Goal: Task Accomplishment & Management: Manage account settings

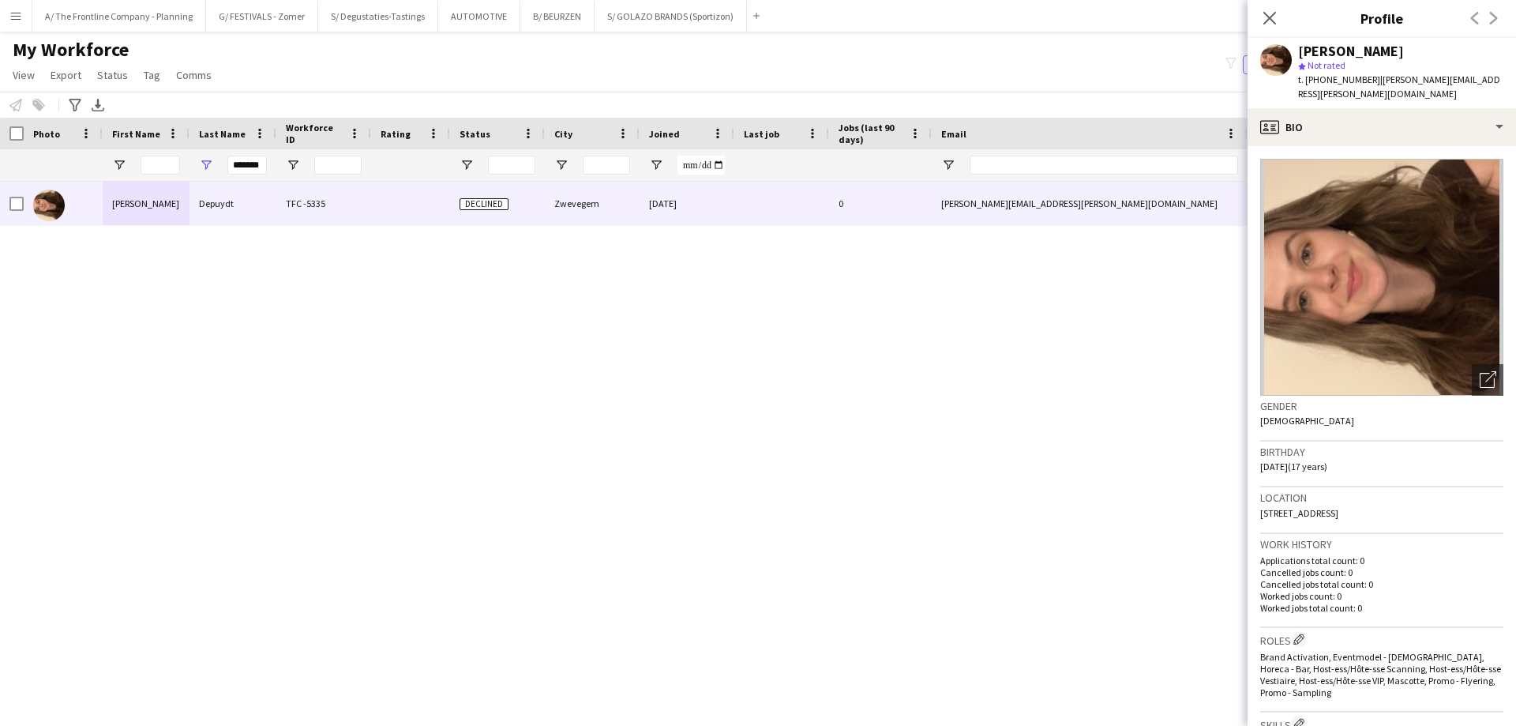
click at [18, 28] on button "Menu" at bounding box center [16, 16] width 32 height 32
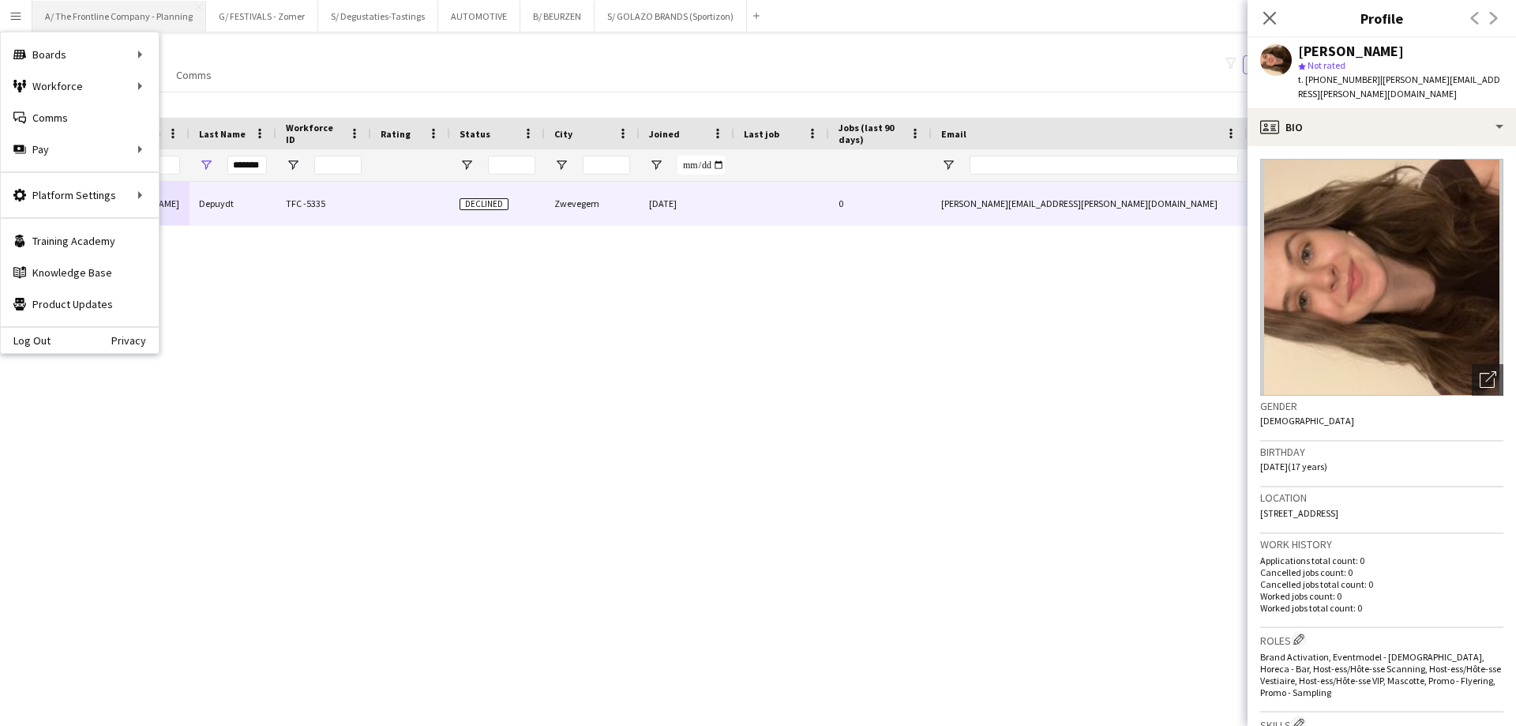
click at [131, 14] on button "A/ The Frontline Company - Planning Close" at bounding box center [119, 16] width 174 height 31
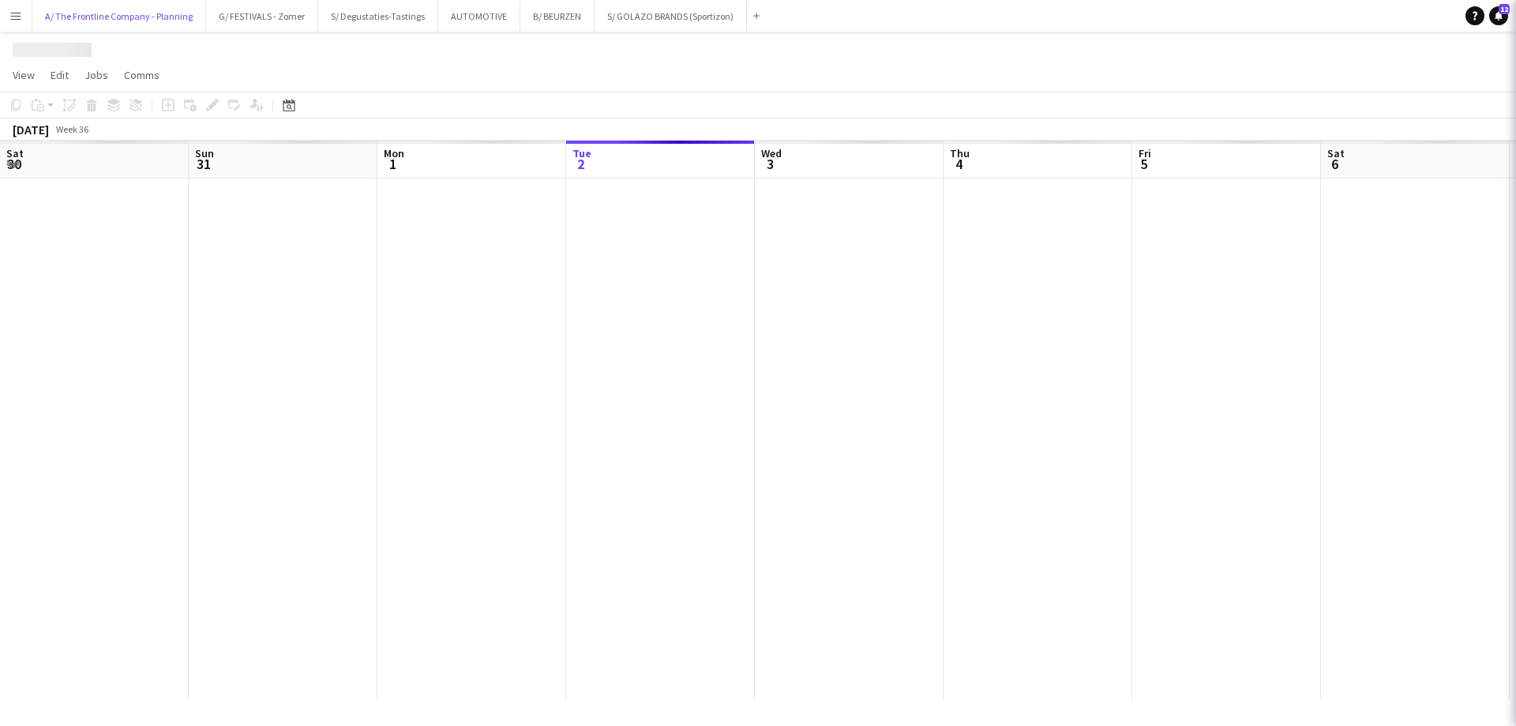
scroll to position [0, 377]
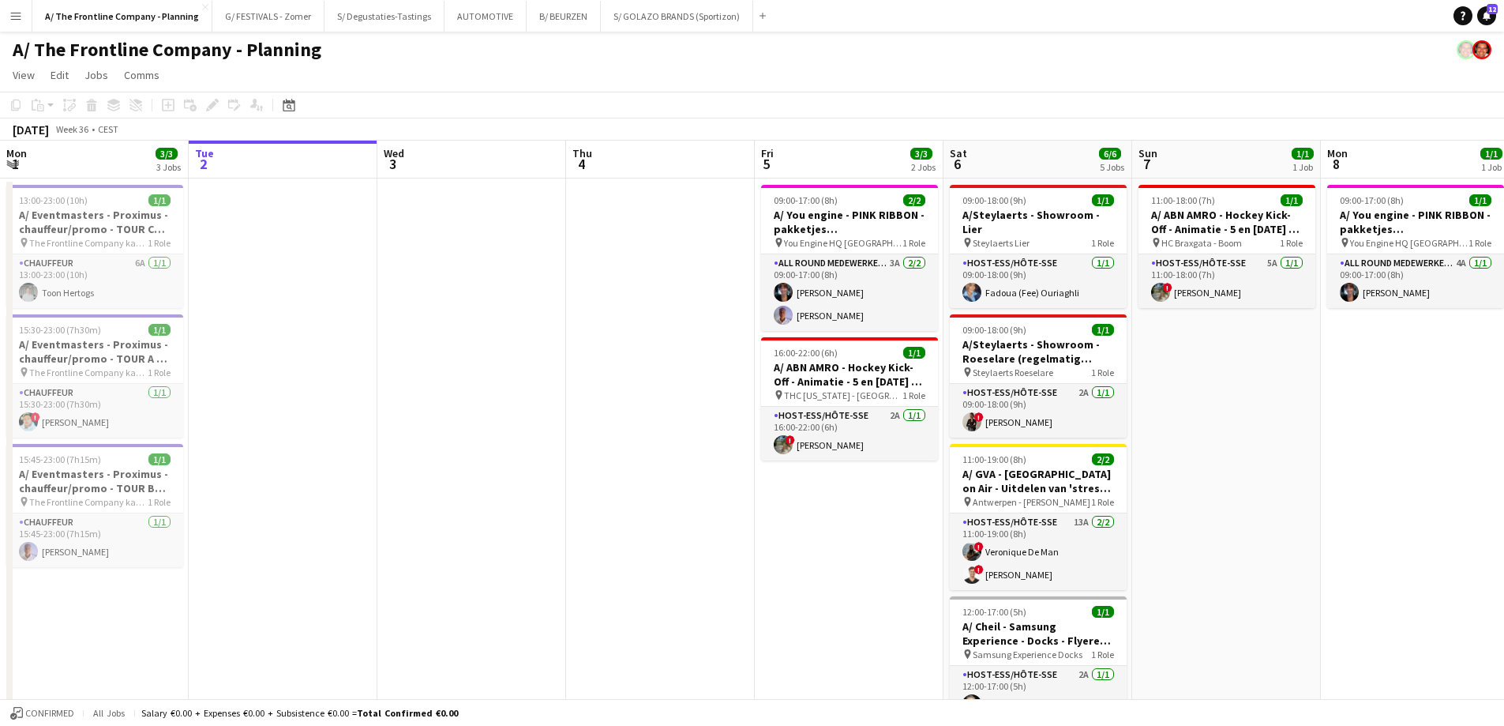
click at [374, 71] on app-page-menu "View Day view expanded Day view collapsed Month view Date picker Jump to [DATE]…" at bounding box center [752, 77] width 1504 height 30
click at [11, 15] on app-icon "Menu" at bounding box center [15, 15] width 13 height 13
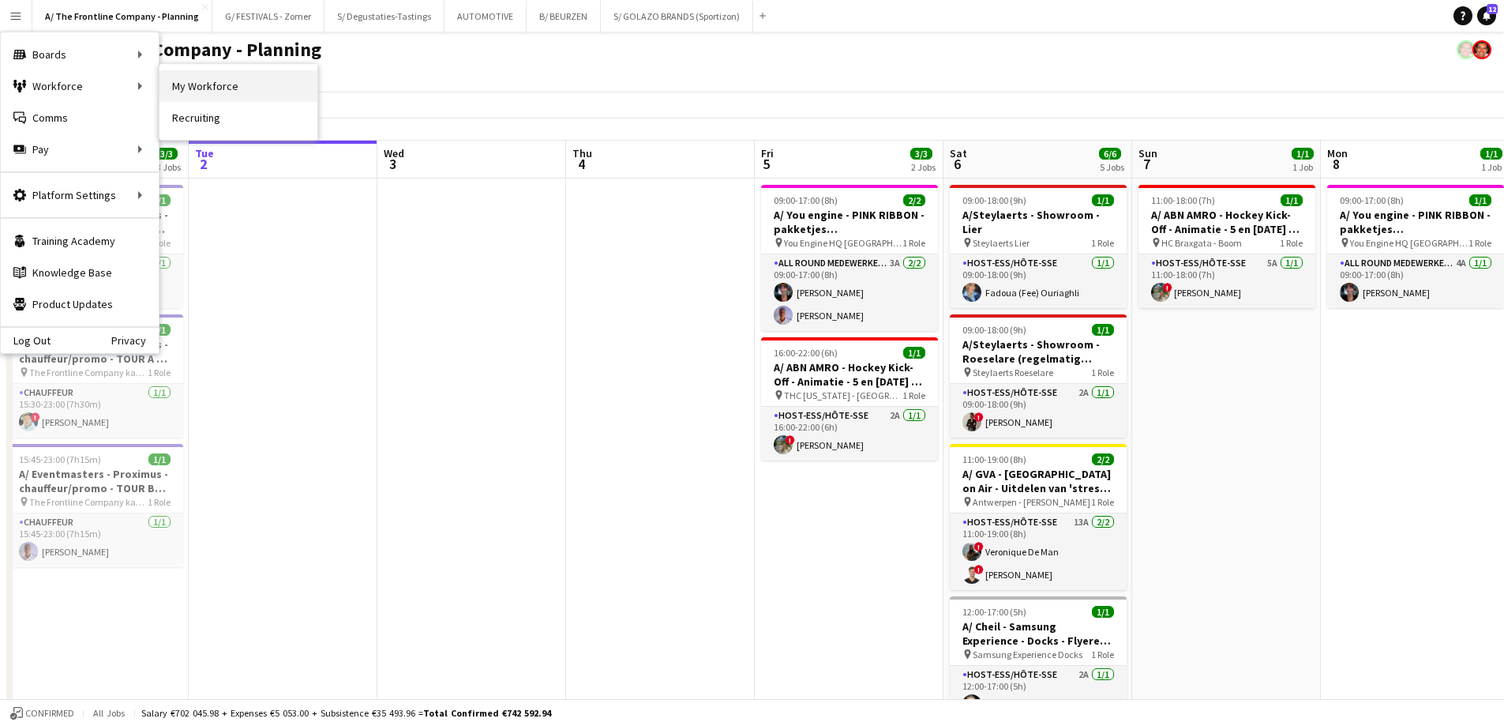
click at [203, 86] on link "My Workforce" at bounding box center [239, 86] width 158 height 32
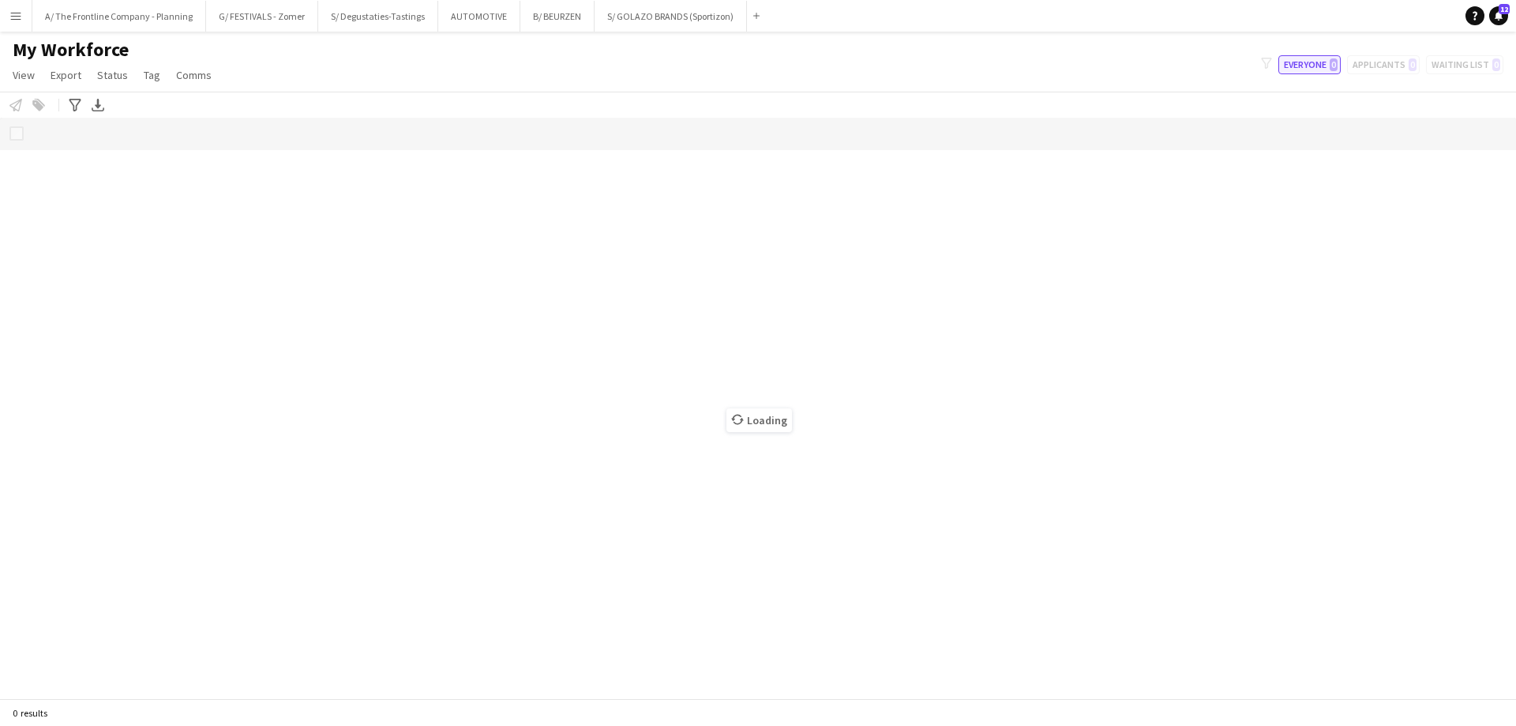
click at [1294, 66] on button "Everyone 0" at bounding box center [1310, 64] width 62 height 19
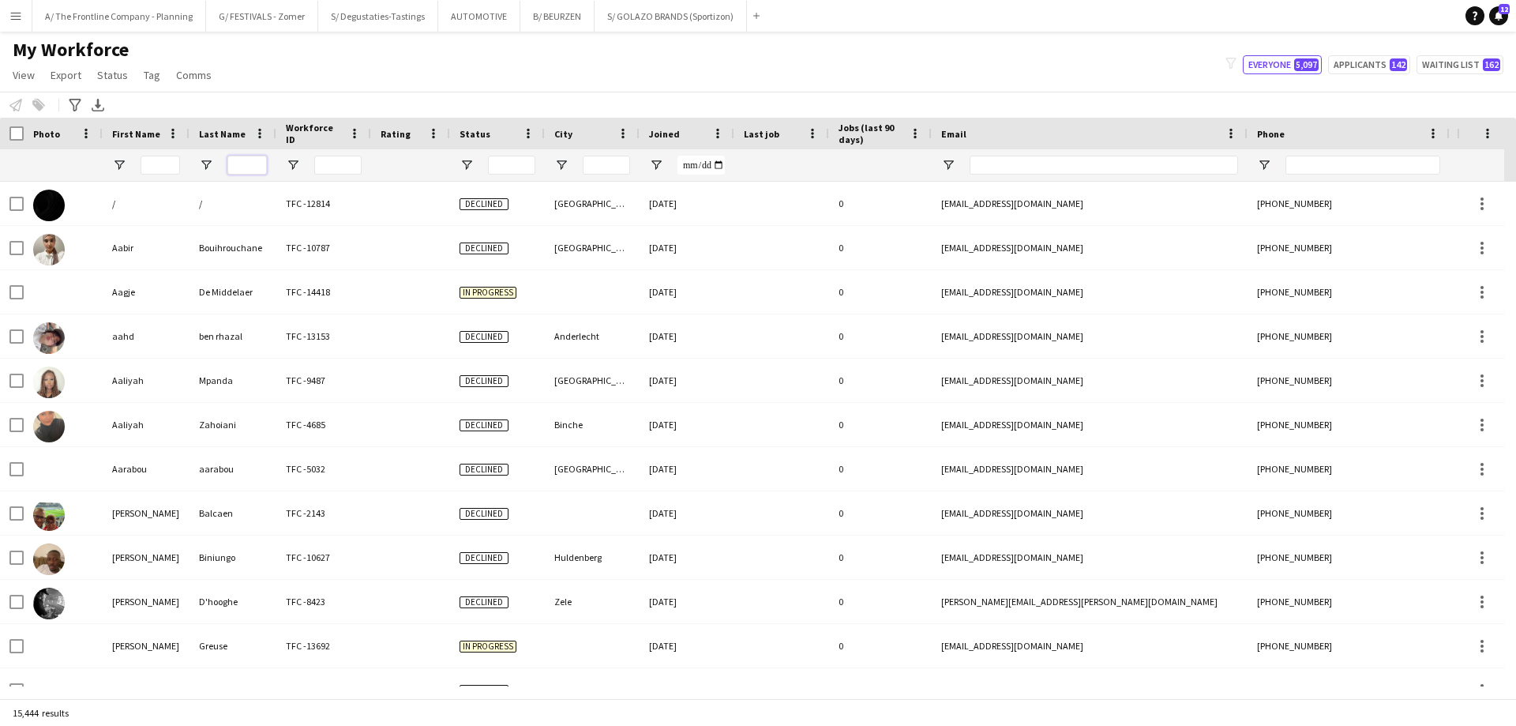
click at [249, 163] on input "Last Name Filter Input" at bounding box center [246, 165] width 39 height 19
type input "*******"
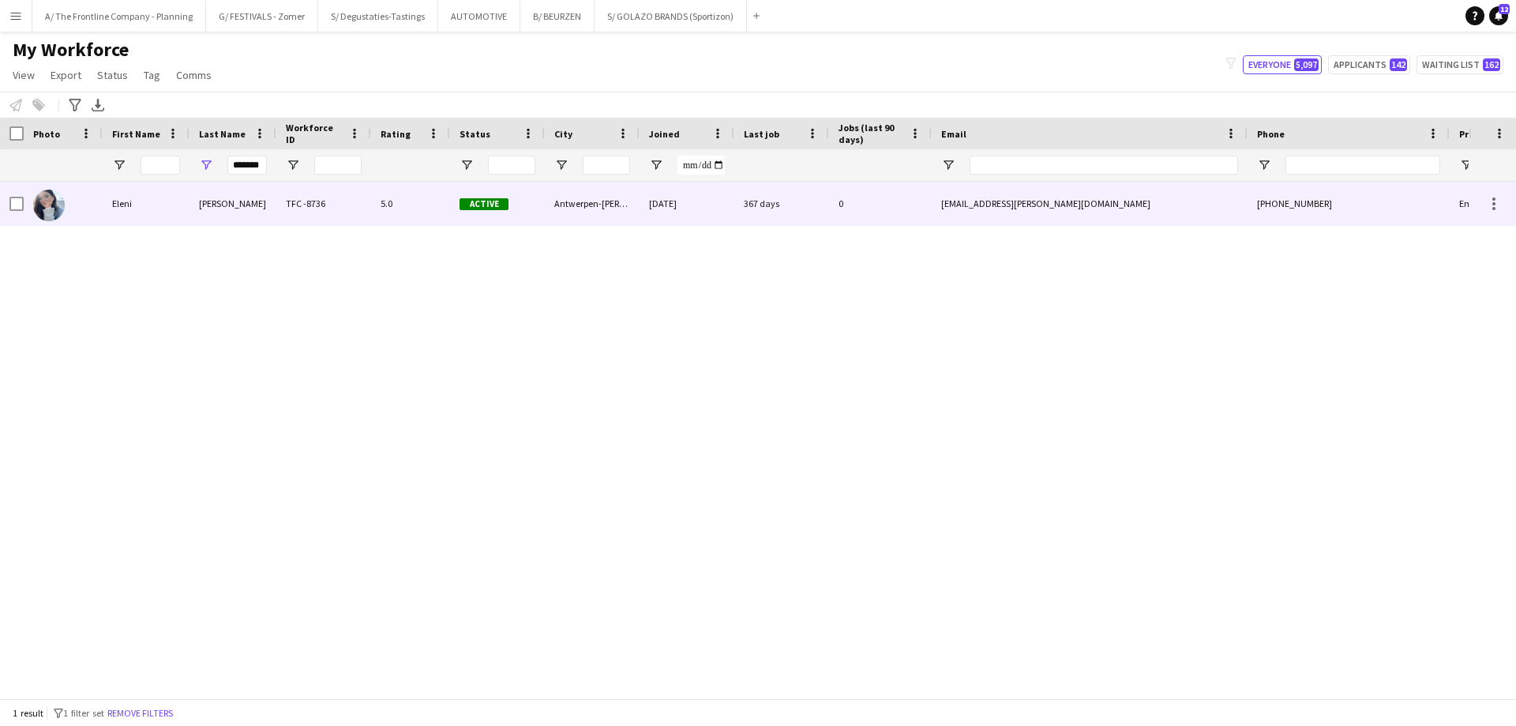
scroll to position [0, 0]
click at [120, 211] on div "Eleni" at bounding box center [146, 203] width 87 height 43
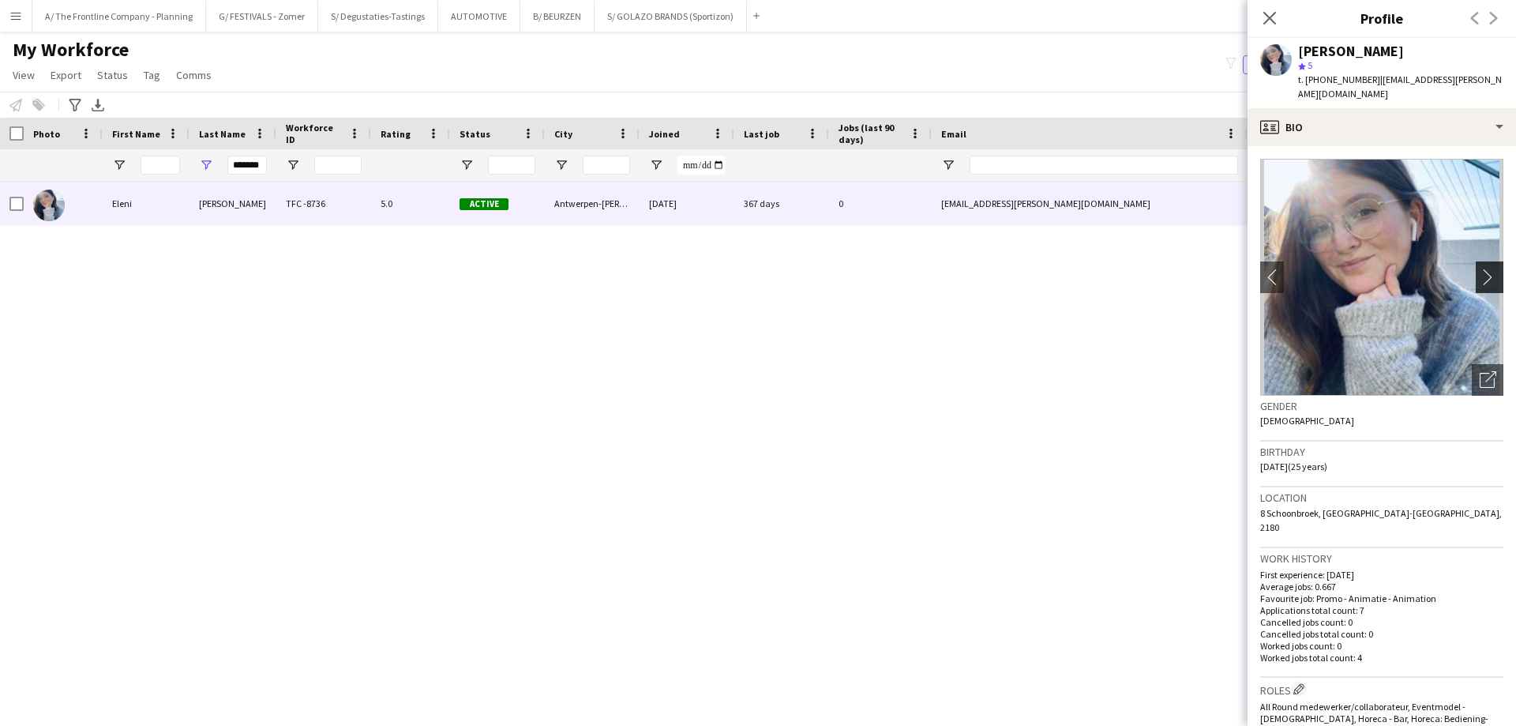
click at [1480, 269] on app-icon "chevron-right" at bounding box center [1492, 277] width 24 height 17
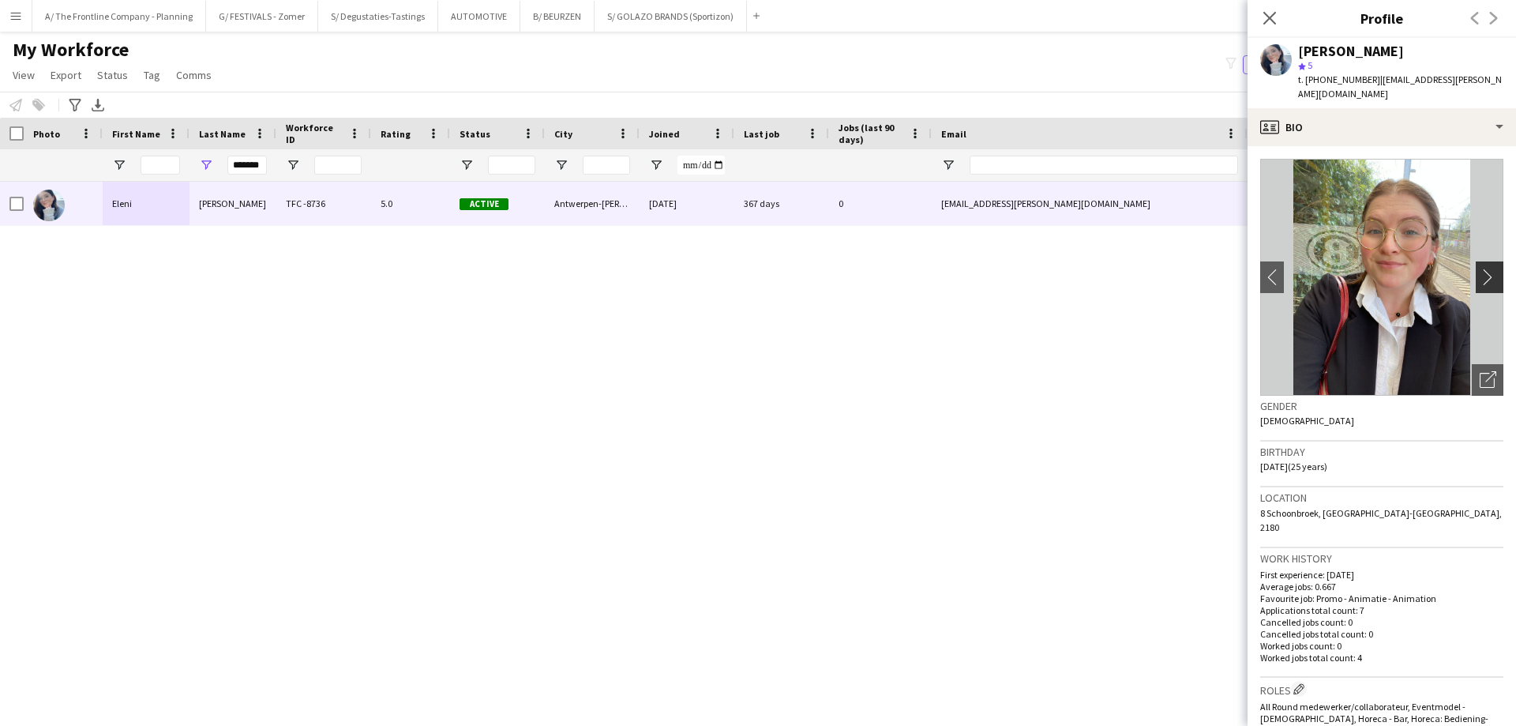
click at [1480, 269] on app-icon "chevron-right" at bounding box center [1492, 277] width 24 height 17
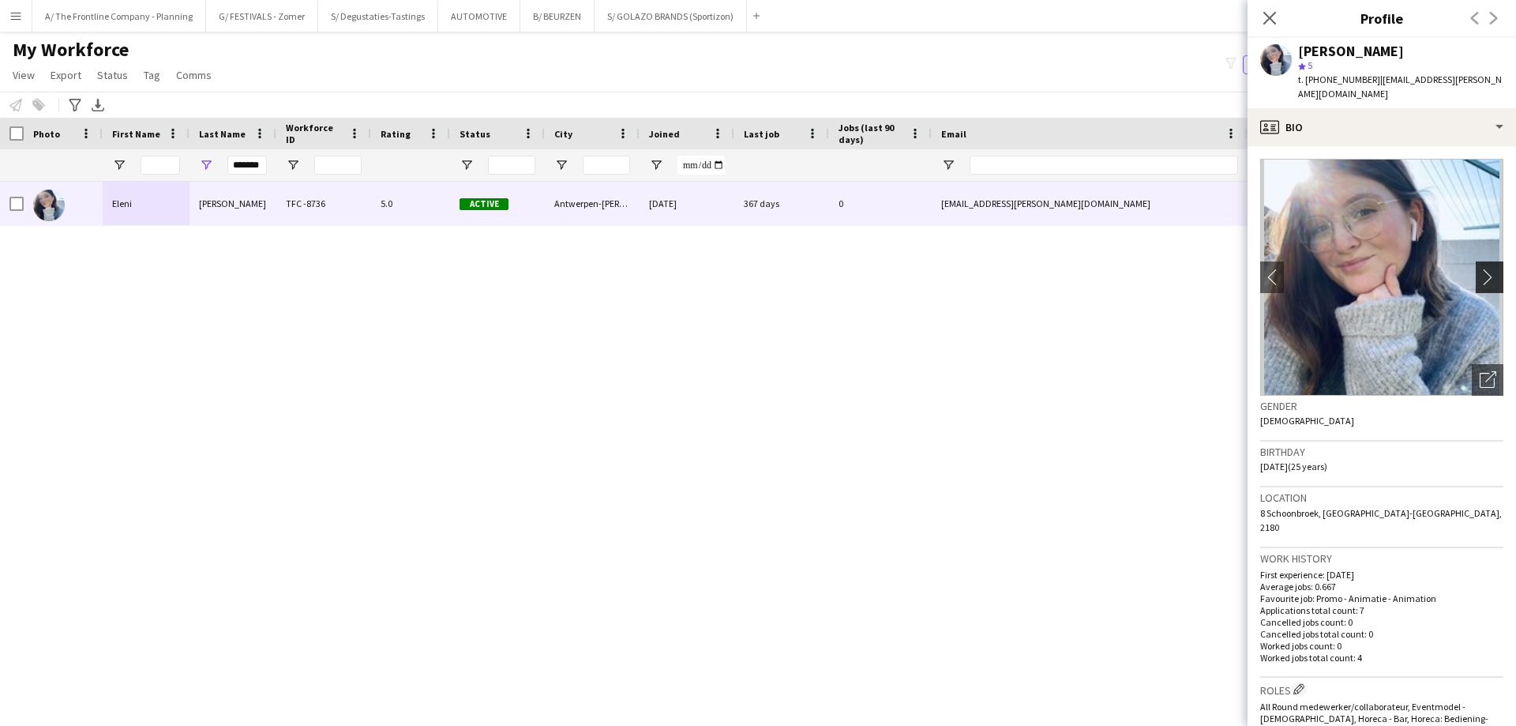
click at [1480, 269] on app-icon "chevron-right" at bounding box center [1492, 277] width 24 height 17
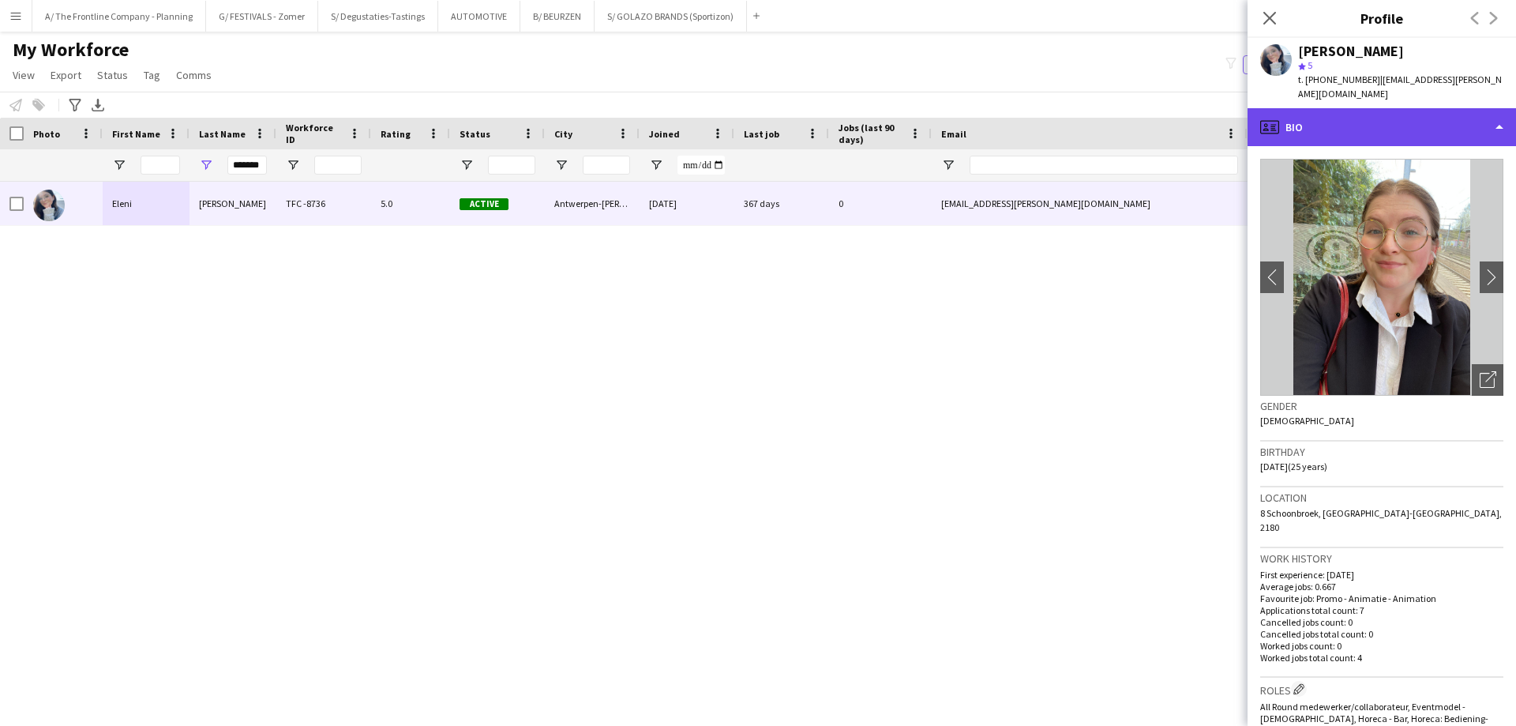
click at [1392, 108] on div "profile Bio" at bounding box center [1382, 127] width 269 height 38
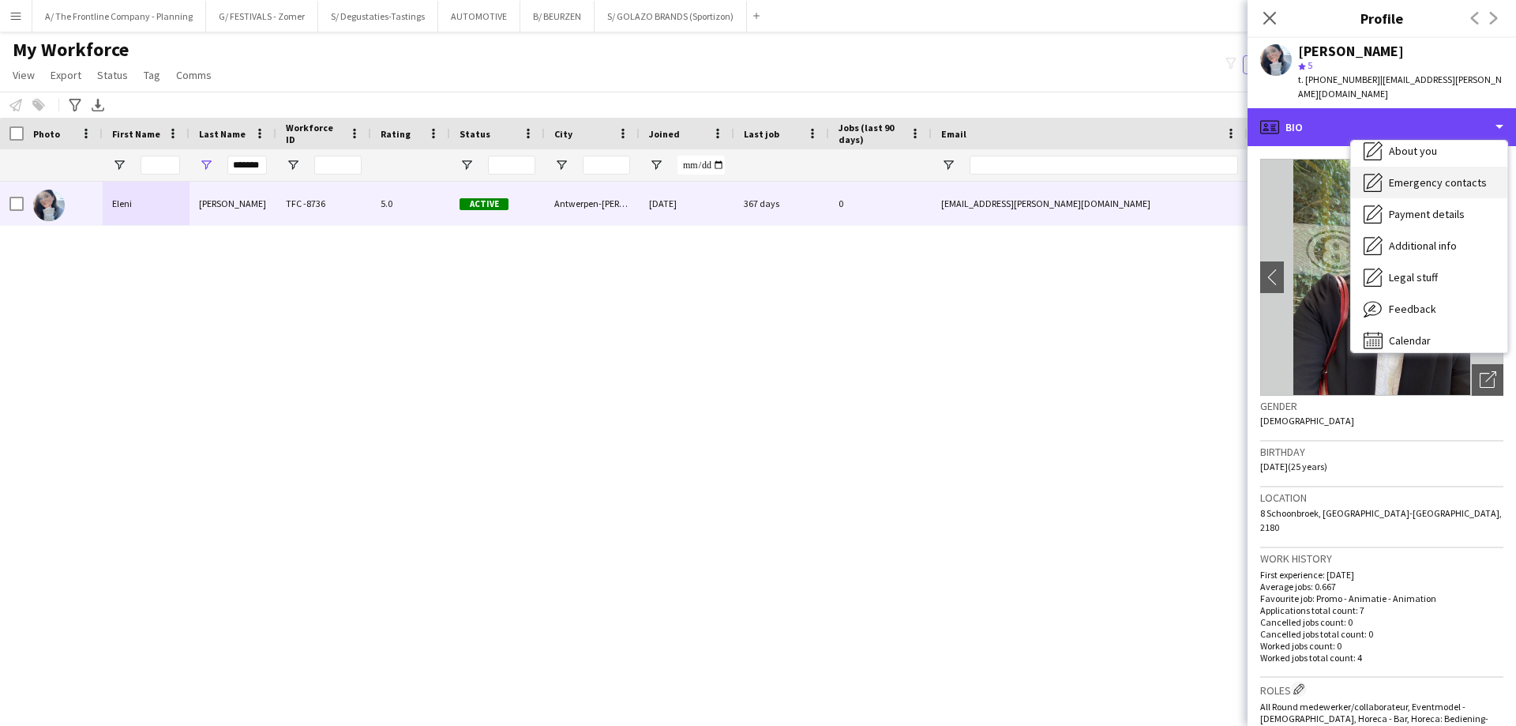
scroll to position [117, 0]
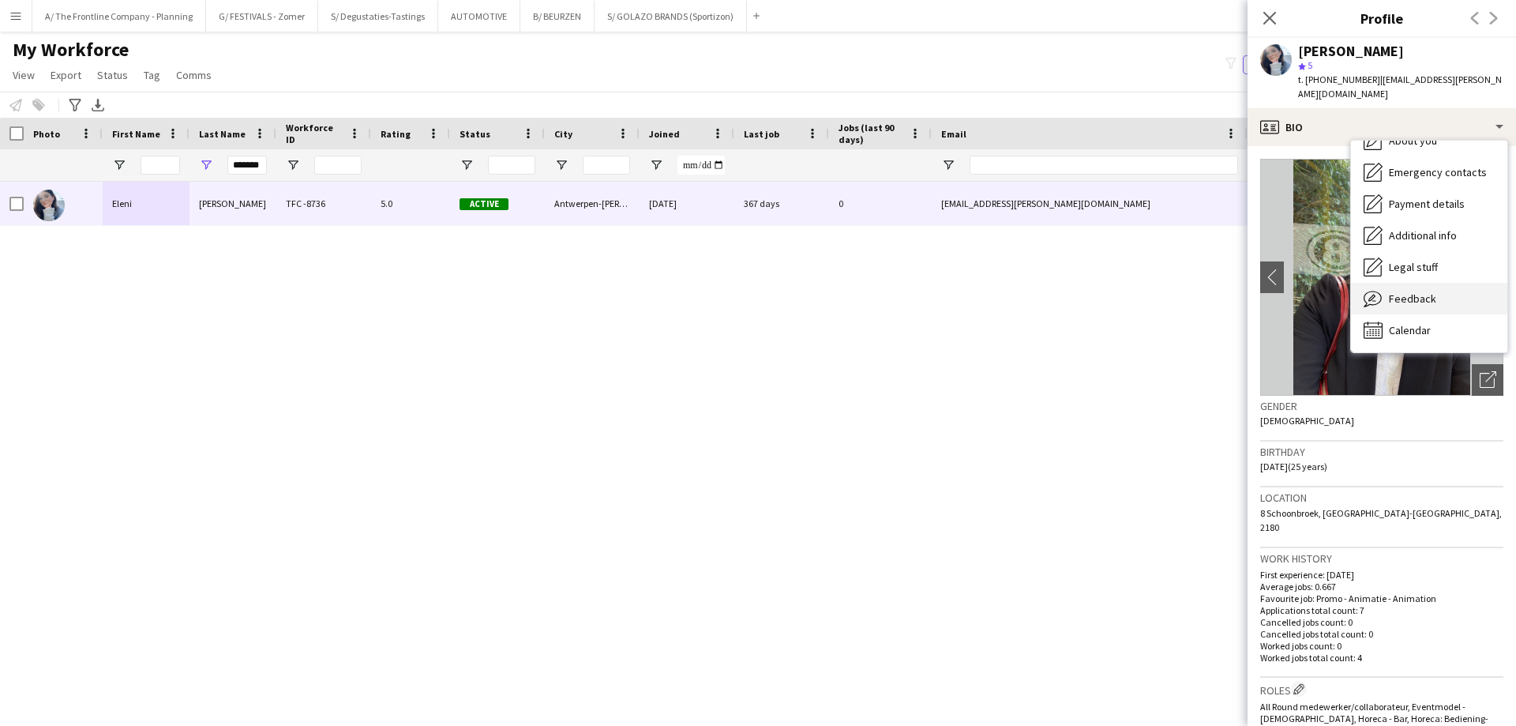
click at [1407, 291] on span "Feedback" at bounding box center [1412, 298] width 47 height 14
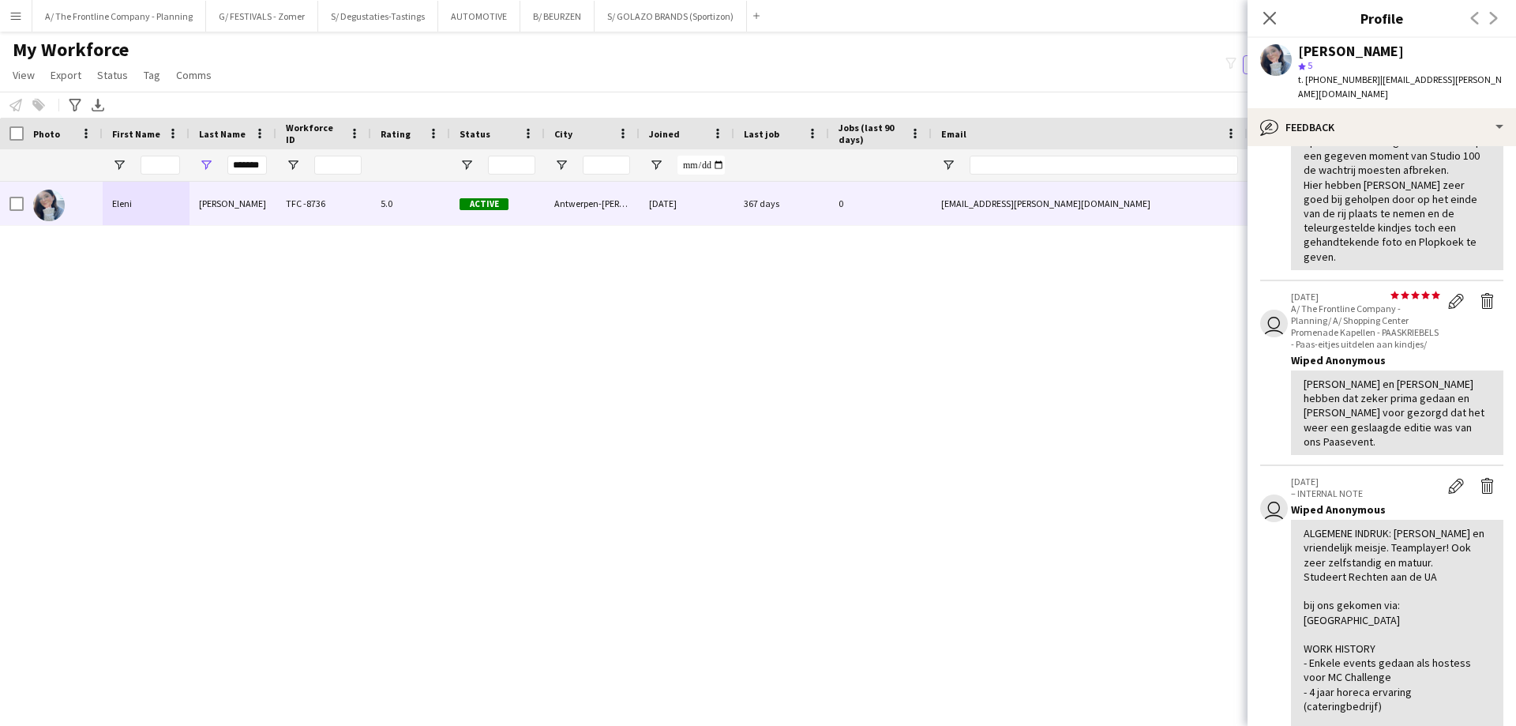
scroll to position [778, 0]
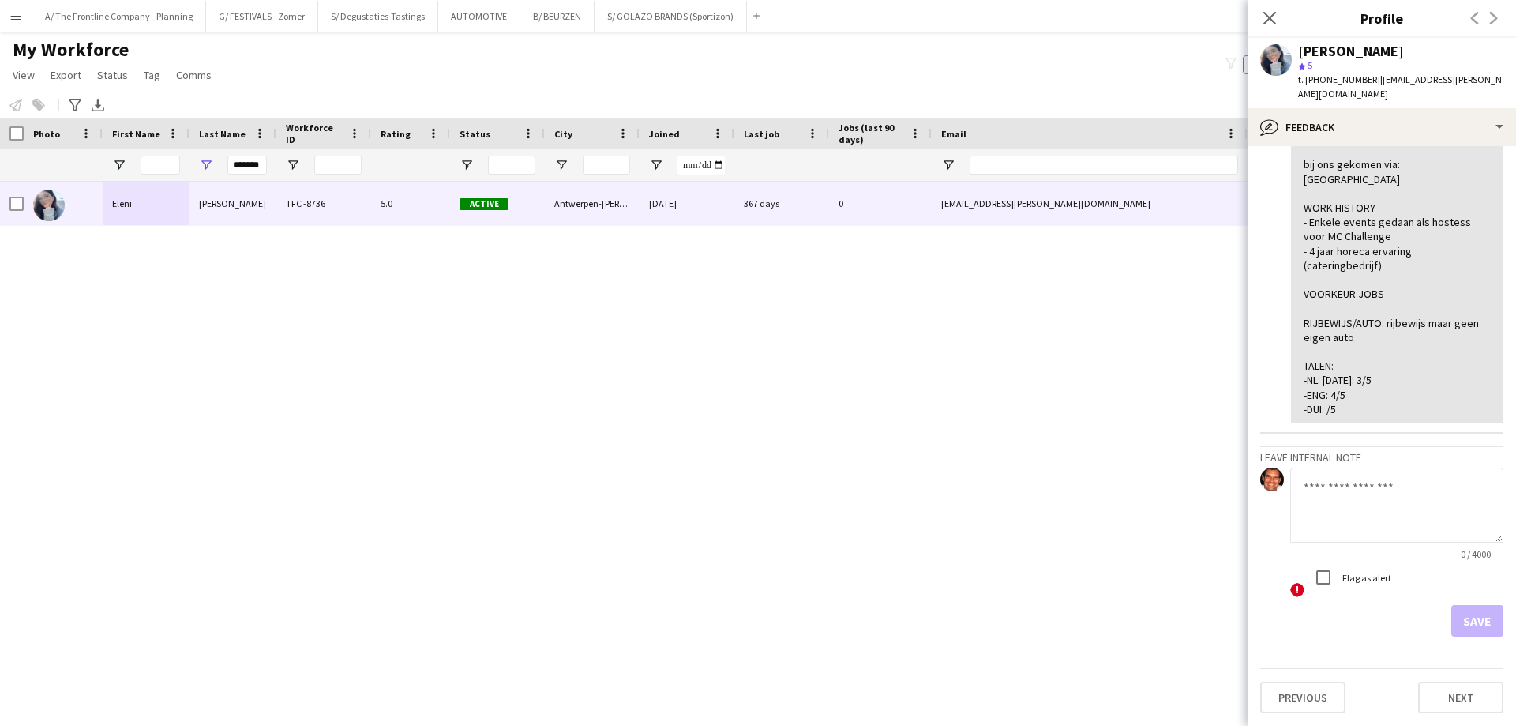
click at [1380, 511] on textarea at bounding box center [1396, 505] width 213 height 75
paste textarea "**********"
type textarea "**********"
click at [1293, 572] on div "! Flag as alert" at bounding box center [1396, 579] width 213 height 36
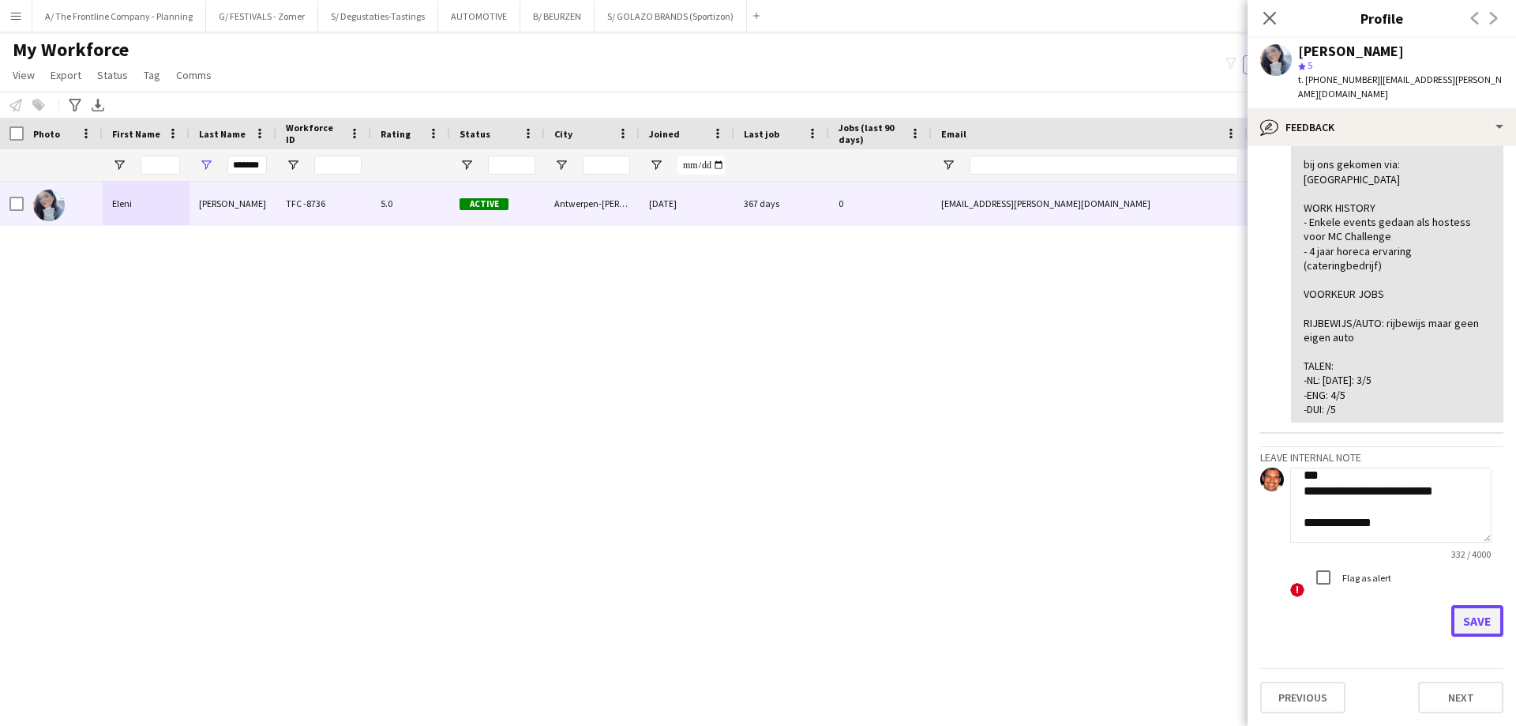
click at [1467, 614] on button "Save" at bounding box center [1478, 621] width 52 height 32
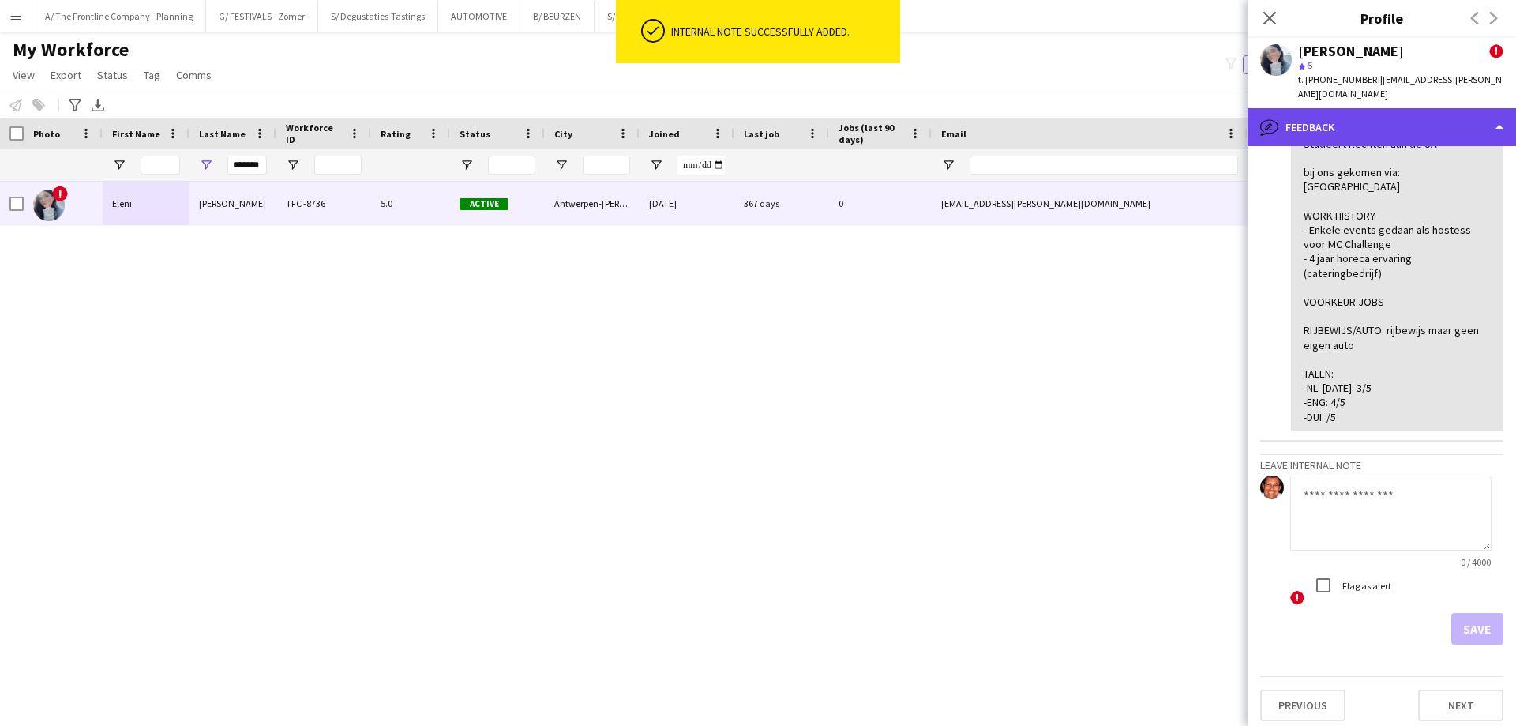
click at [1359, 117] on div "bubble-pencil Feedback" at bounding box center [1382, 127] width 269 height 38
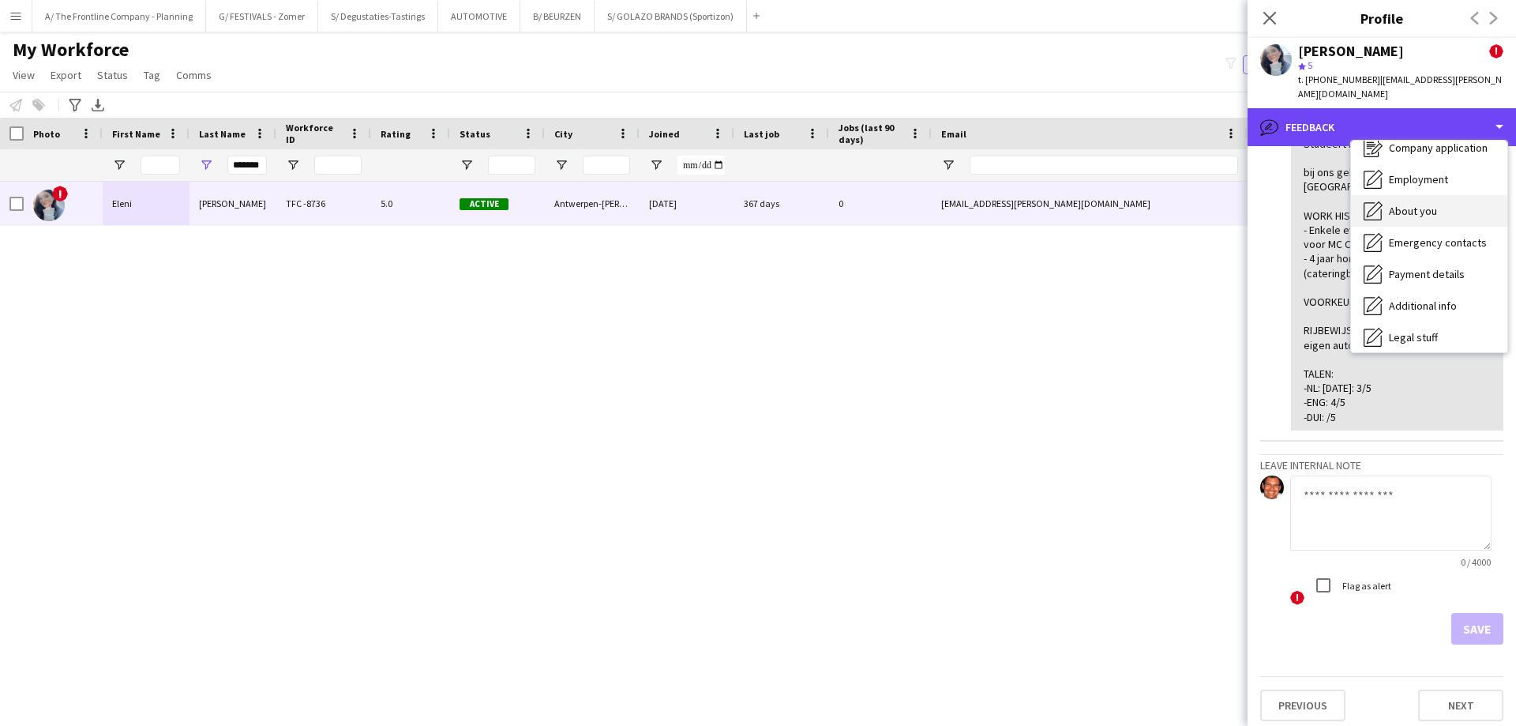
scroll to position [0, 0]
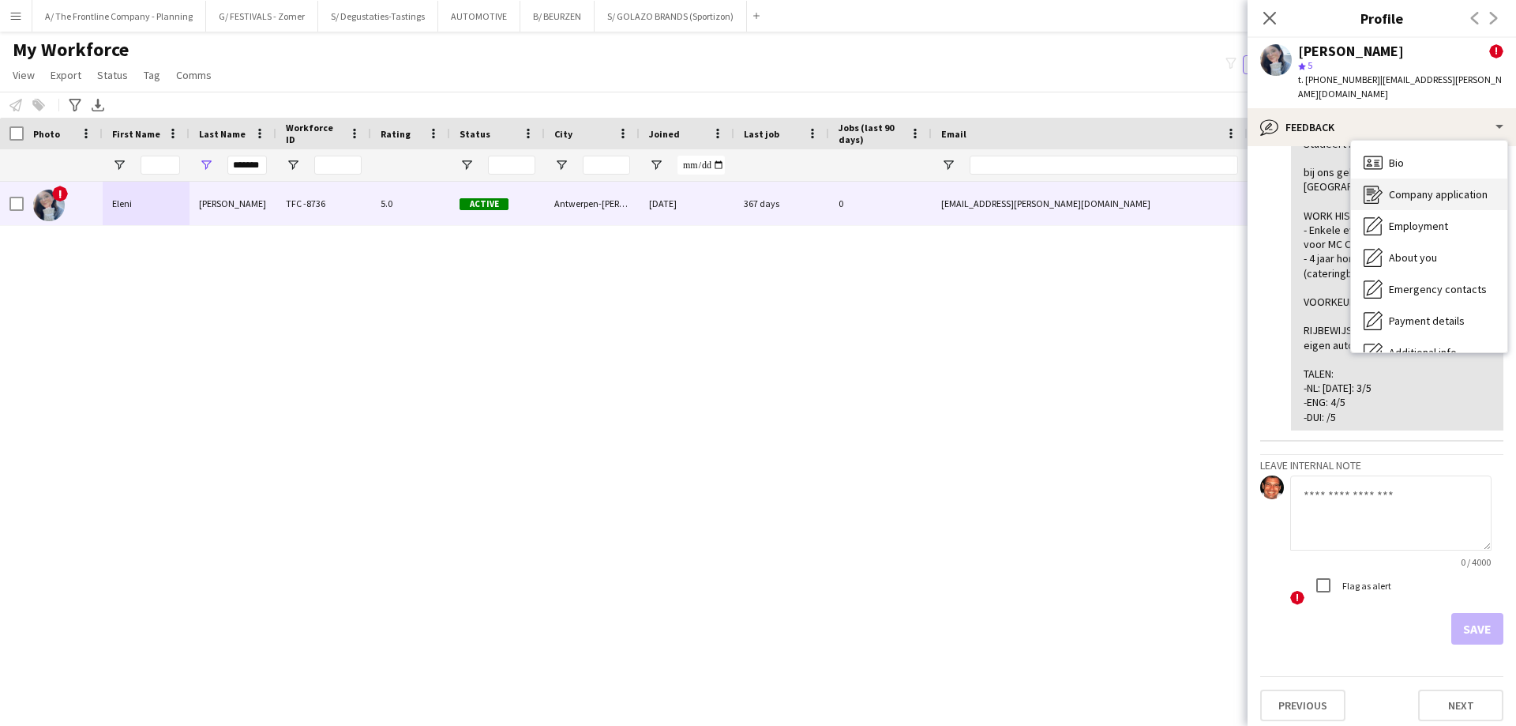
click at [1421, 188] on div "Company application Company application" at bounding box center [1429, 194] width 156 height 32
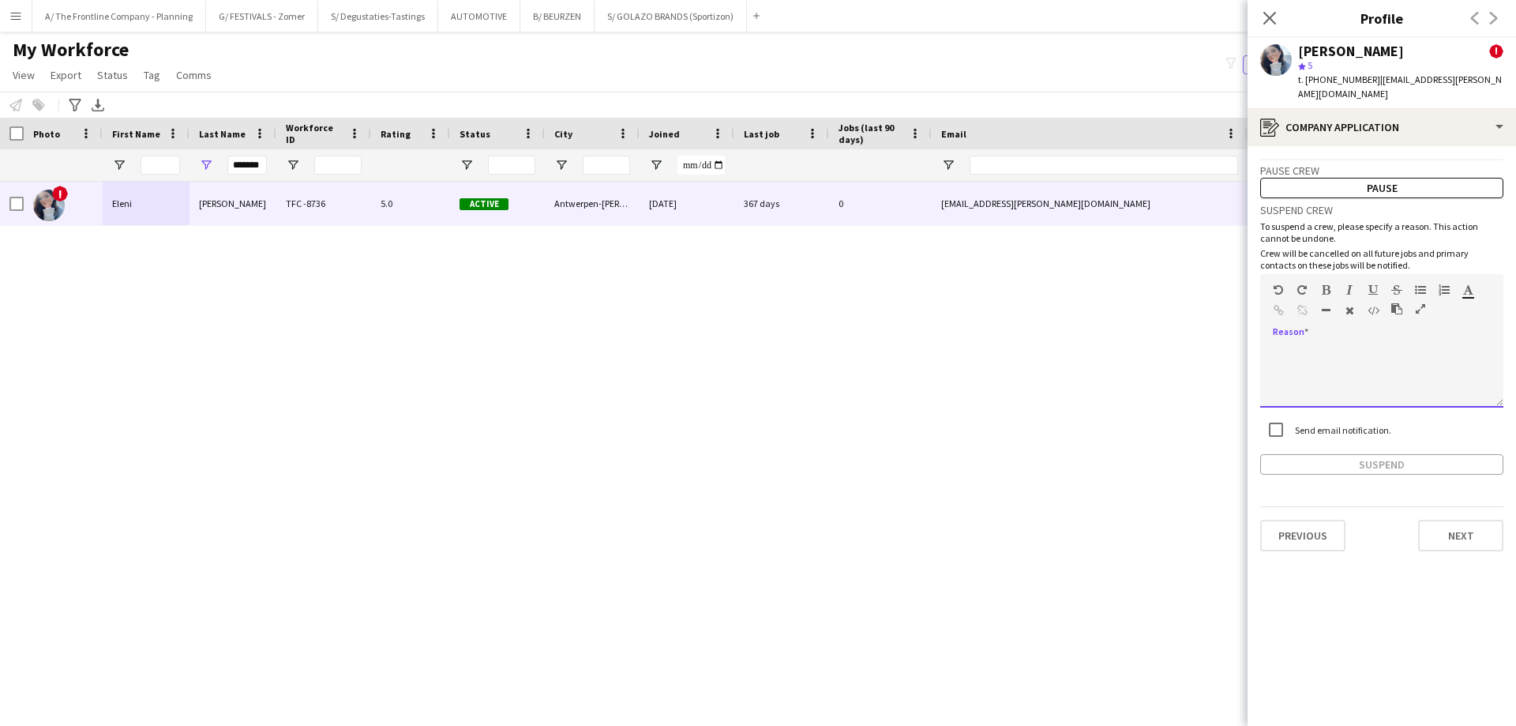
paste div
click at [1399, 456] on button "Suspend" at bounding box center [1381, 464] width 243 height 21
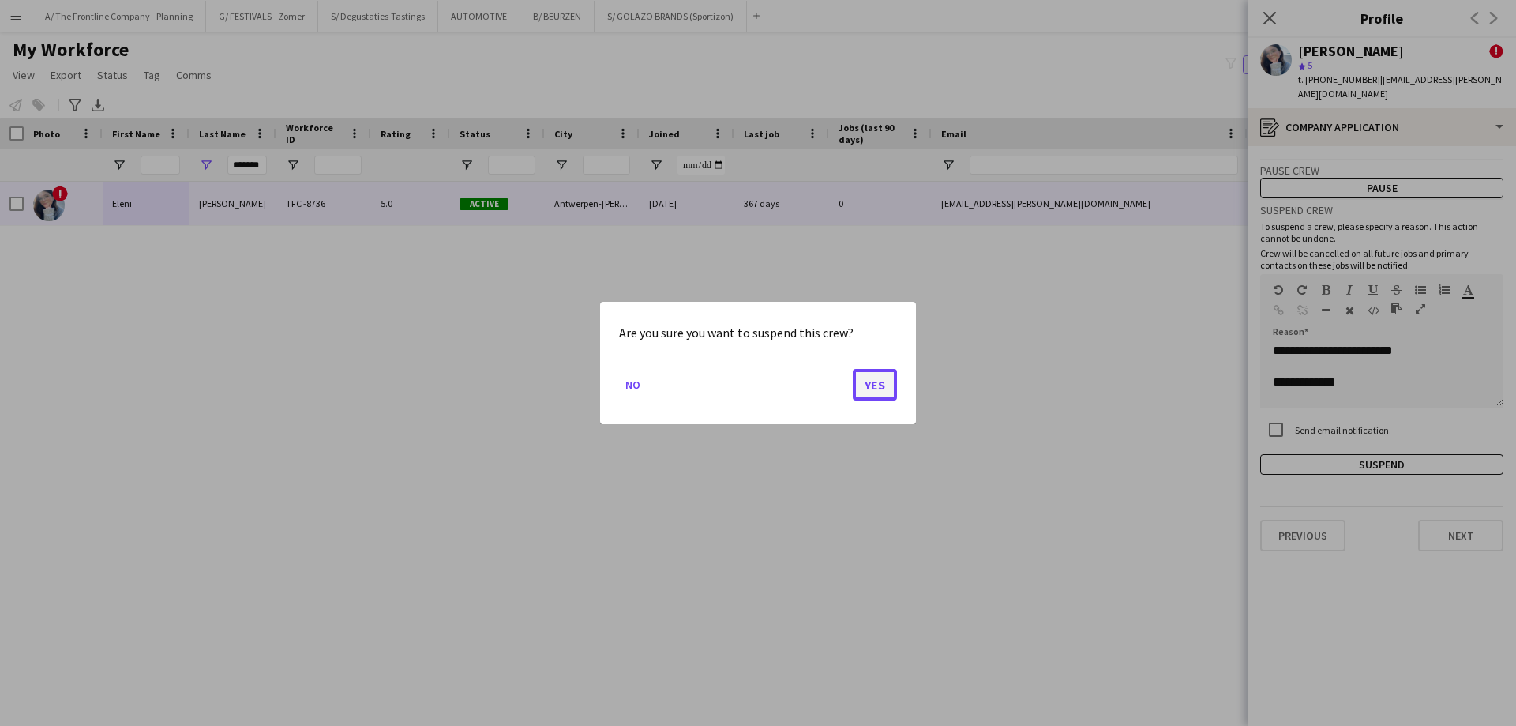
click at [877, 384] on button "Yes" at bounding box center [875, 385] width 44 height 32
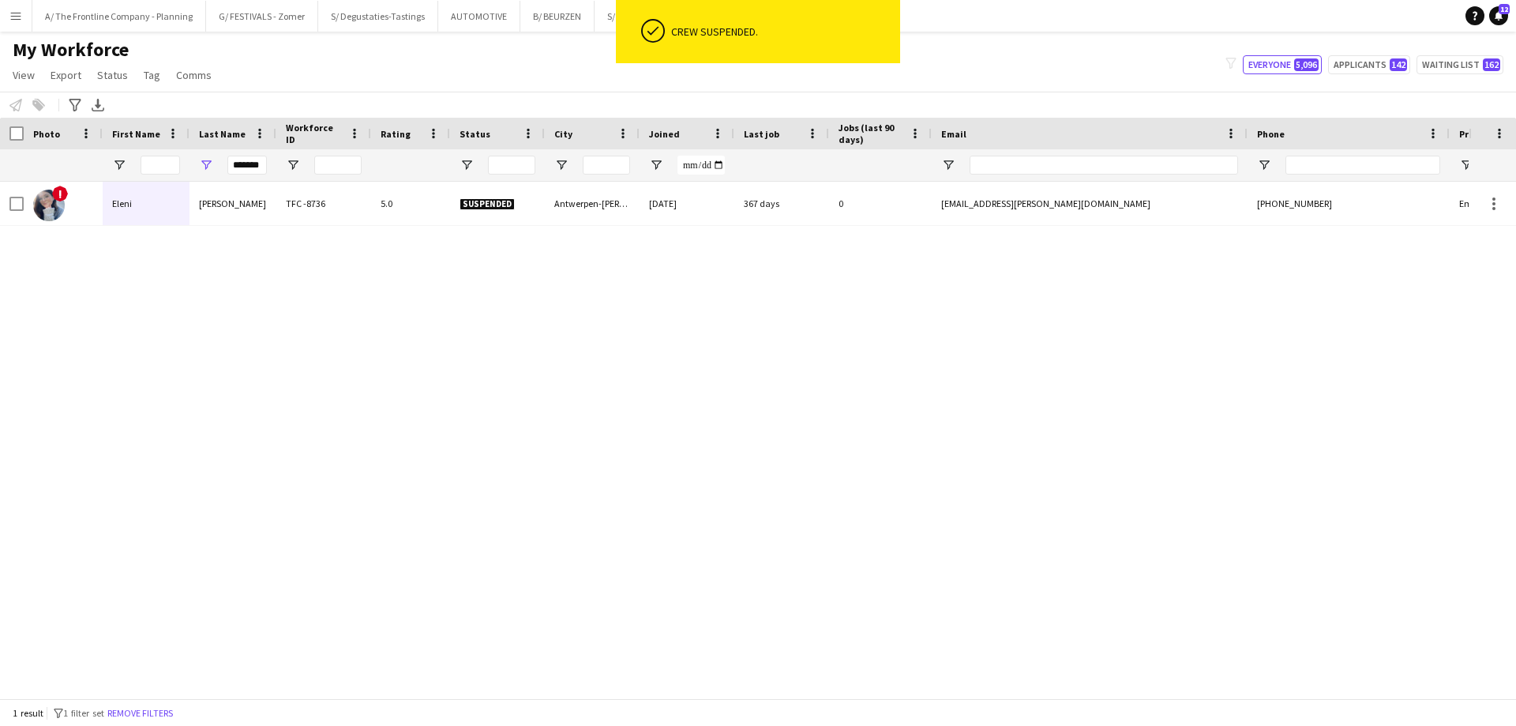
click at [877, 384] on div "! [PERSON_NAME] TFC -8736 5.0 Suspended [GEOGRAPHIC_DATA]-[GEOGRAPHIC_DATA] [DA…" at bounding box center [734, 434] width 1469 height 505
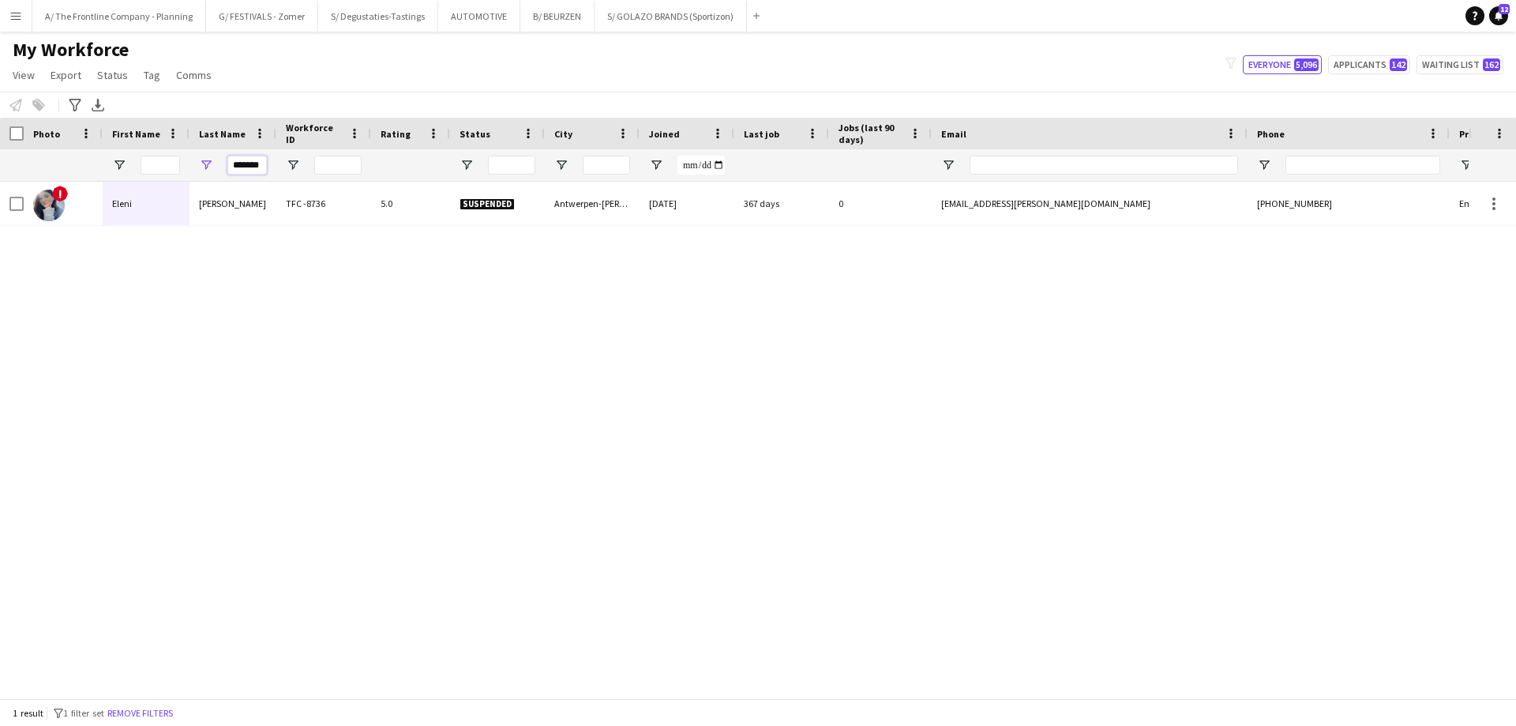
click at [245, 168] on input "*******" at bounding box center [246, 165] width 39 height 19
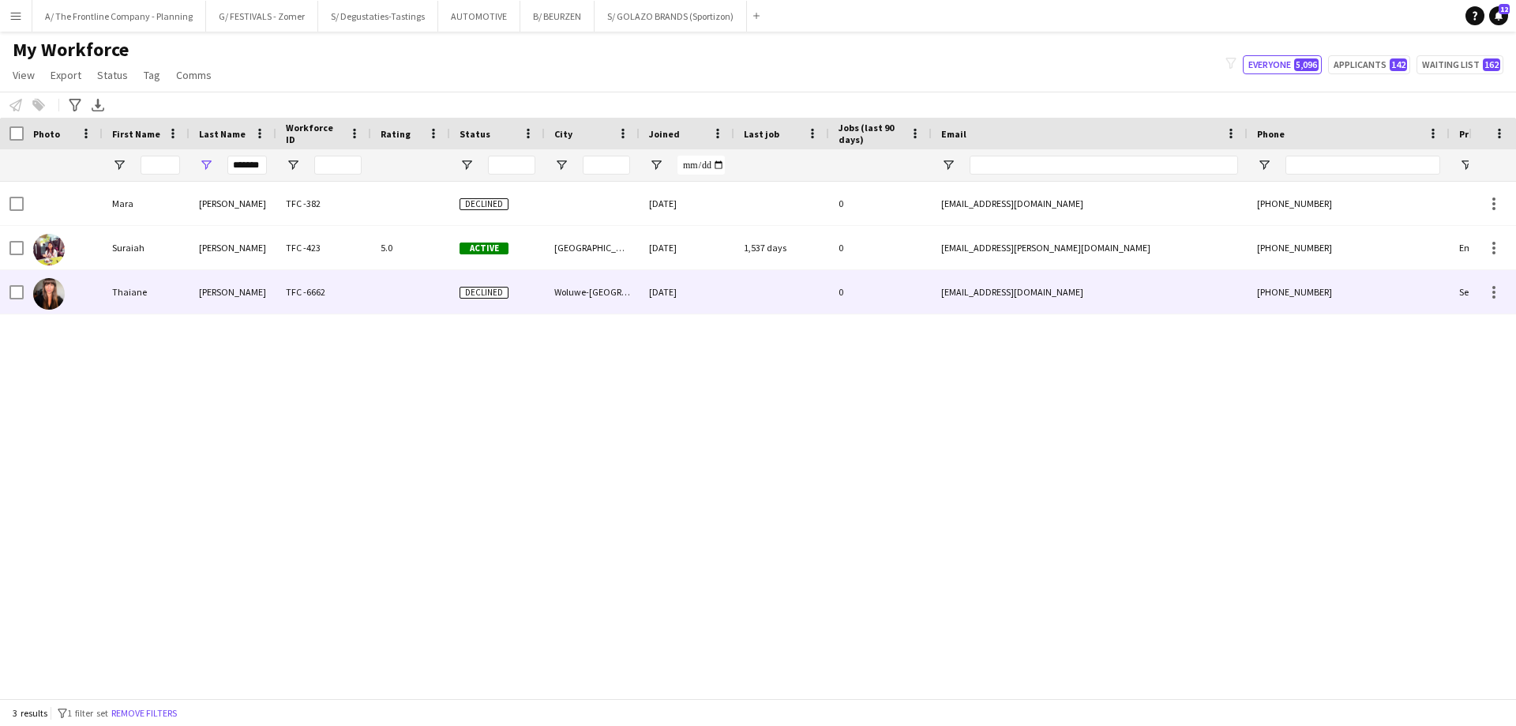
click at [162, 282] on div "Thaiane" at bounding box center [146, 291] width 87 height 43
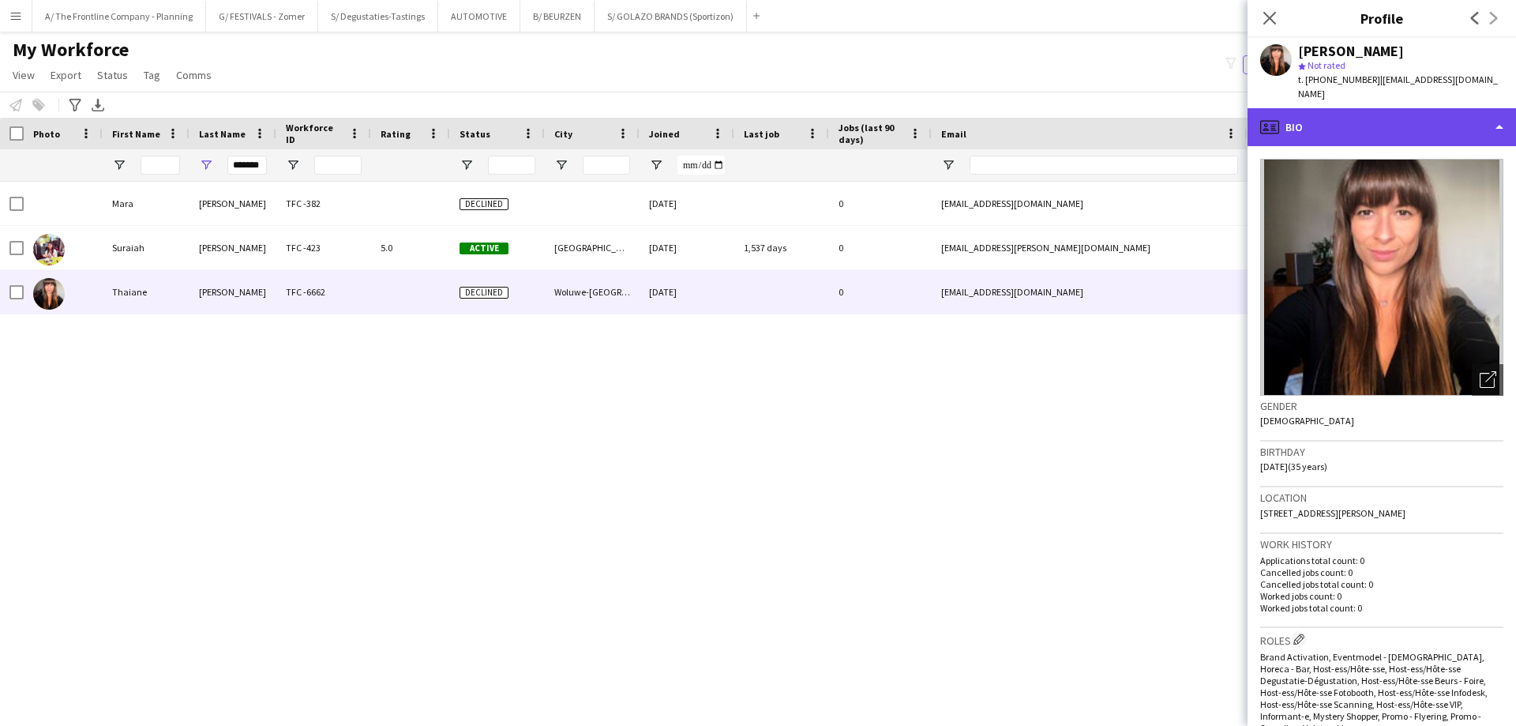
click at [1448, 115] on div "profile Bio" at bounding box center [1382, 127] width 269 height 38
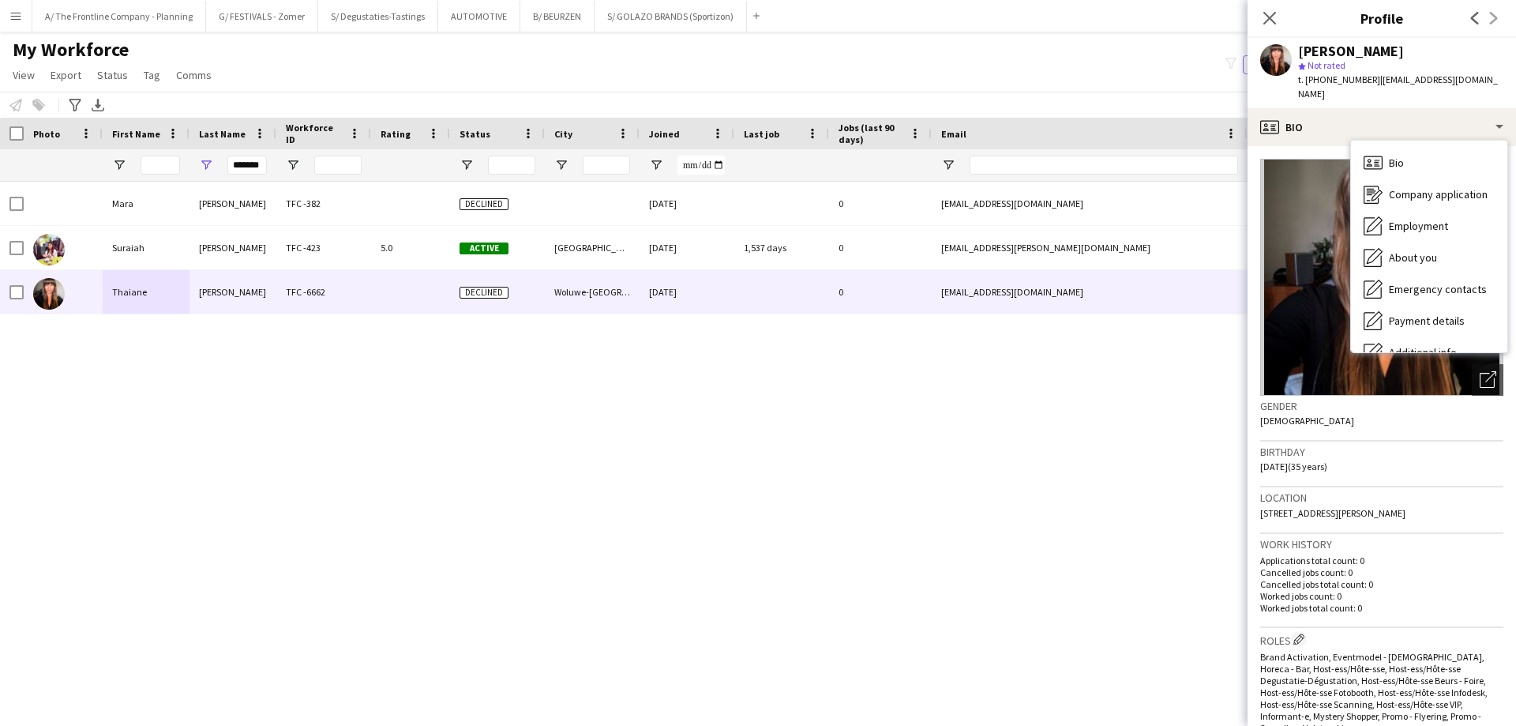
click at [1051, 377] on div "[PERSON_NAME] TFC -382 Declined [DATE] 0 [EMAIL_ADDRESS][DOMAIN_NAME] [PHONE_NU…" at bounding box center [734, 434] width 1469 height 505
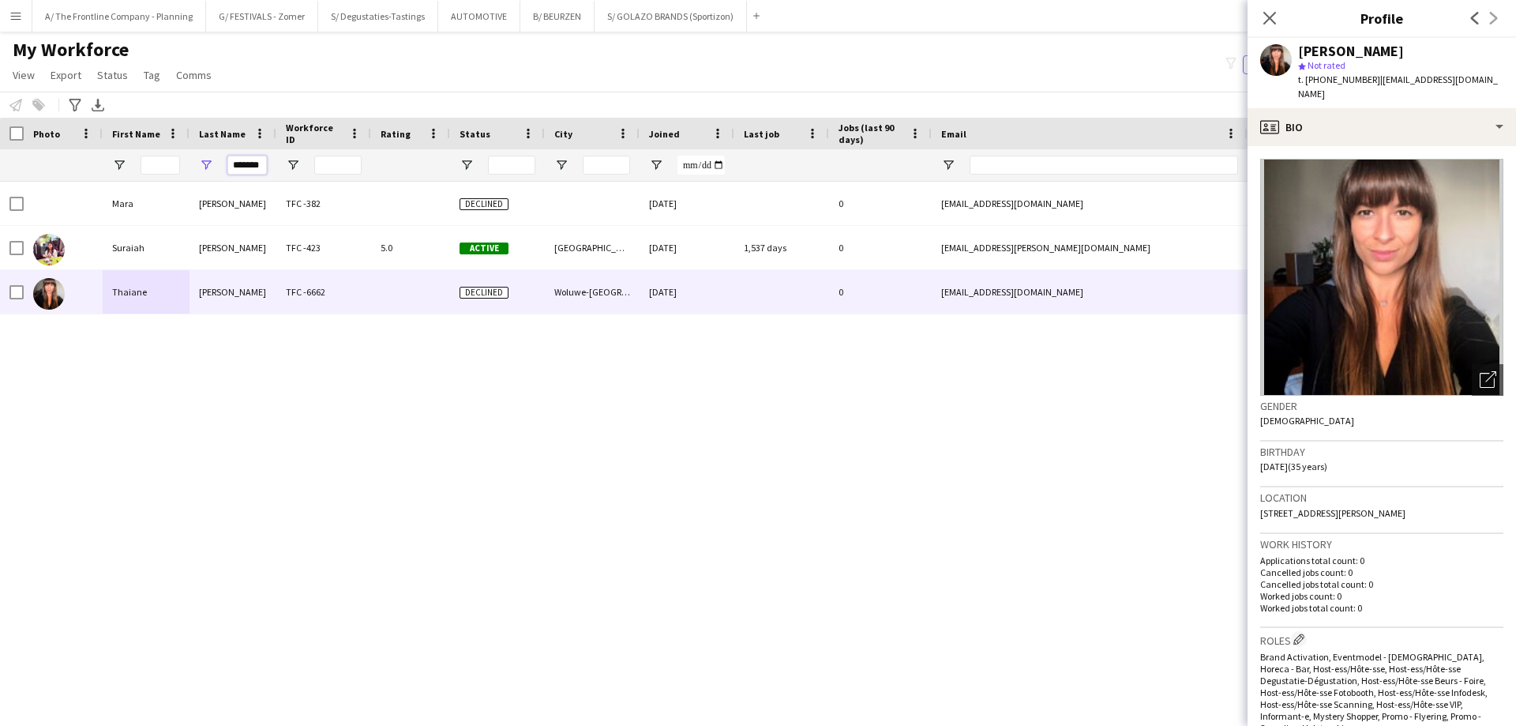
click at [247, 167] on input "*******" at bounding box center [246, 165] width 39 height 19
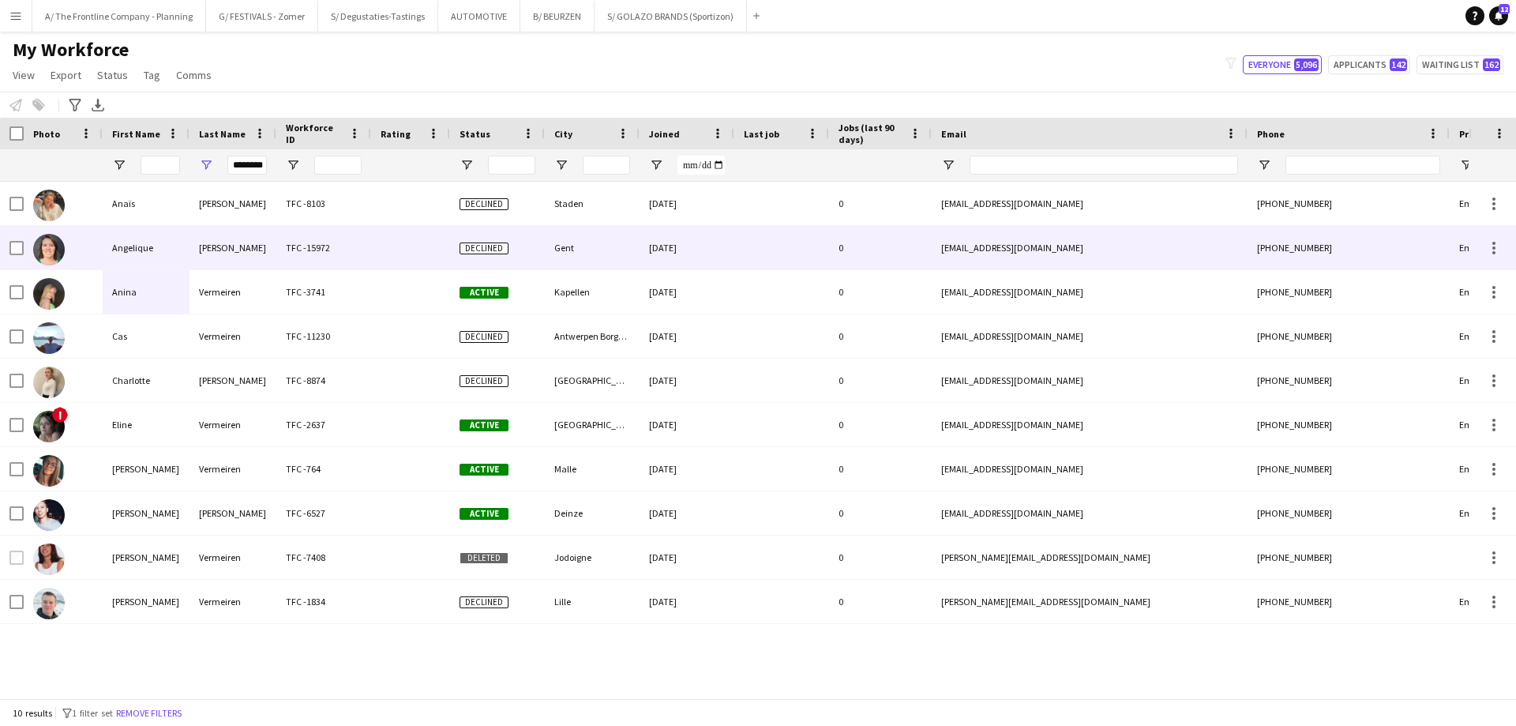
click at [155, 261] on div "Angelique" at bounding box center [146, 247] width 87 height 43
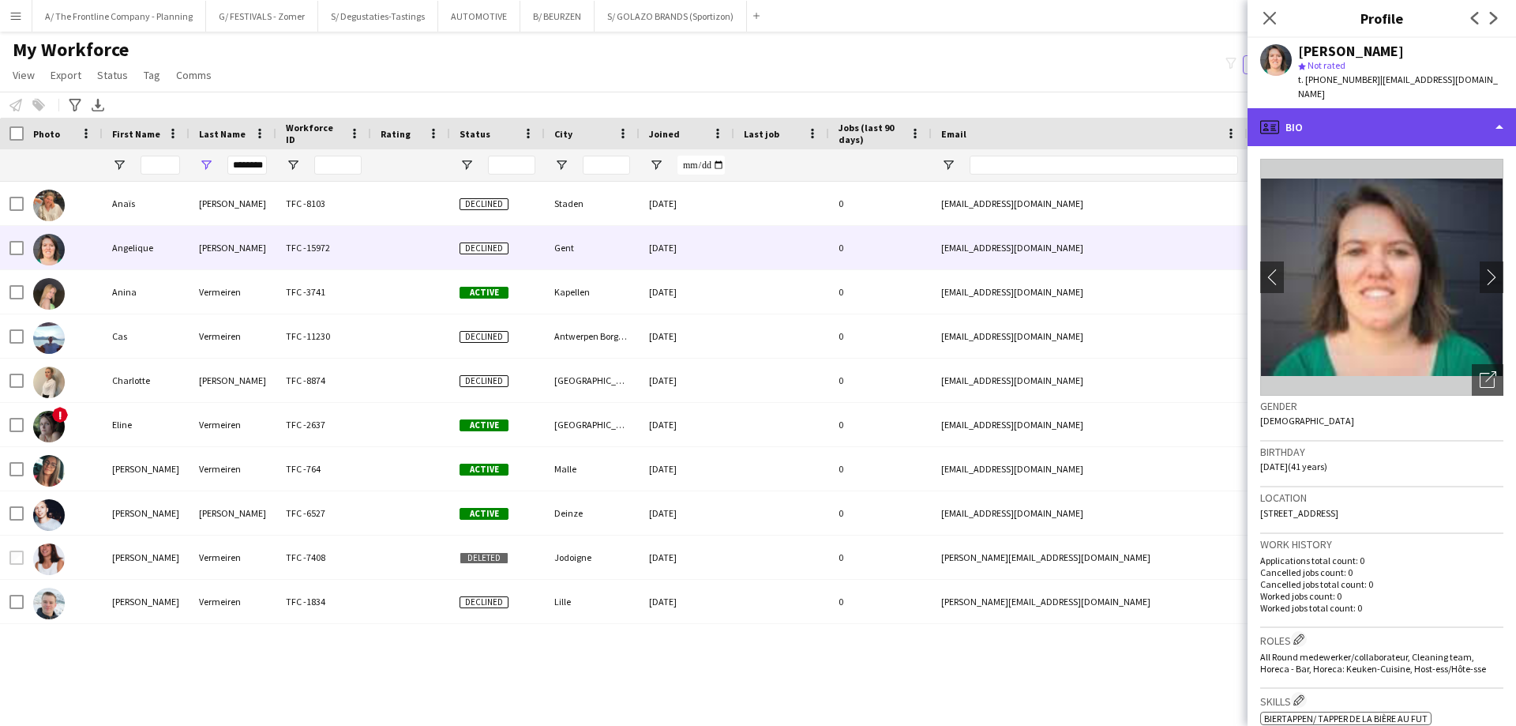
click at [1437, 108] on div "profile Bio" at bounding box center [1382, 127] width 269 height 38
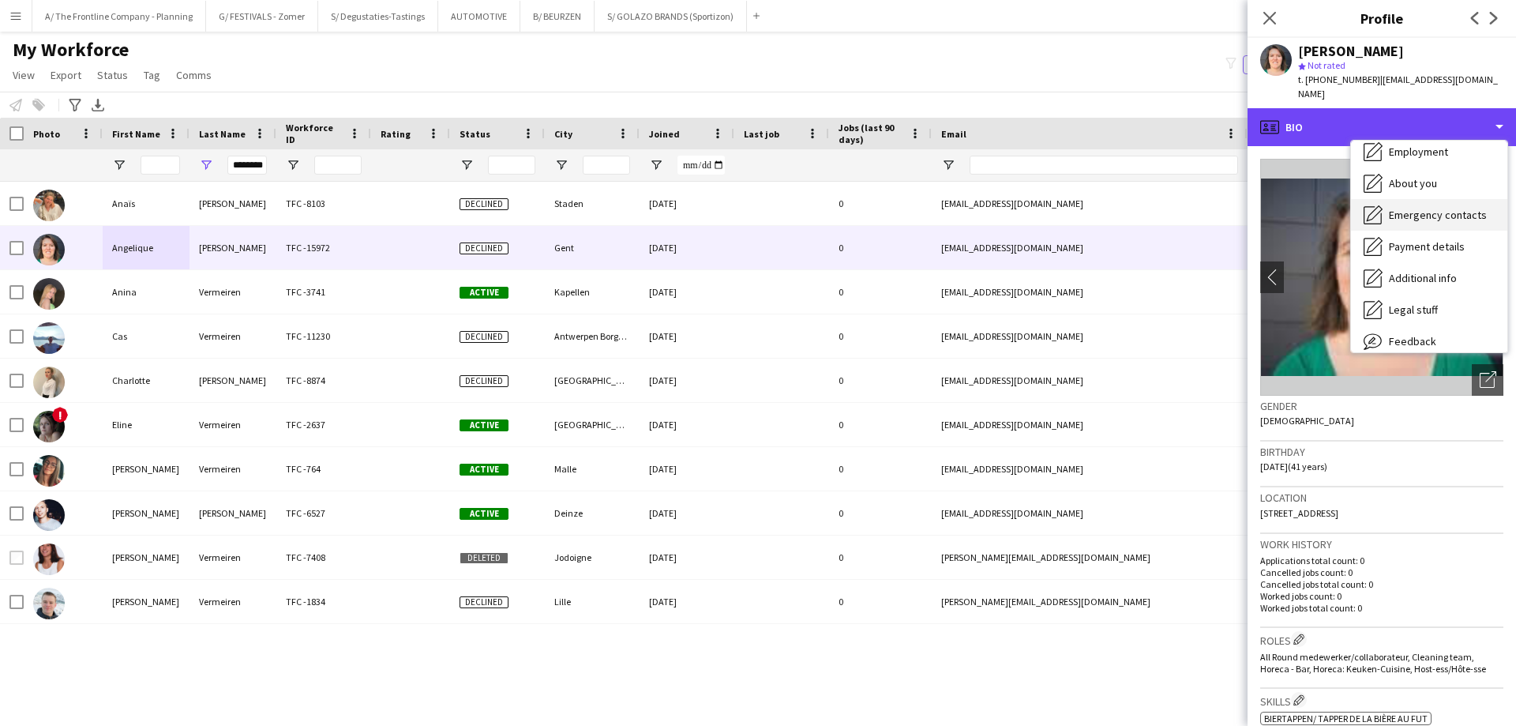
scroll to position [117, 0]
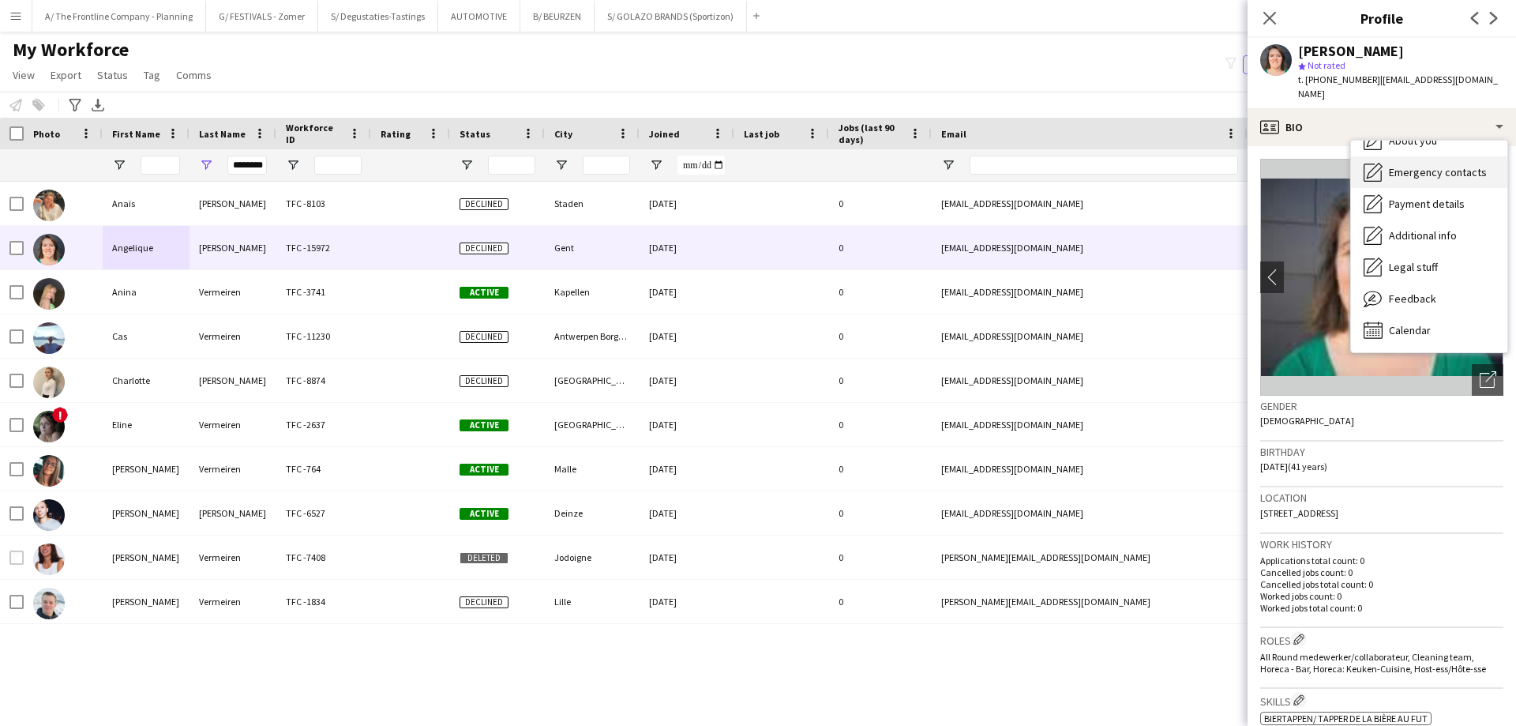
click at [1432, 291] on span "Feedback" at bounding box center [1412, 298] width 47 height 14
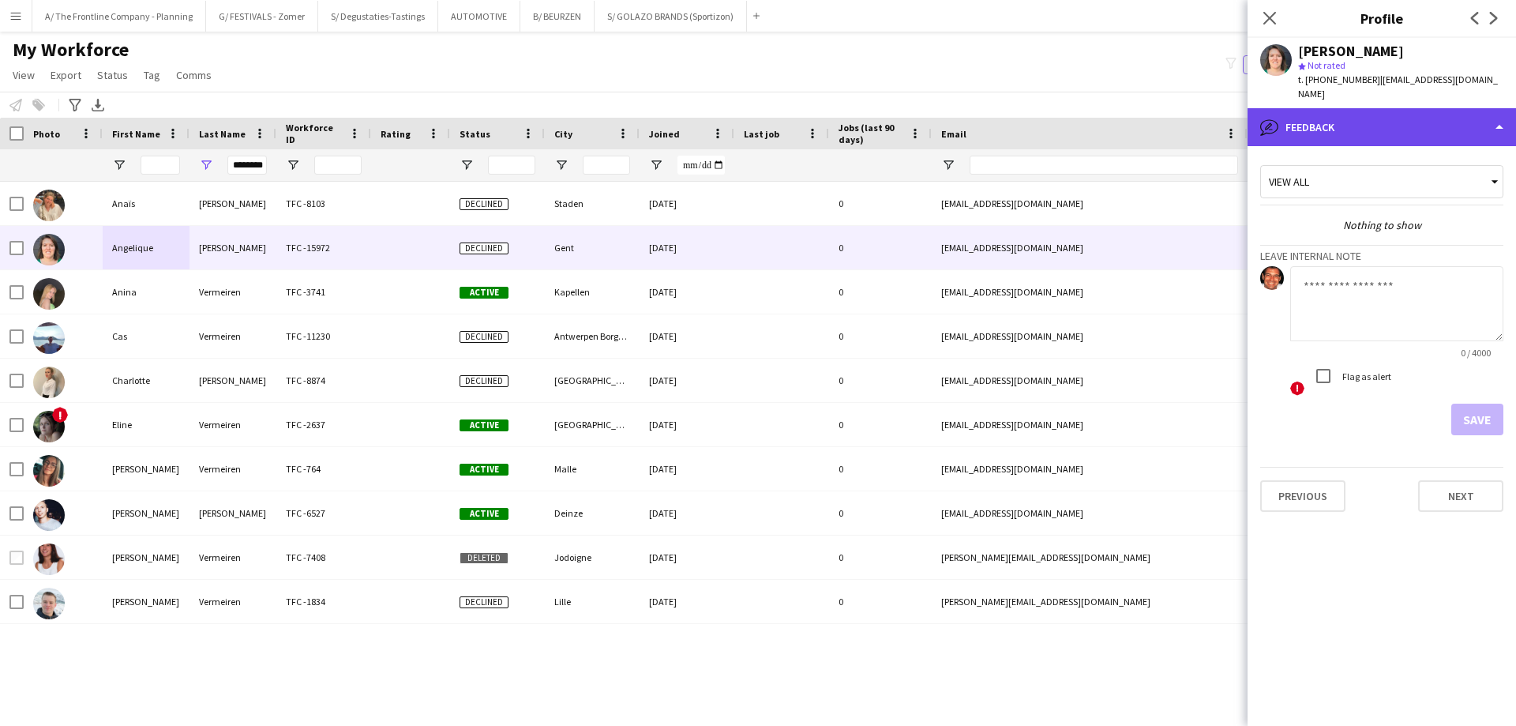
click at [1363, 108] on div "bubble-pencil Feedback" at bounding box center [1382, 127] width 269 height 38
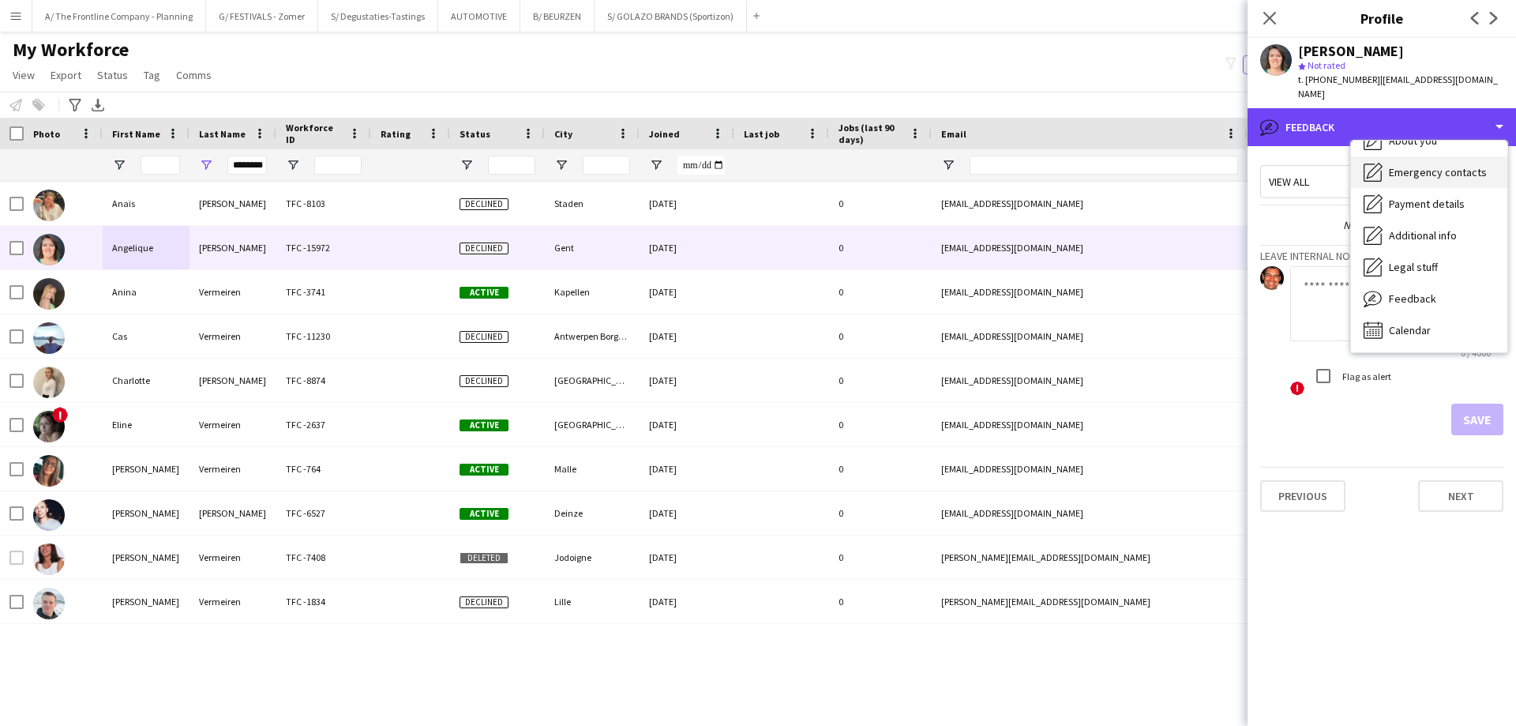
scroll to position [0, 0]
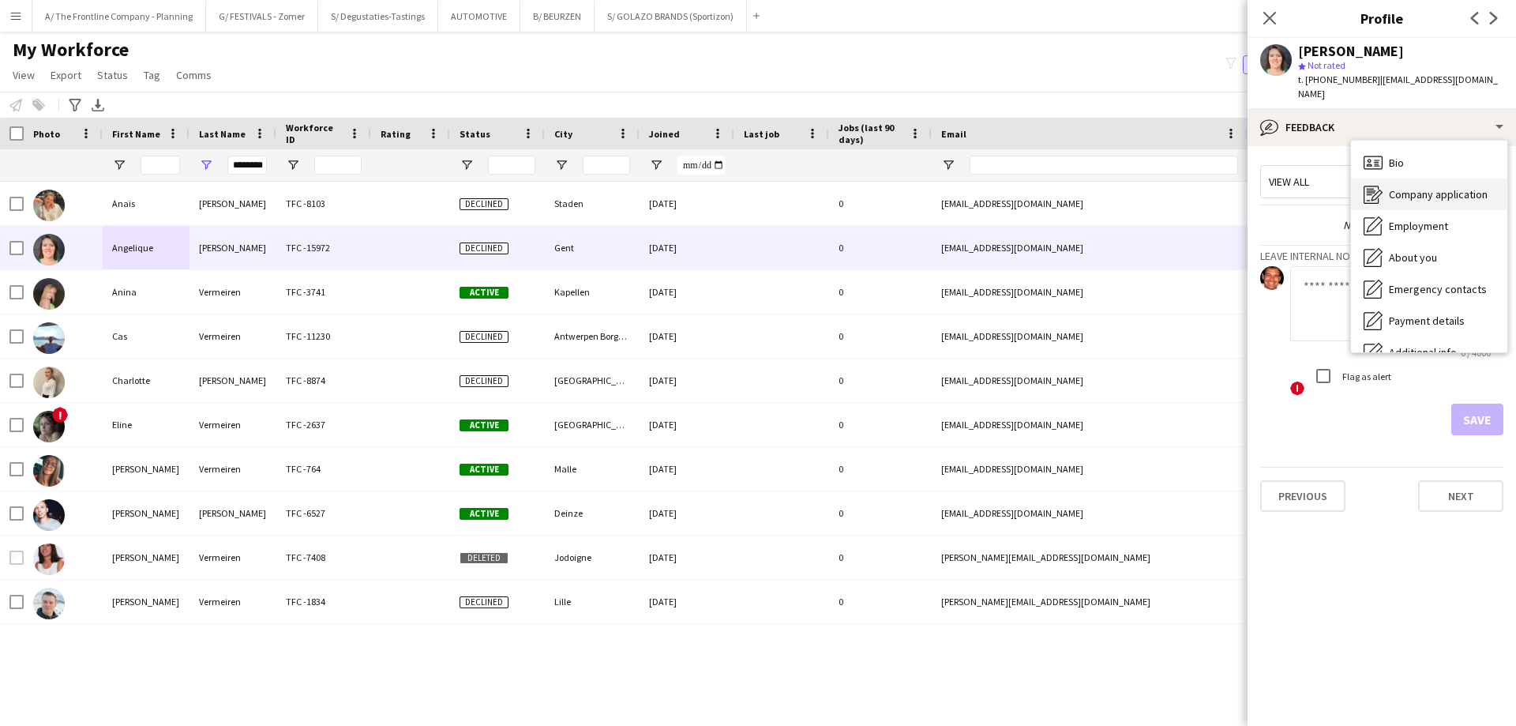
click at [1393, 187] on span "Company application" at bounding box center [1438, 194] width 99 height 14
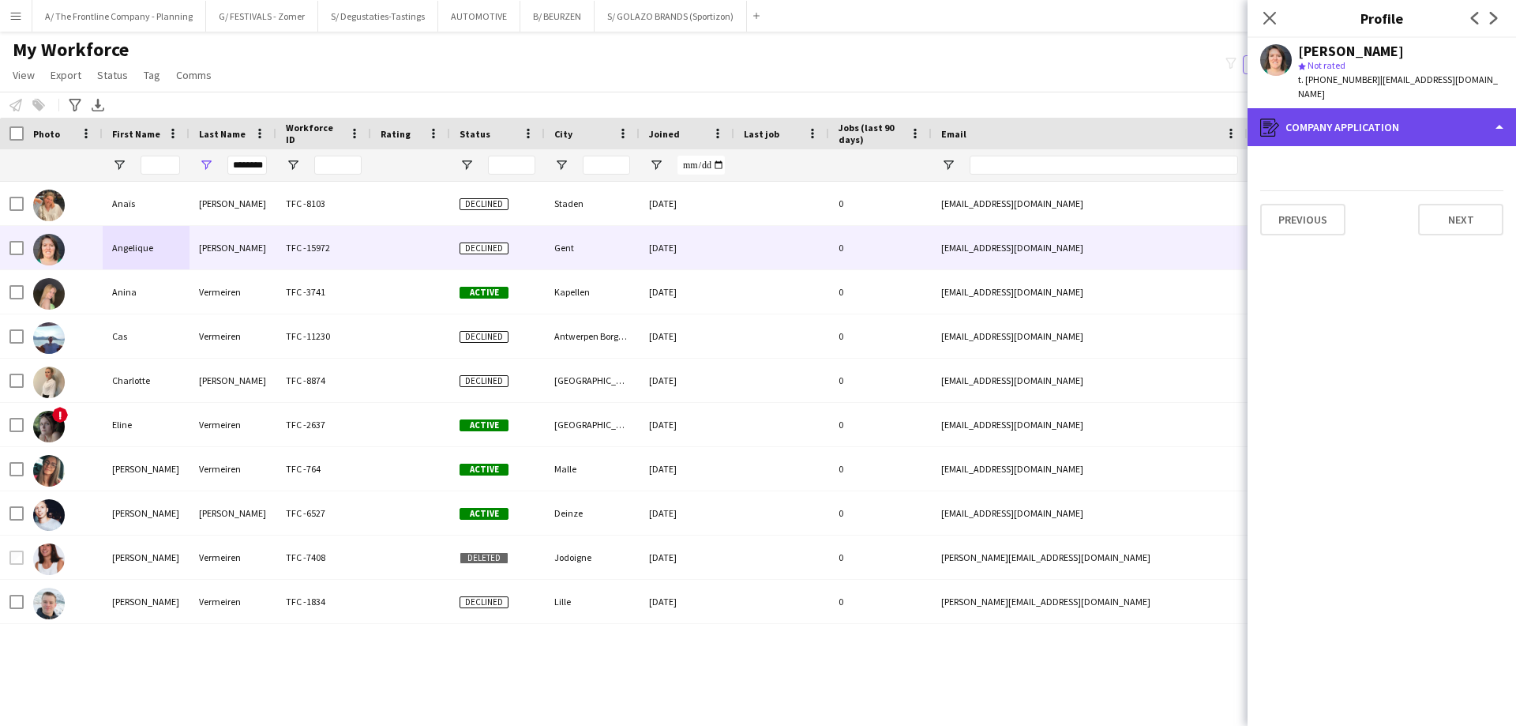
click at [1369, 112] on div "register Company application" at bounding box center [1382, 127] width 269 height 38
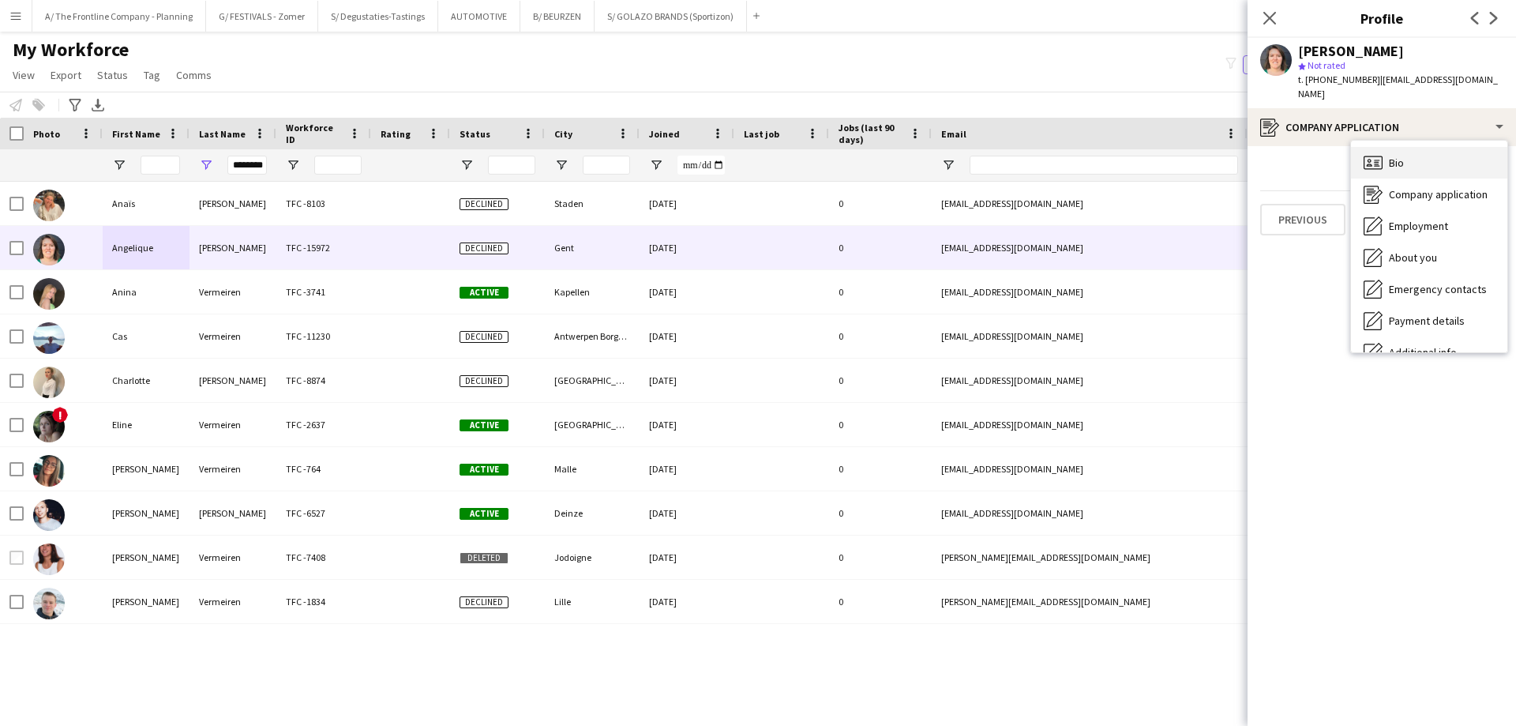
click at [1376, 147] on div "Bio Bio" at bounding box center [1429, 163] width 156 height 32
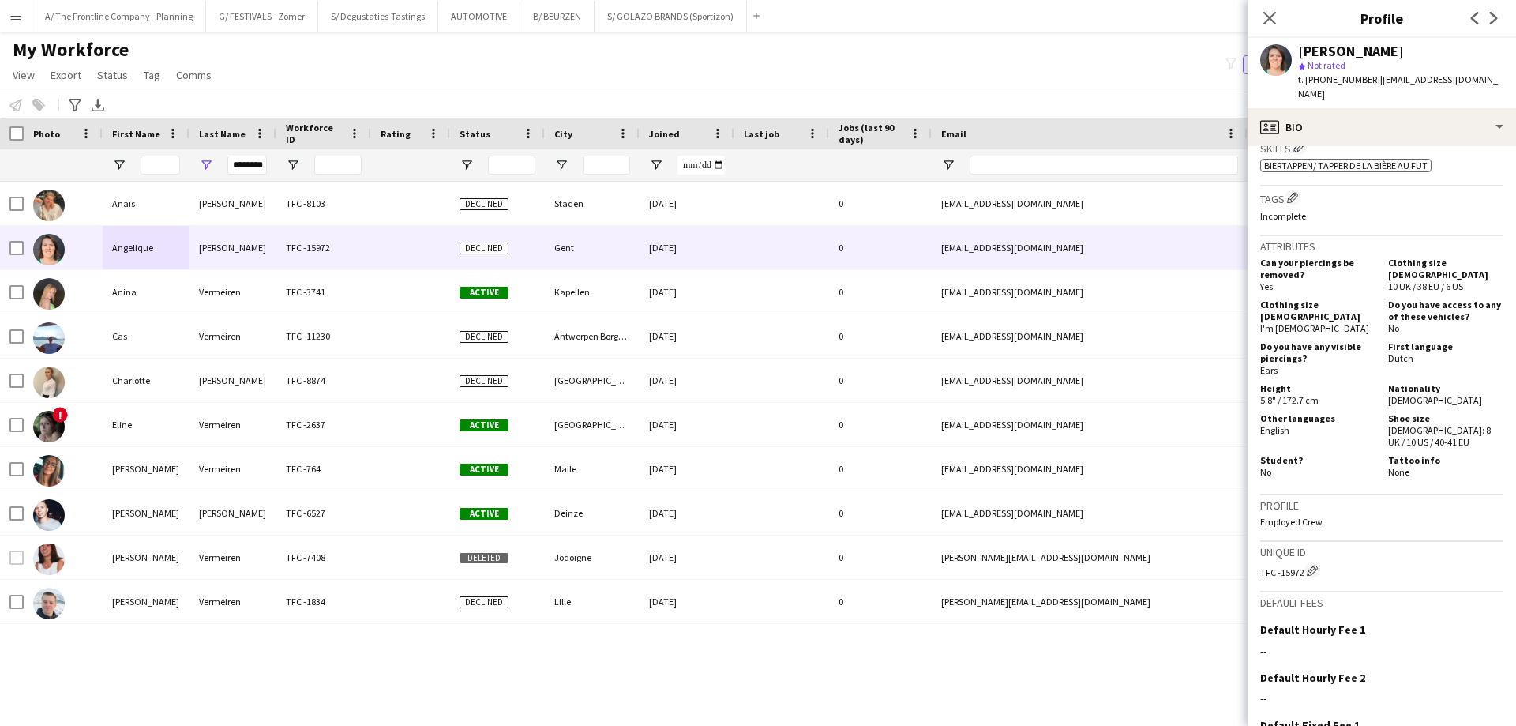
scroll to position [316, 0]
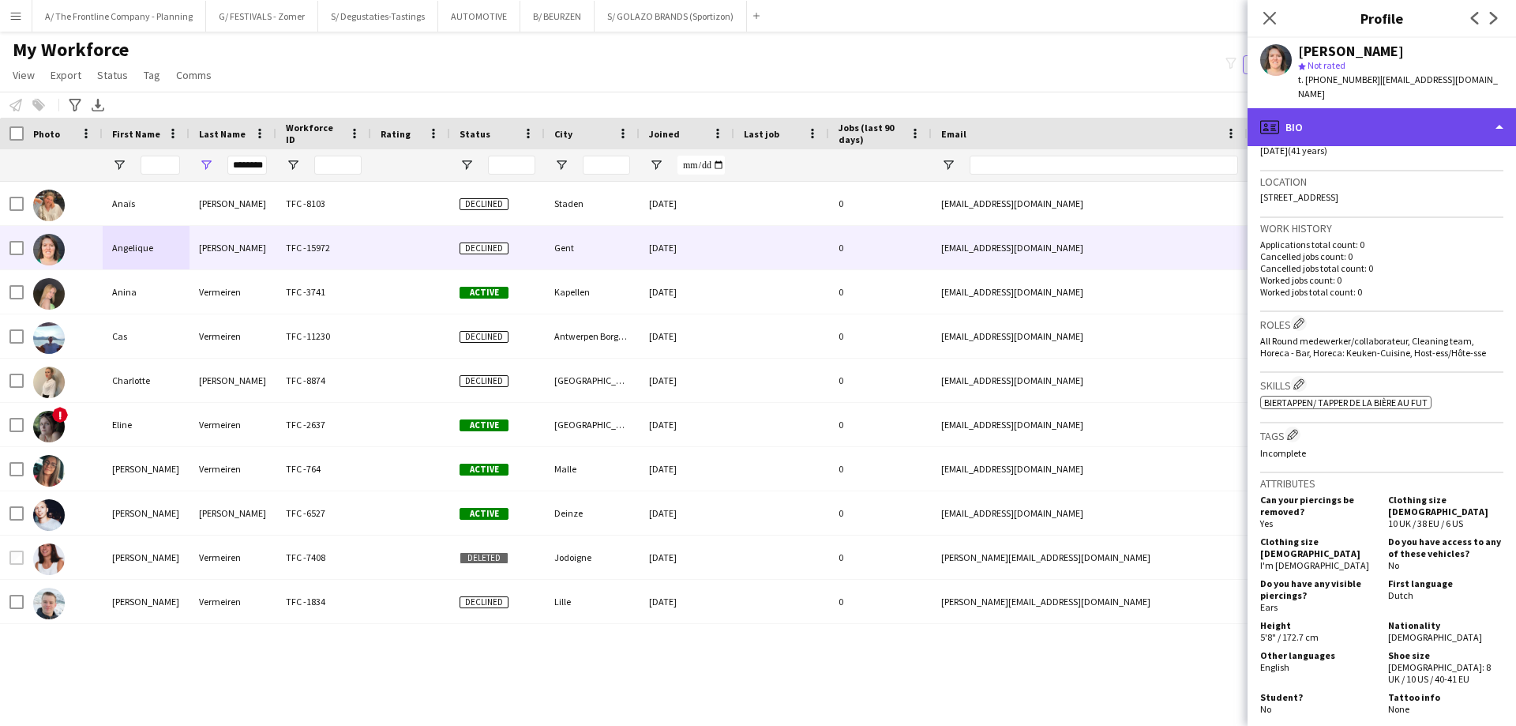
click at [1384, 119] on div "profile Bio" at bounding box center [1382, 127] width 269 height 38
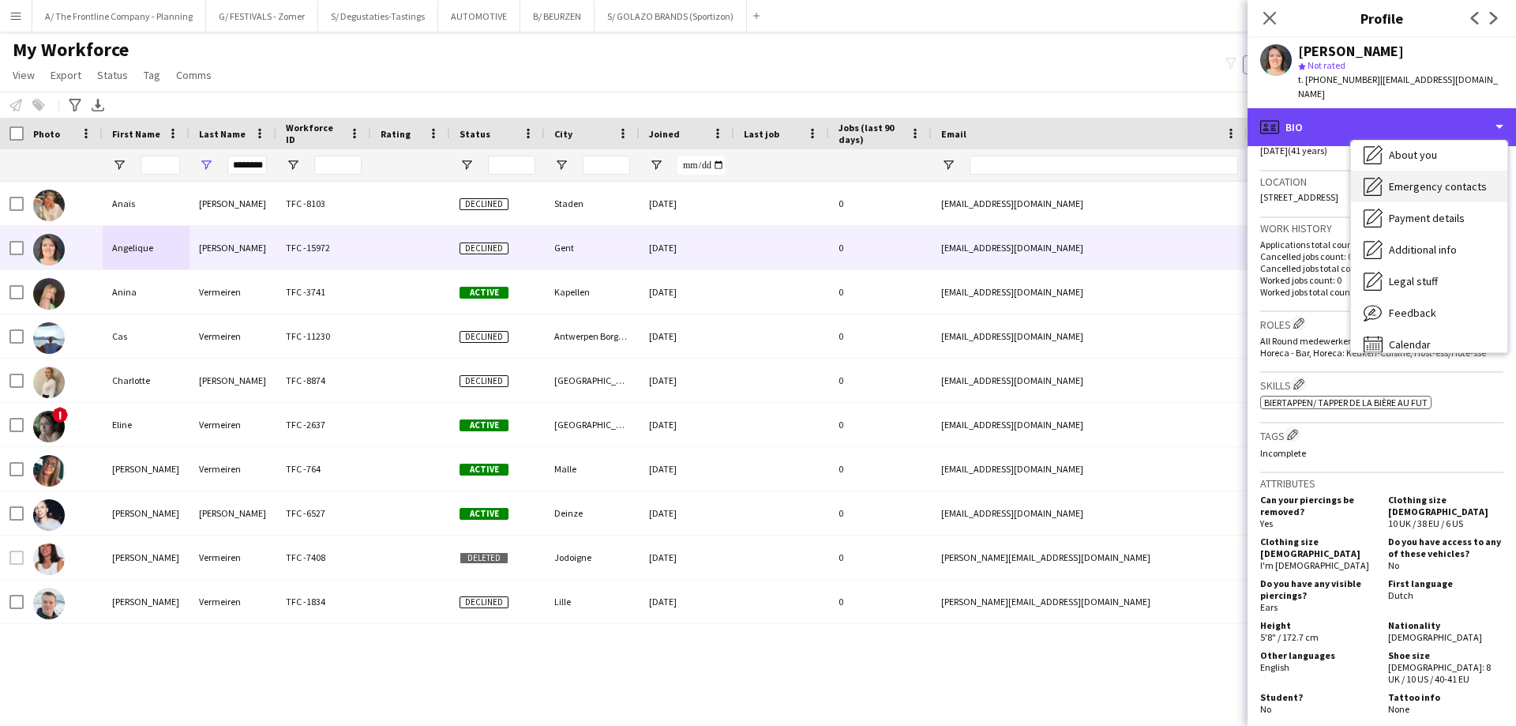
scroll to position [117, 0]
click at [1401, 124] on div "profile Bio" at bounding box center [1382, 127] width 269 height 38
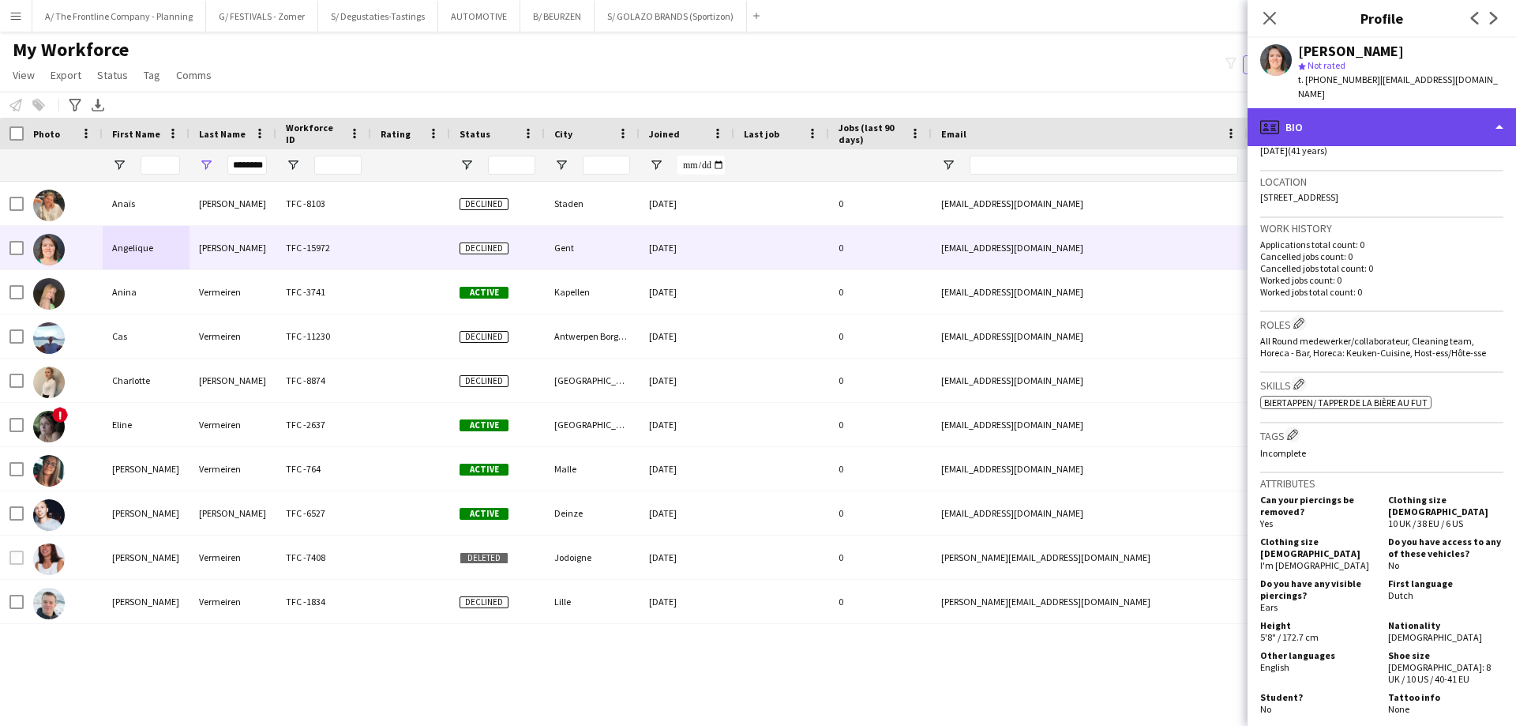
click at [1407, 122] on div "profile Bio" at bounding box center [1382, 127] width 269 height 38
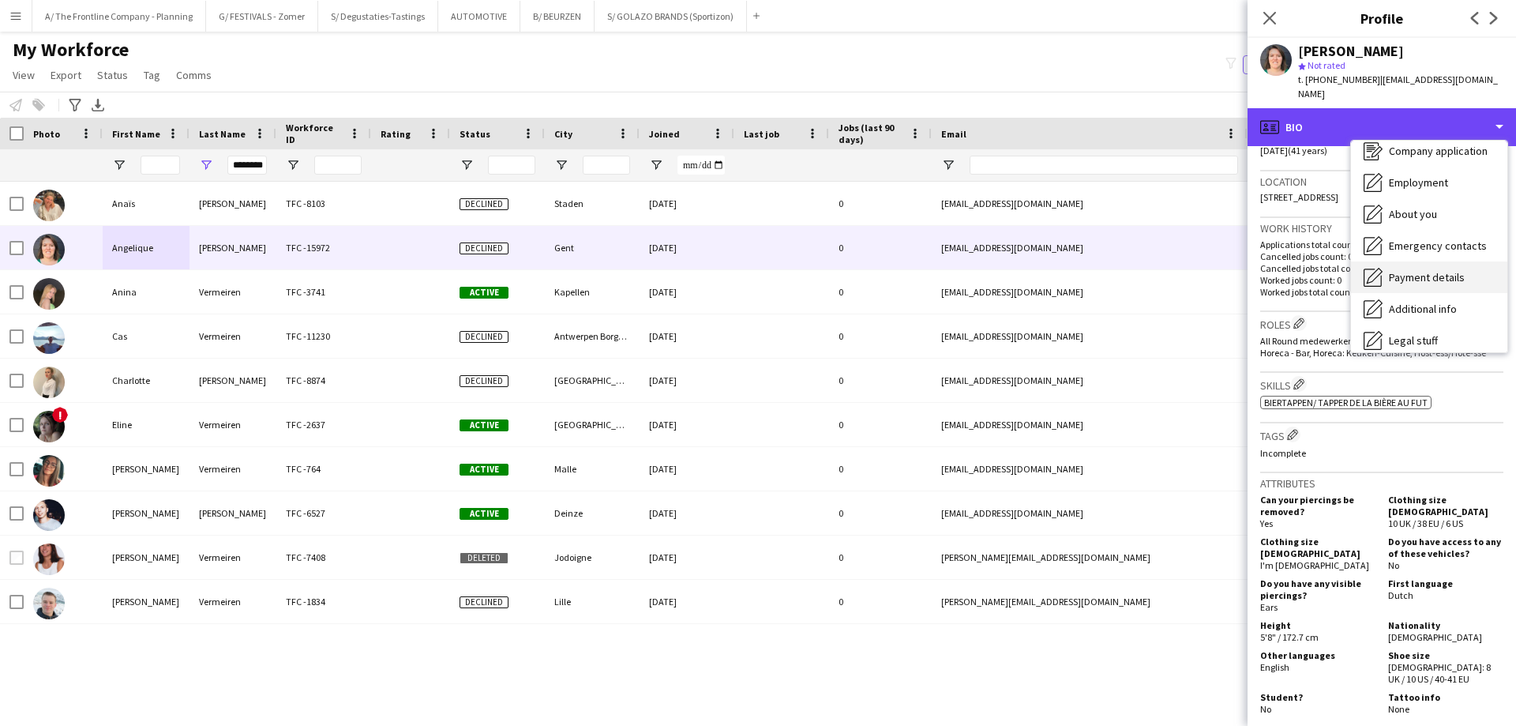
scroll to position [38, 0]
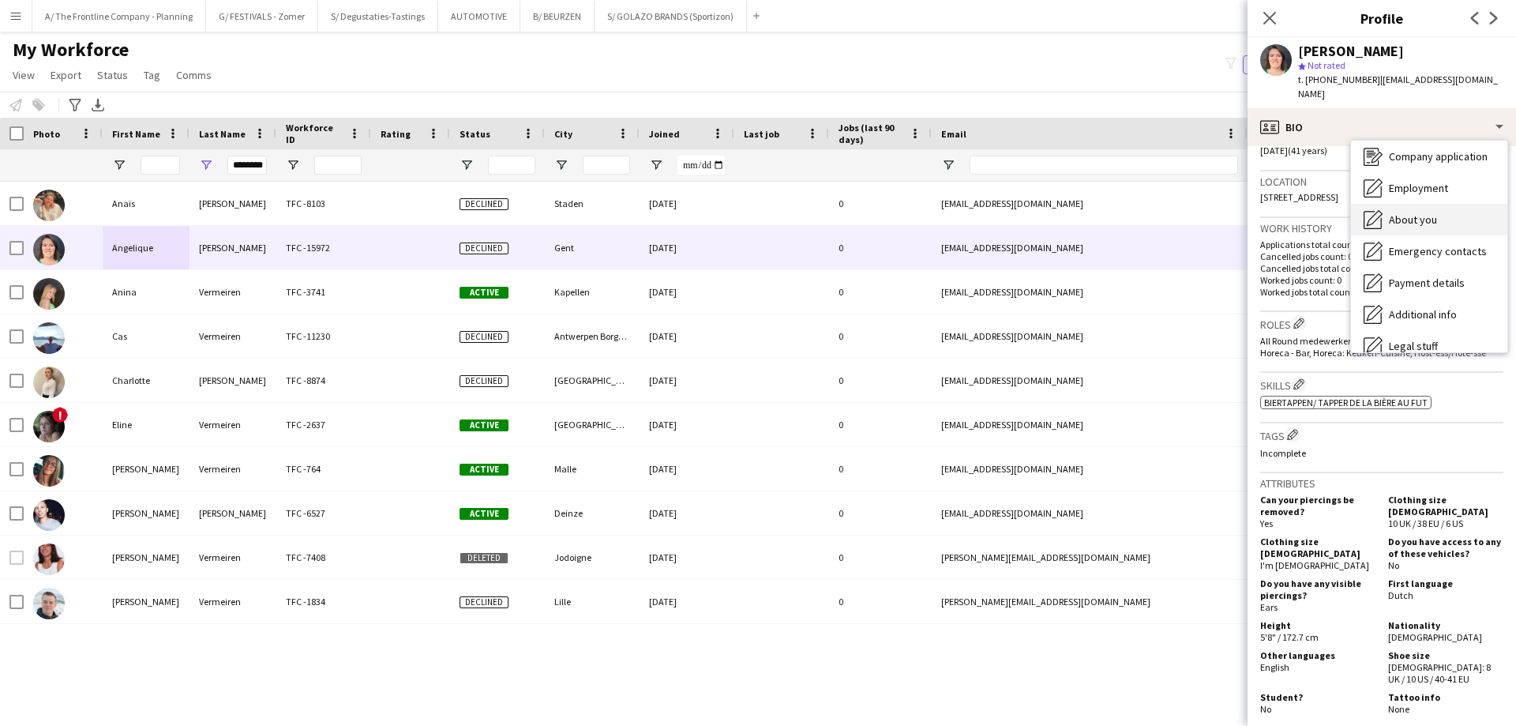
click at [1412, 212] on span "About you" at bounding box center [1413, 219] width 48 height 14
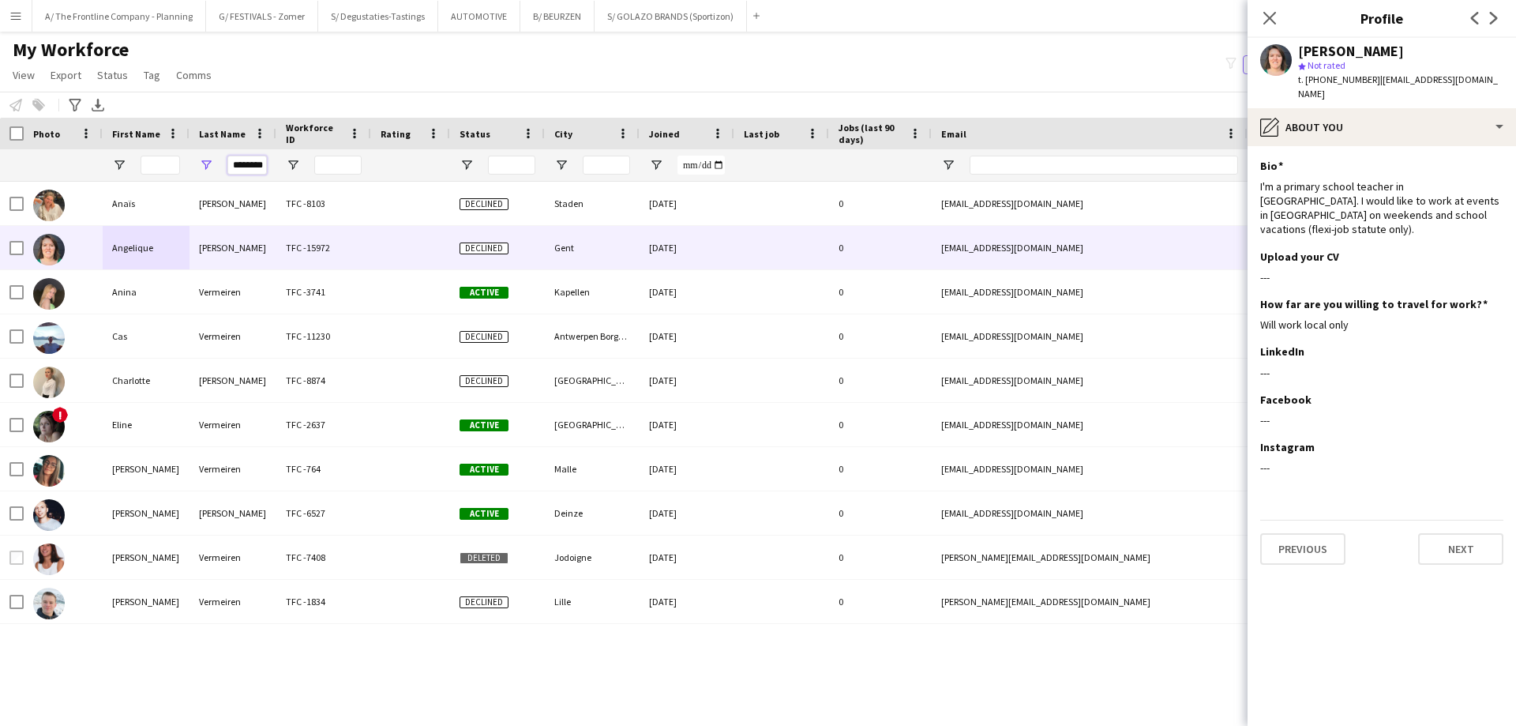
click at [256, 169] on input "********" at bounding box center [246, 165] width 39 height 19
type input "*******"
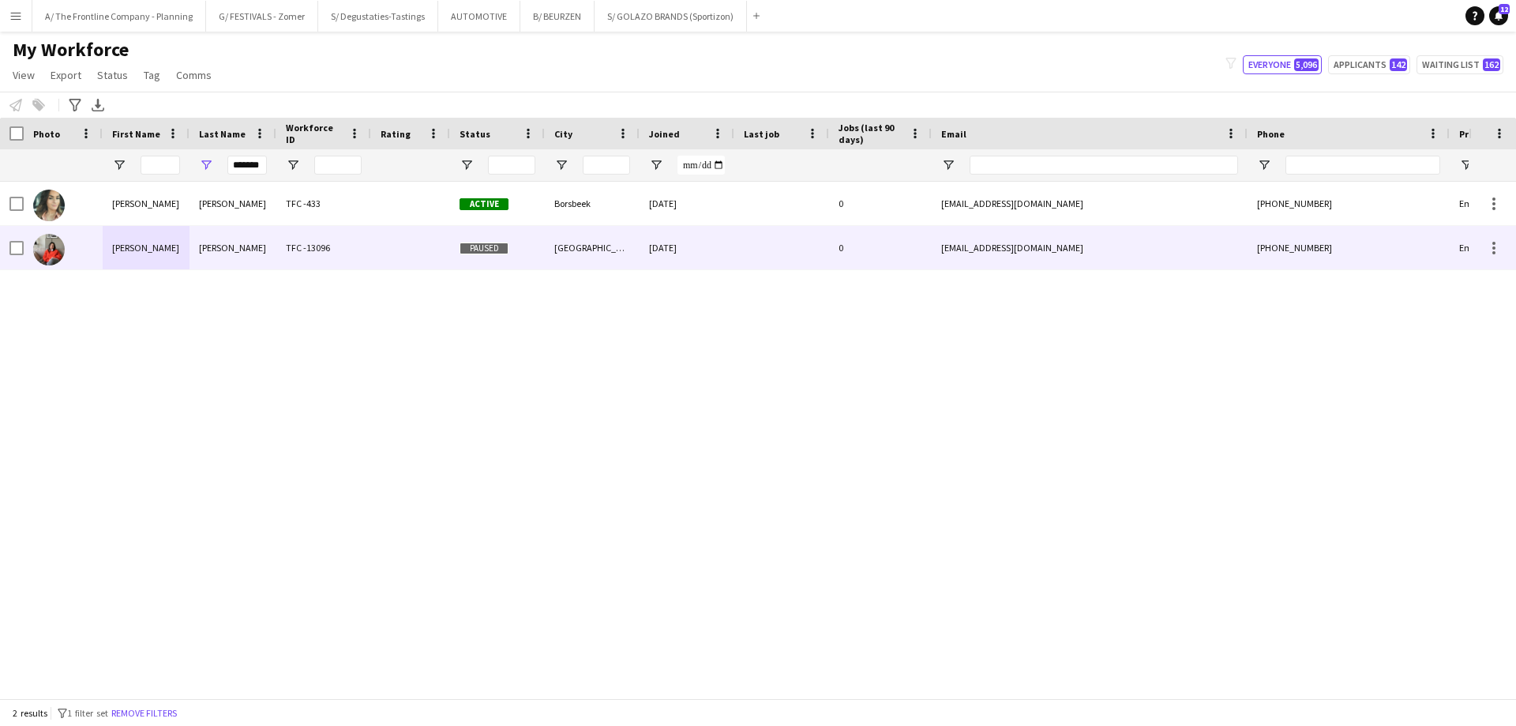
click at [145, 251] on div "[PERSON_NAME]" at bounding box center [146, 247] width 87 height 43
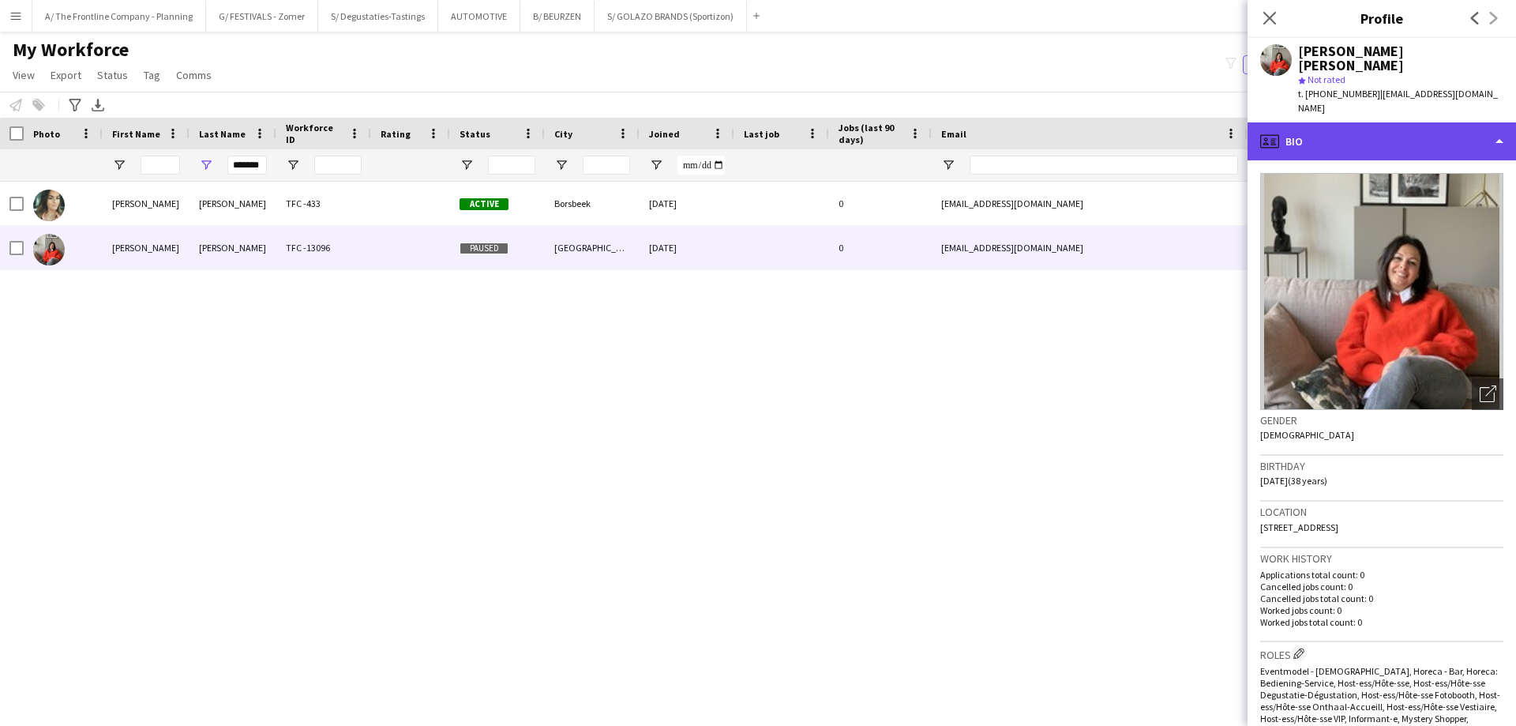
click at [1407, 122] on div "profile Bio" at bounding box center [1382, 141] width 269 height 38
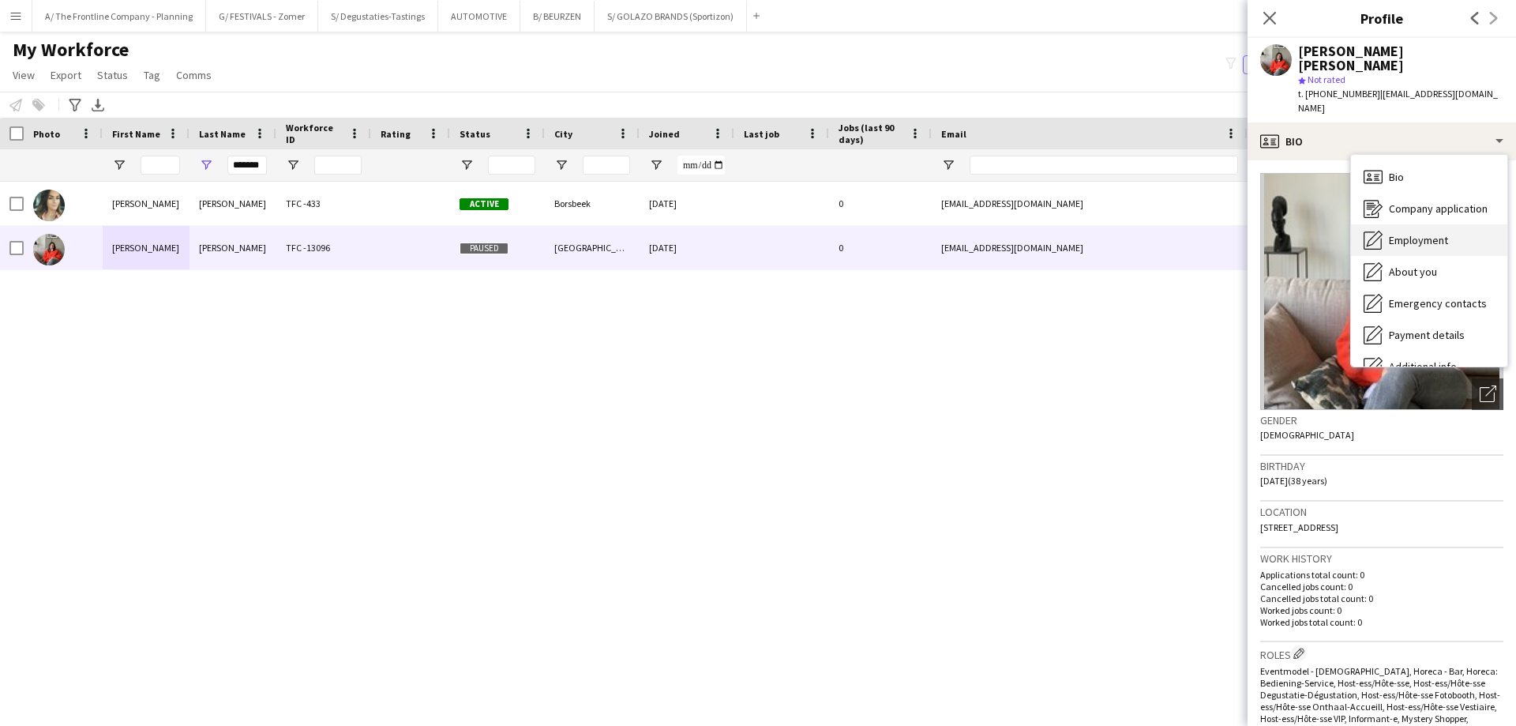
click at [1418, 233] on span "Employment" at bounding box center [1418, 240] width 59 height 14
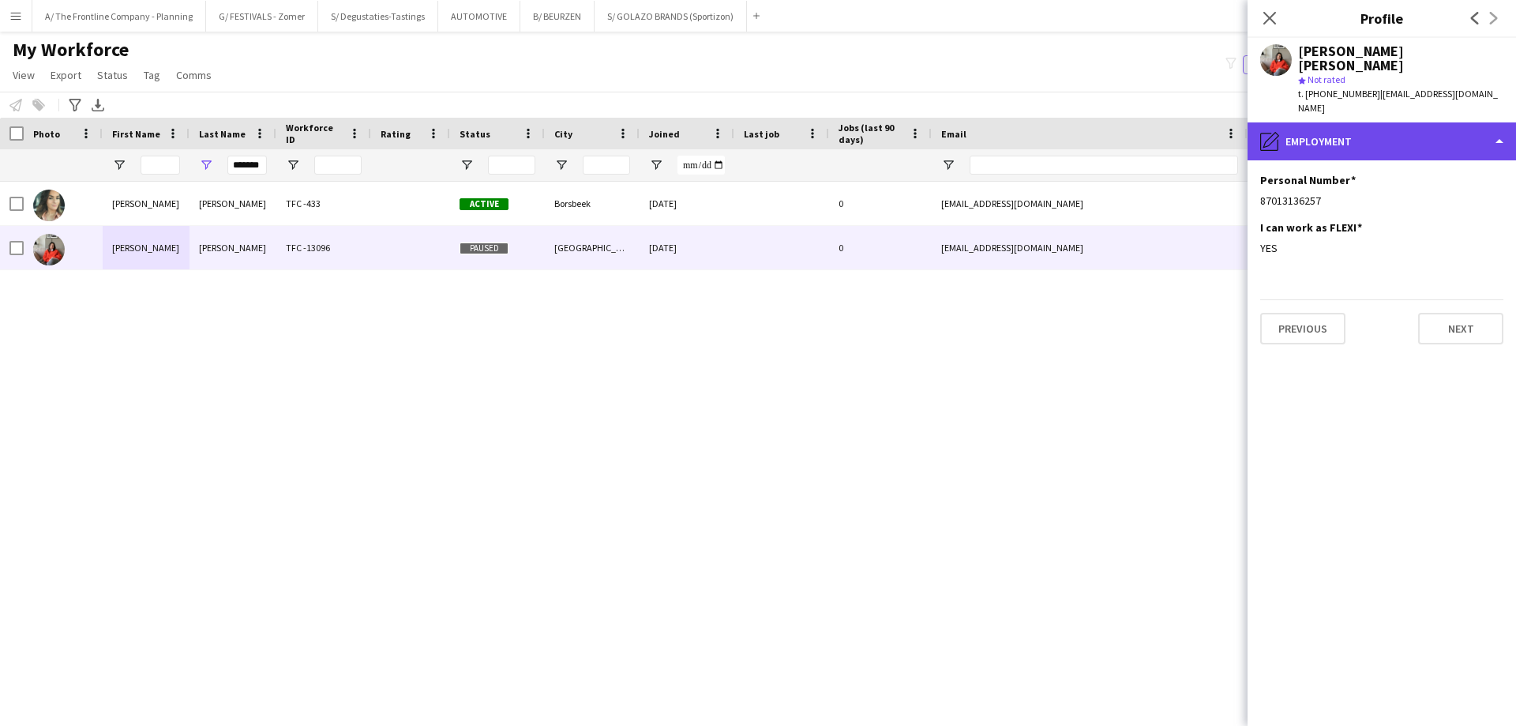
click at [1388, 126] on div "pencil4 Employment" at bounding box center [1382, 141] width 269 height 38
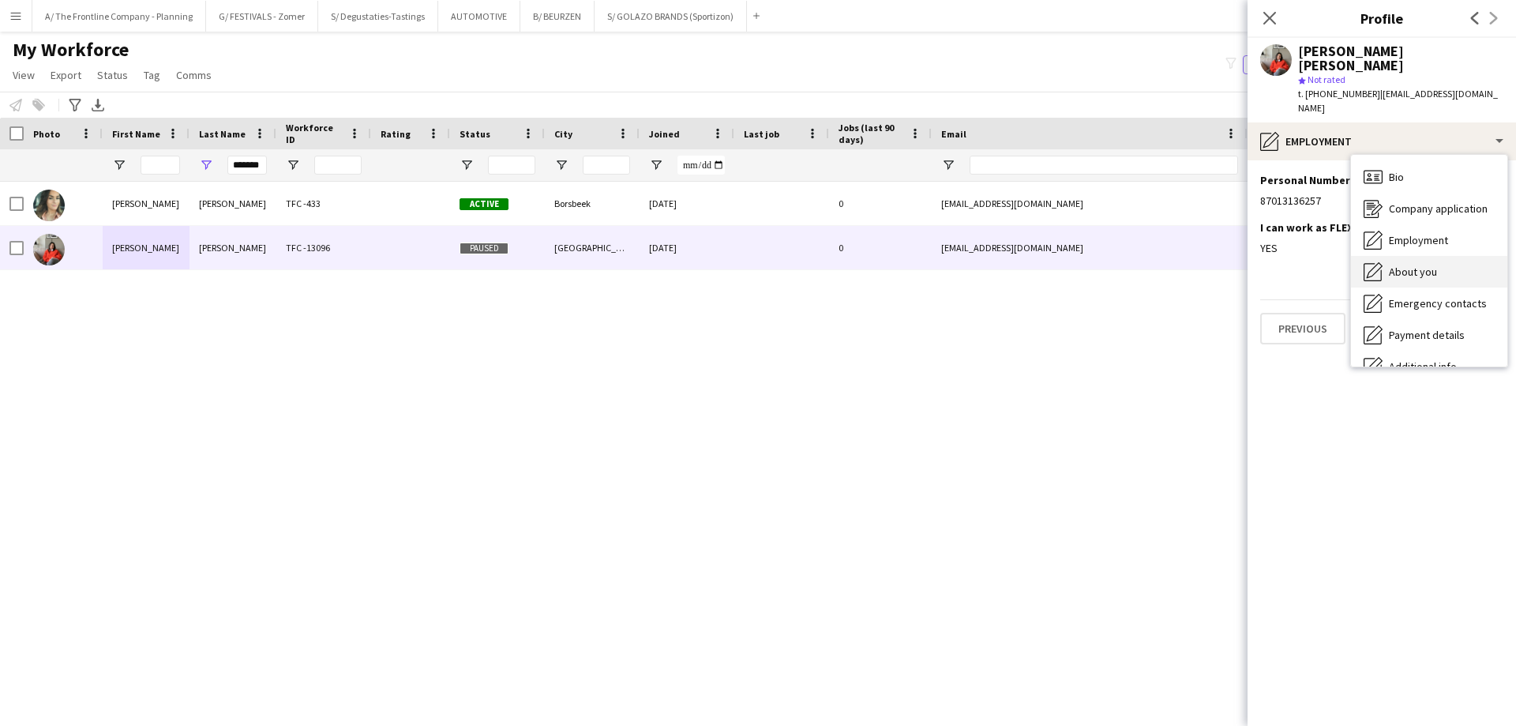
click at [1395, 265] on span "About you" at bounding box center [1413, 272] width 48 height 14
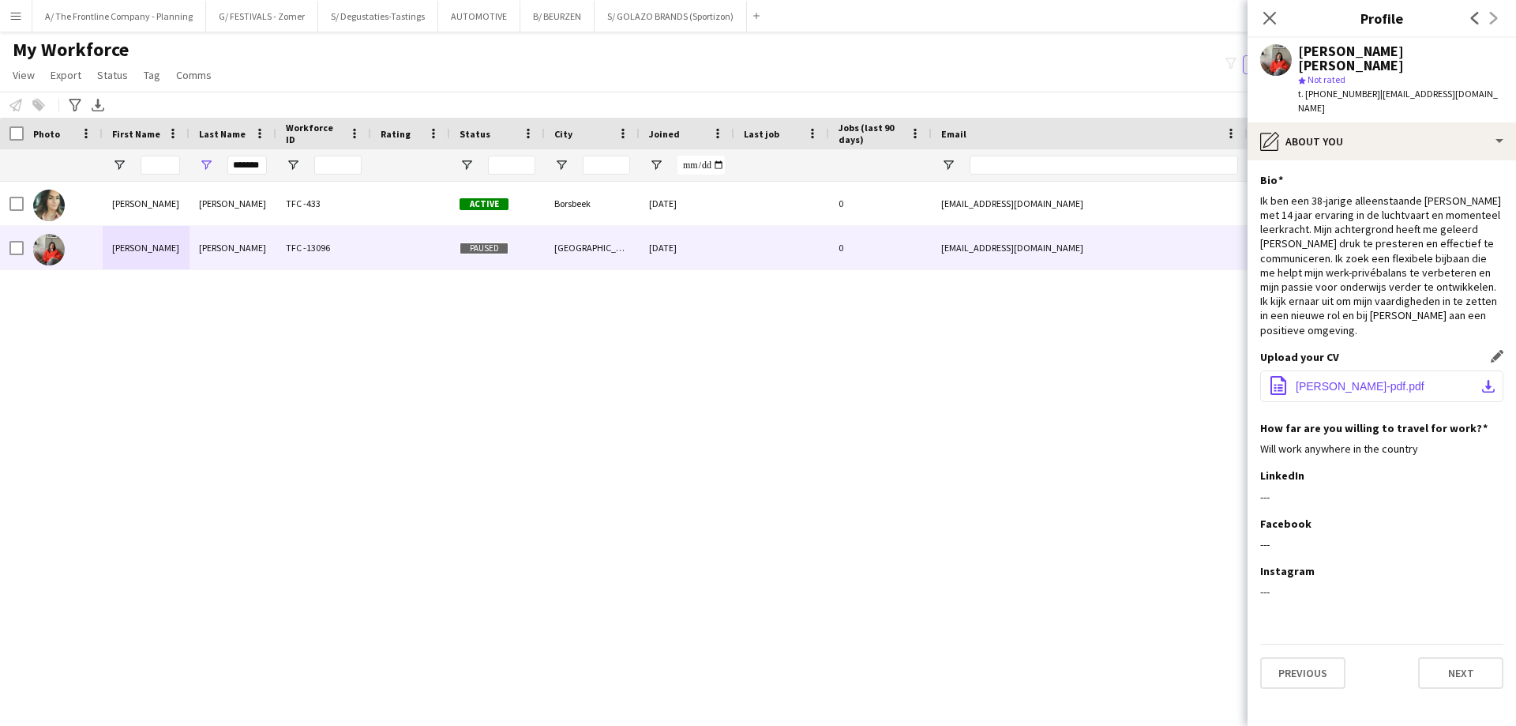
click at [1353, 380] on span "[PERSON_NAME]-pdf.pdf" at bounding box center [1360, 386] width 129 height 13
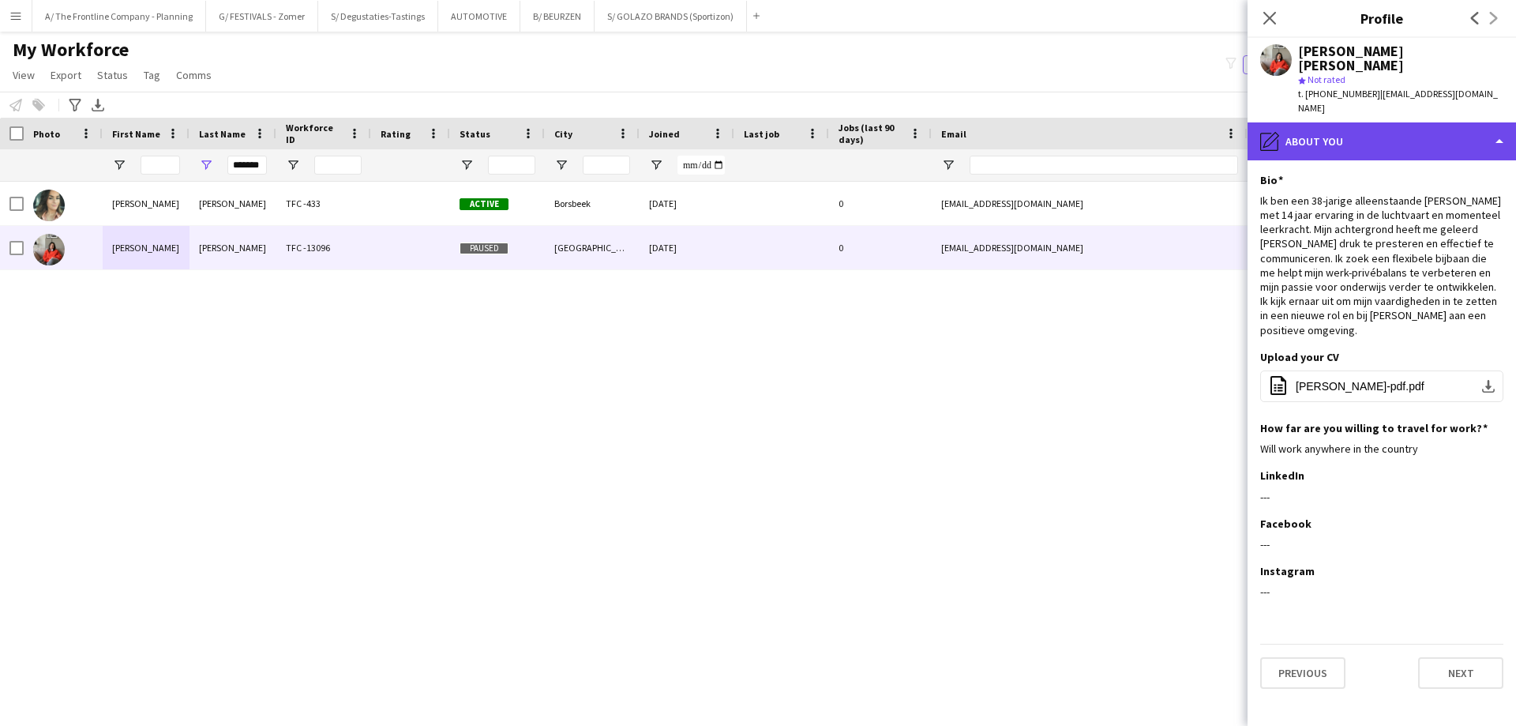
click at [1303, 122] on div "pencil4 About you" at bounding box center [1382, 141] width 269 height 38
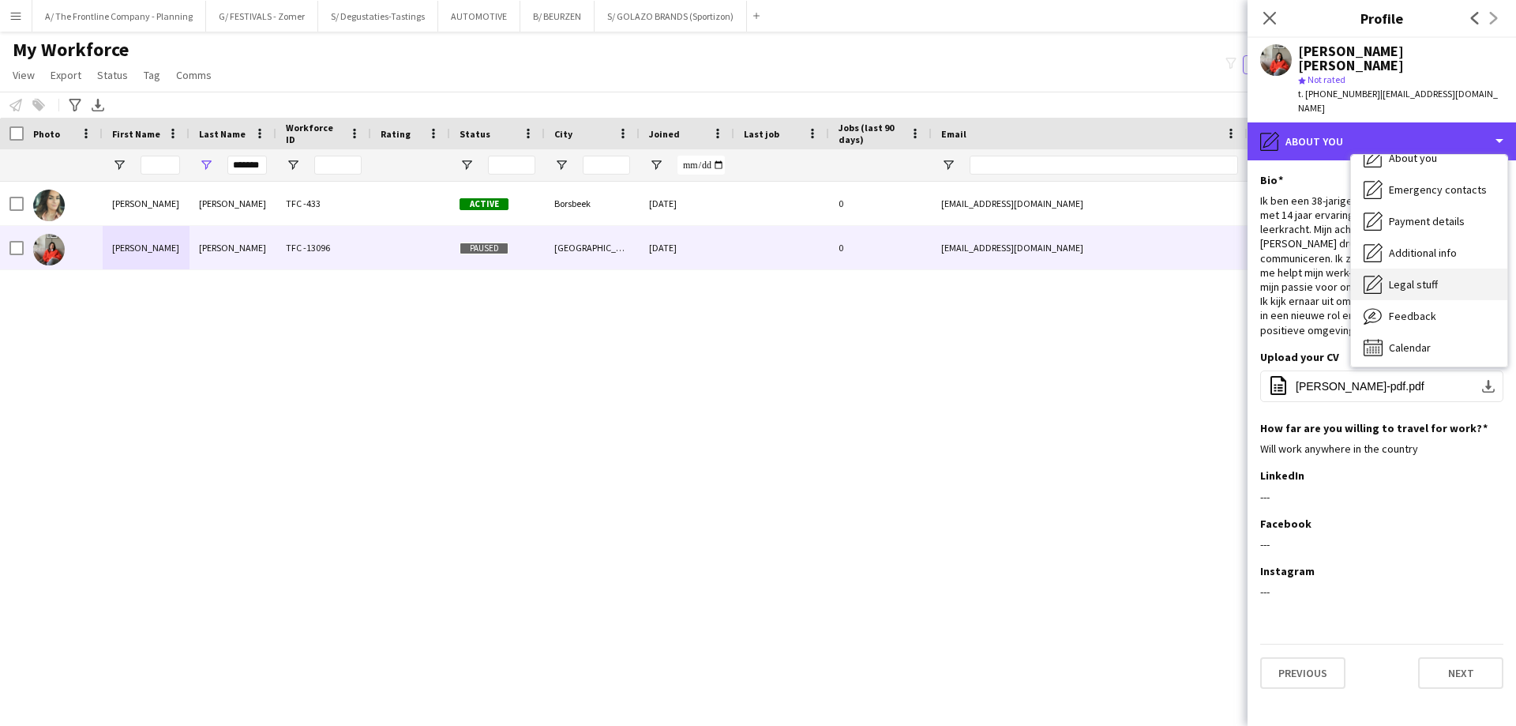
scroll to position [117, 0]
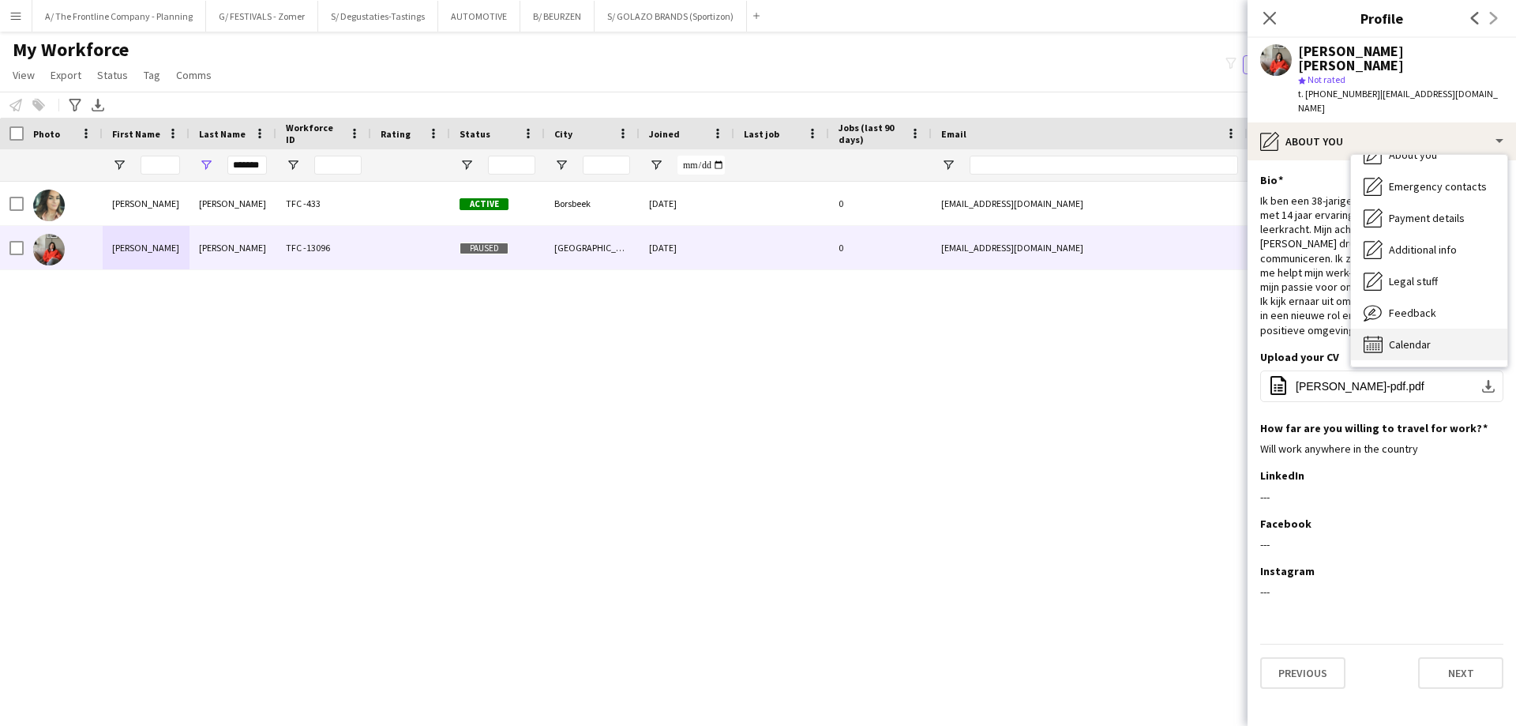
click at [1385, 329] on div "Calendar Calendar" at bounding box center [1429, 345] width 156 height 32
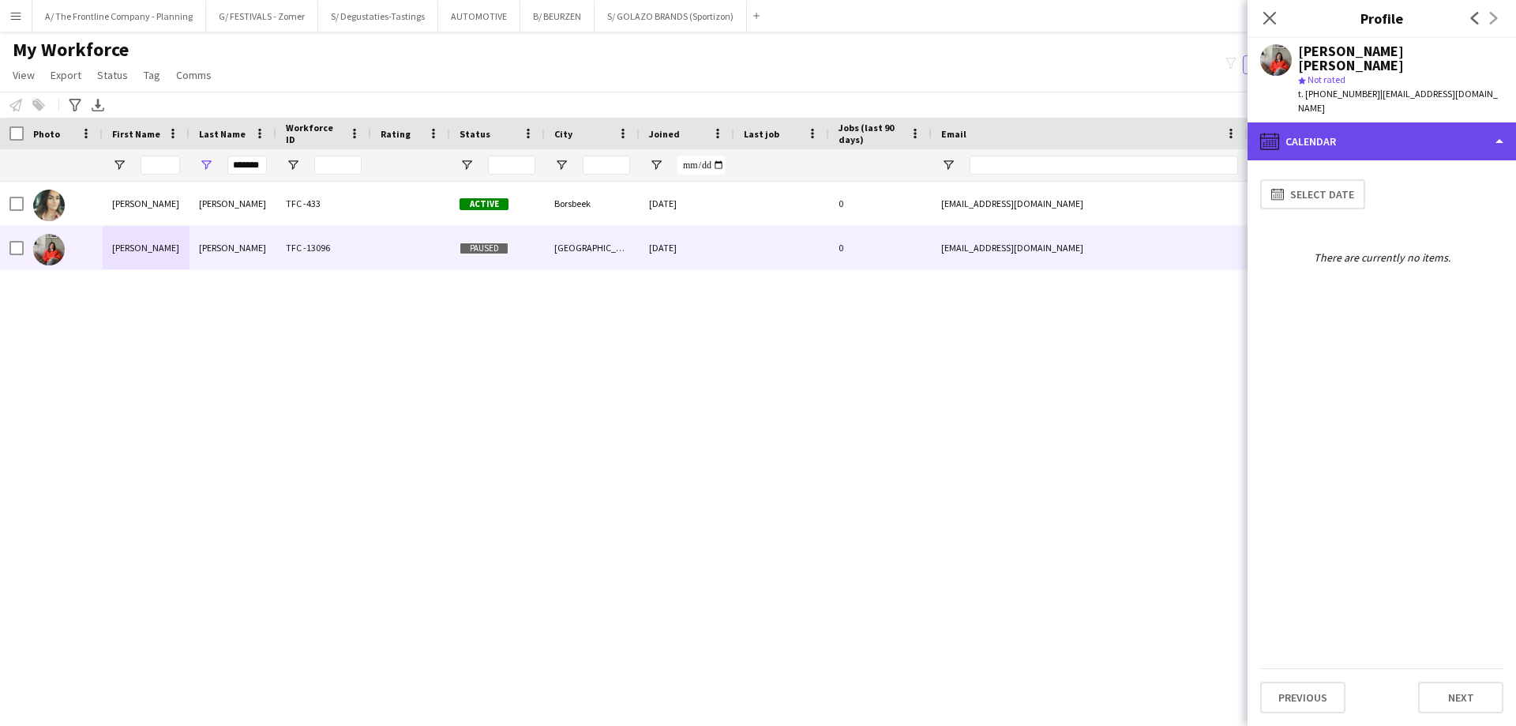
click at [1346, 122] on div "calendar-full Calendar" at bounding box center [1382, 141] width 269 height 38
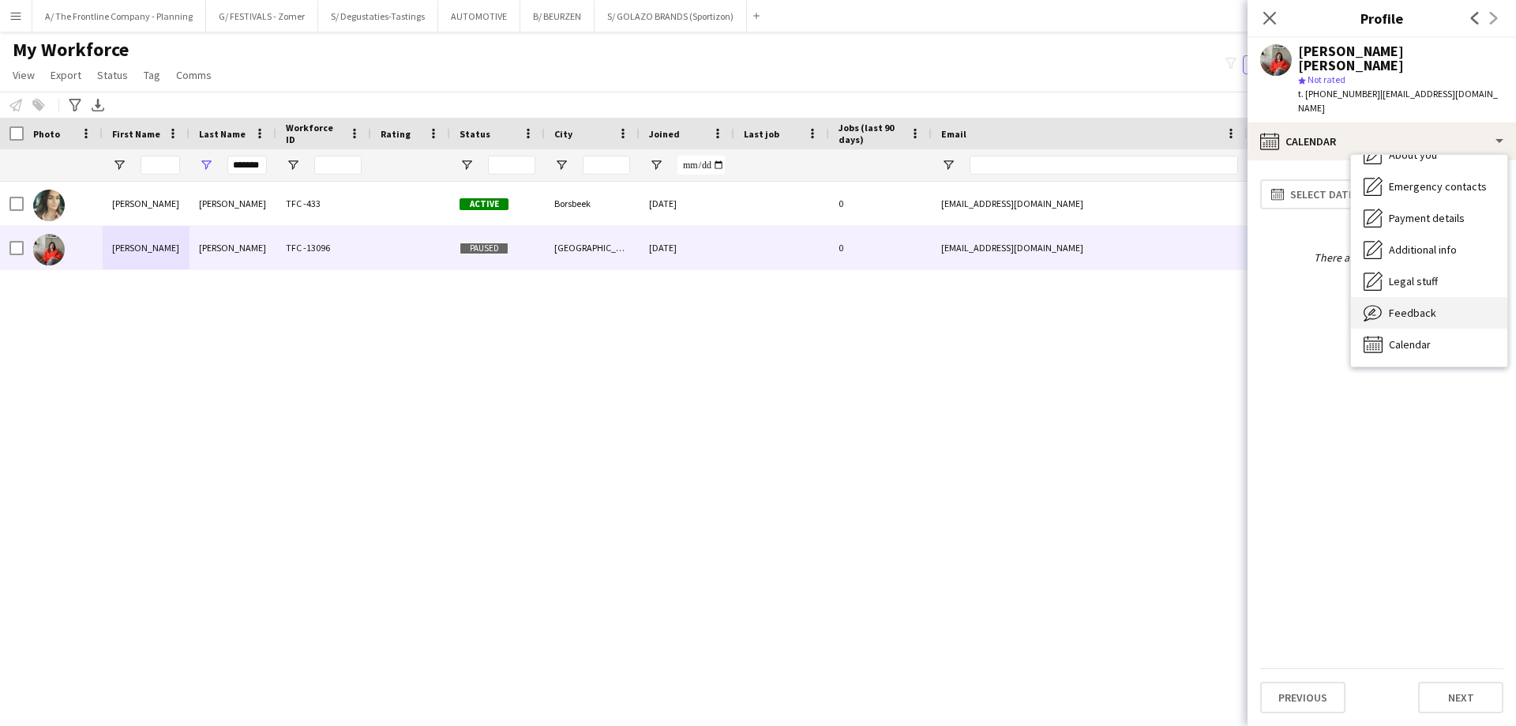
click at [1390, 306] on span "Feedback" at bounding box center [1412, 313] width 47 height 14
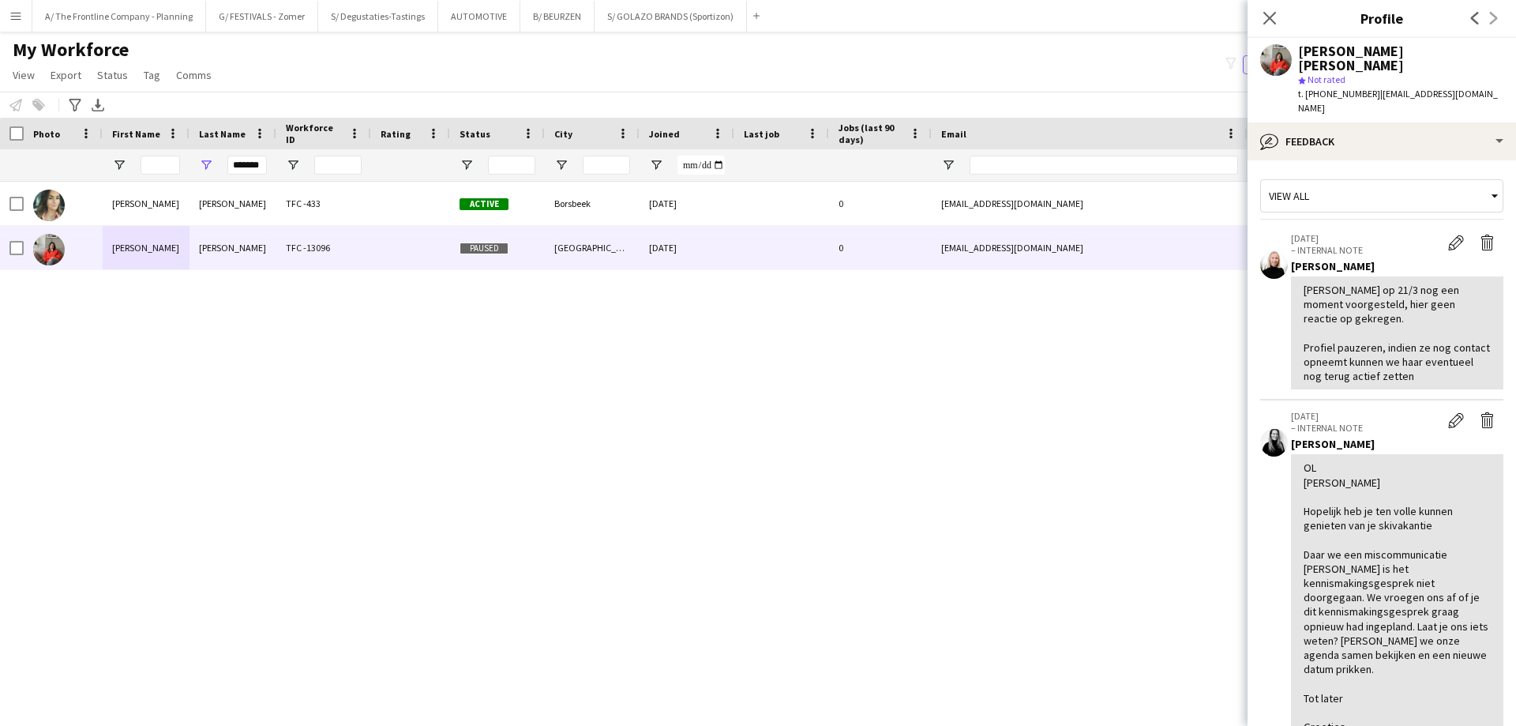
scroll to position [881, 0]
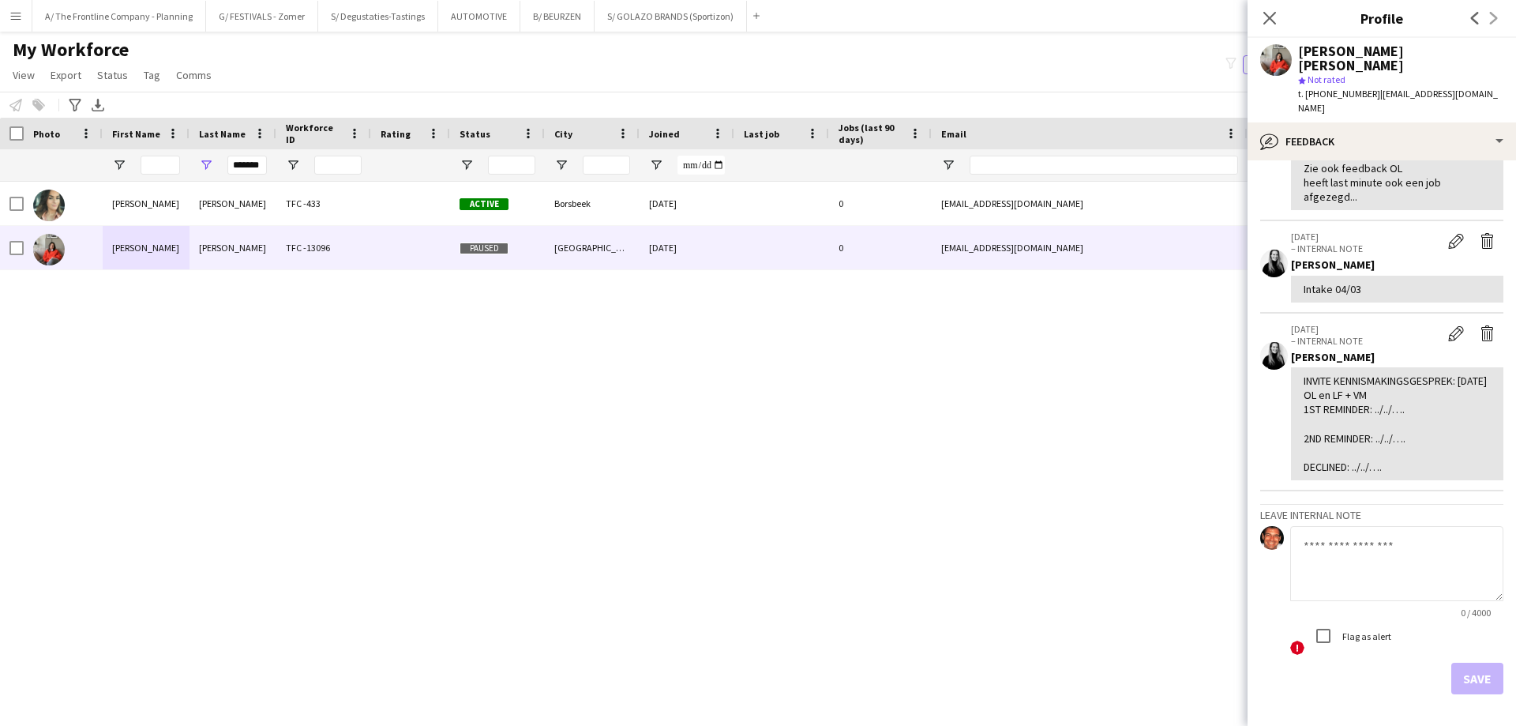
click at [1350, 526] on textarea at bounding box center [1396, 563] width 213 height 75
paste textarea "**********"
type textarea "**********"
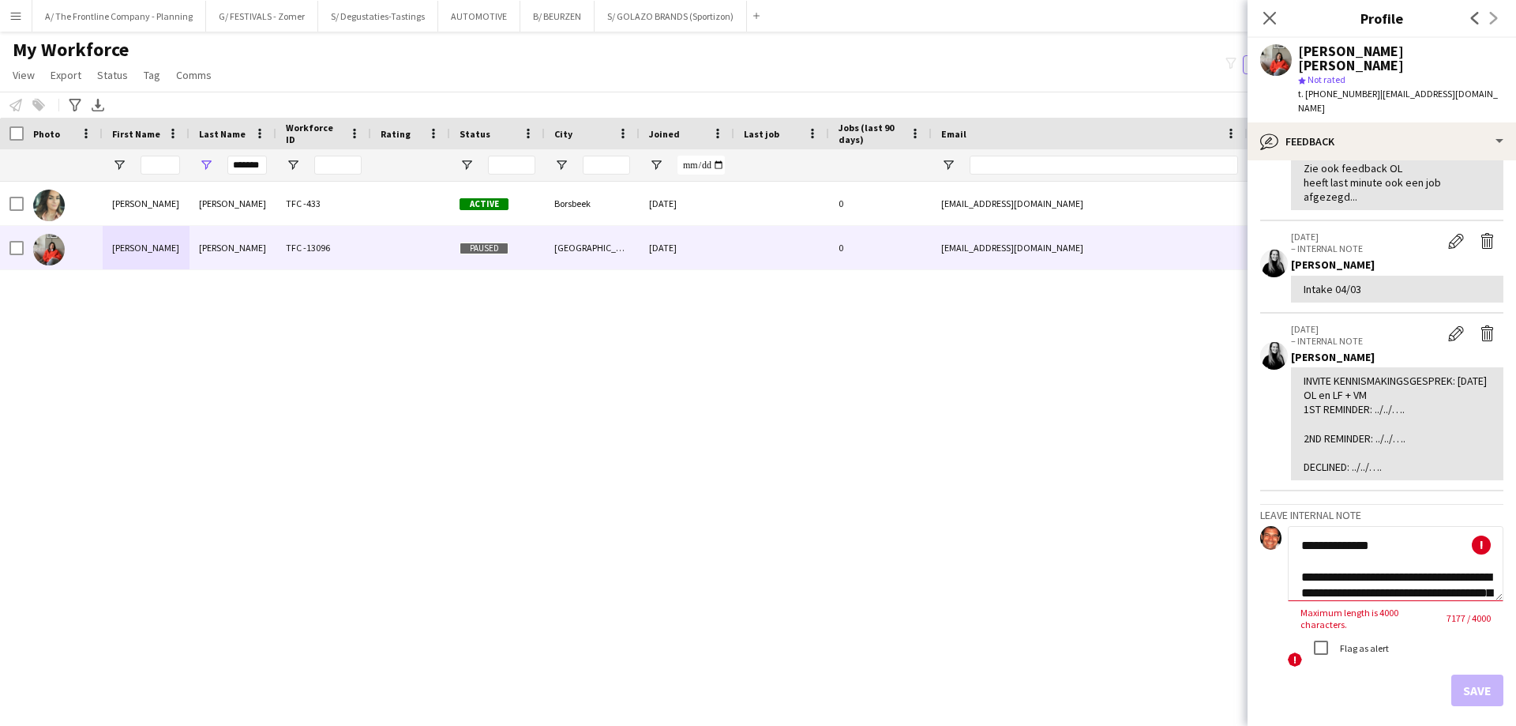
scroll to position [5639, 0]
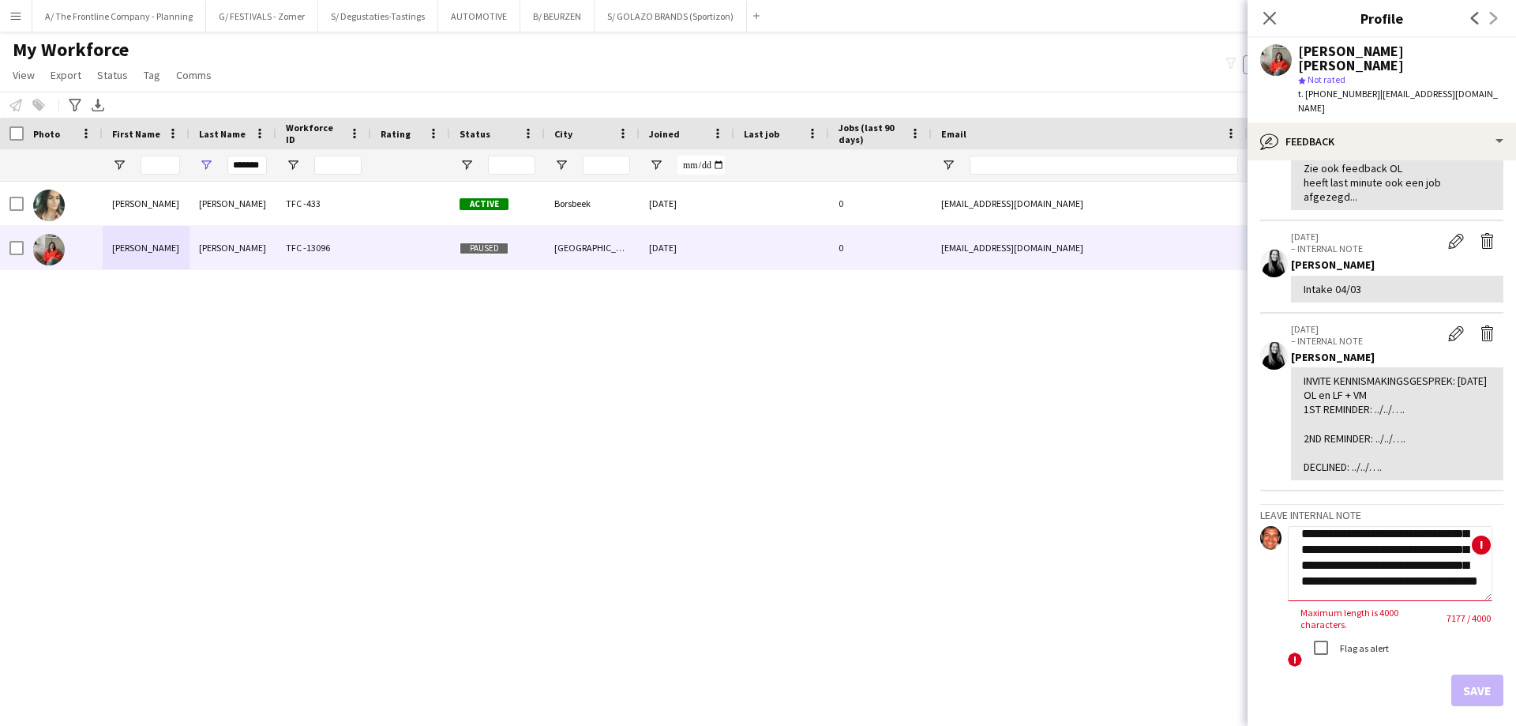
click at [1424, 528] on textarea at bounding box center [1390, 563] width 205 height 75
click at [1354, 526] on textarea at bounding box center [1390, 563] width 205 height 75
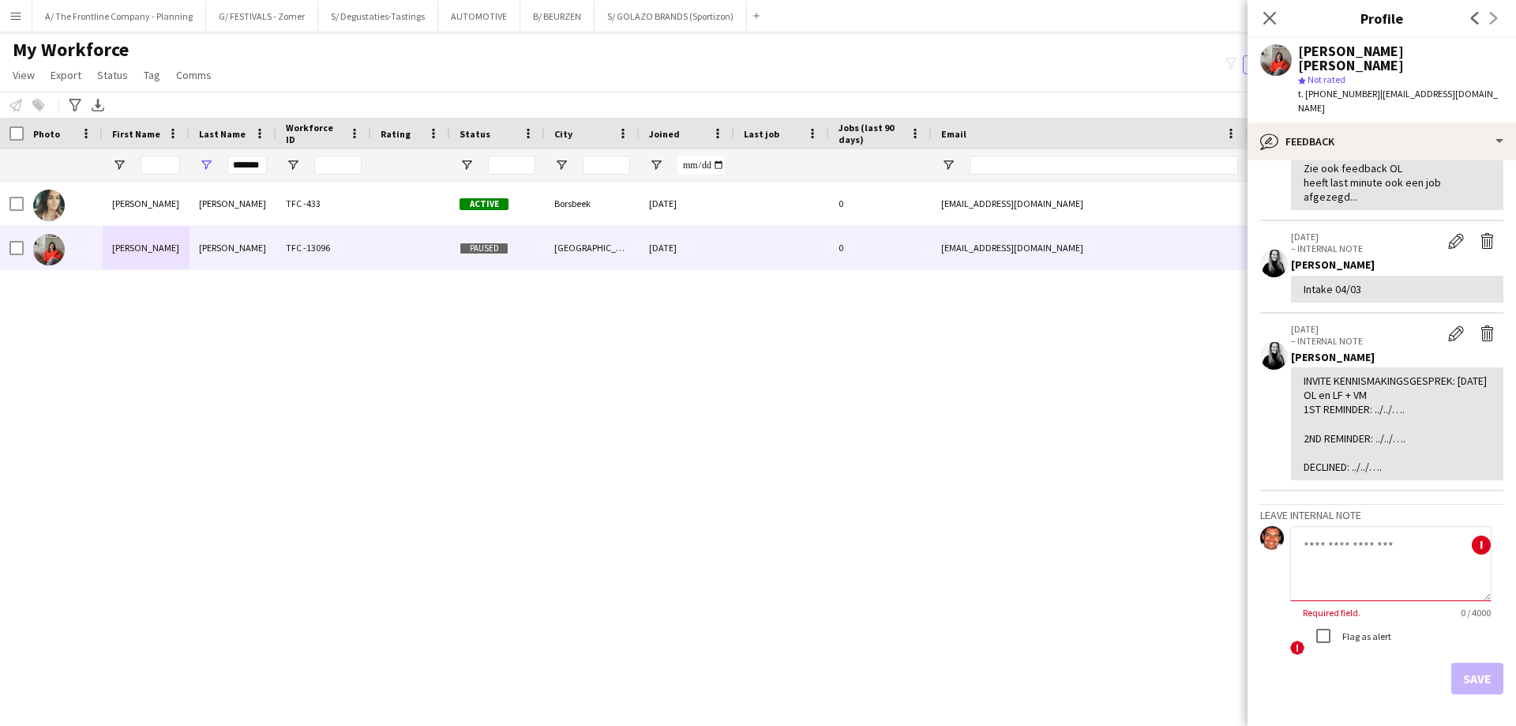
click at [1335, 526] on textarea at bounding box center [1390, 563] width 201 height 75
paste textarea "**********"
type textarea "**********"
click at [1463, 663] on button "Save" at bounding box center [1478, 679] width 52 height 32
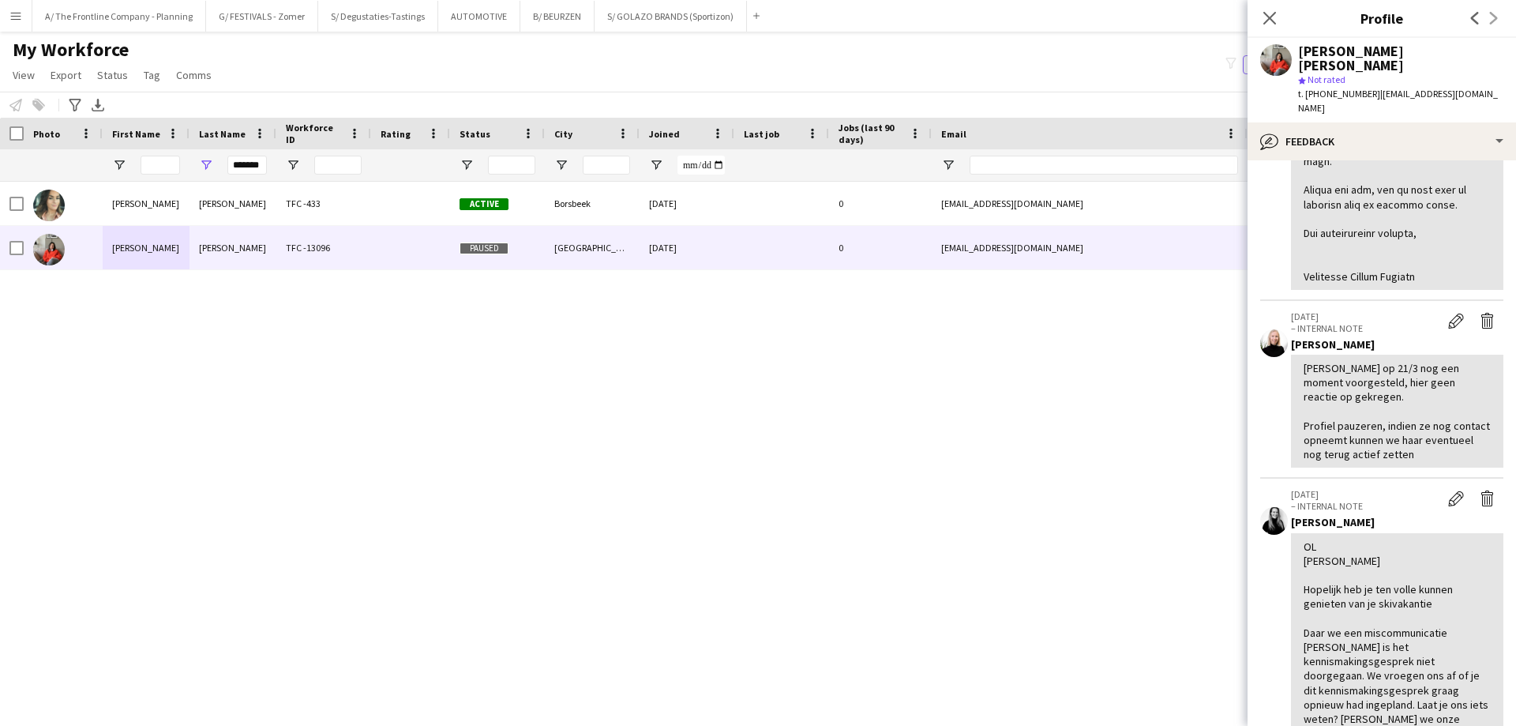
scroll to position [1027, 0]
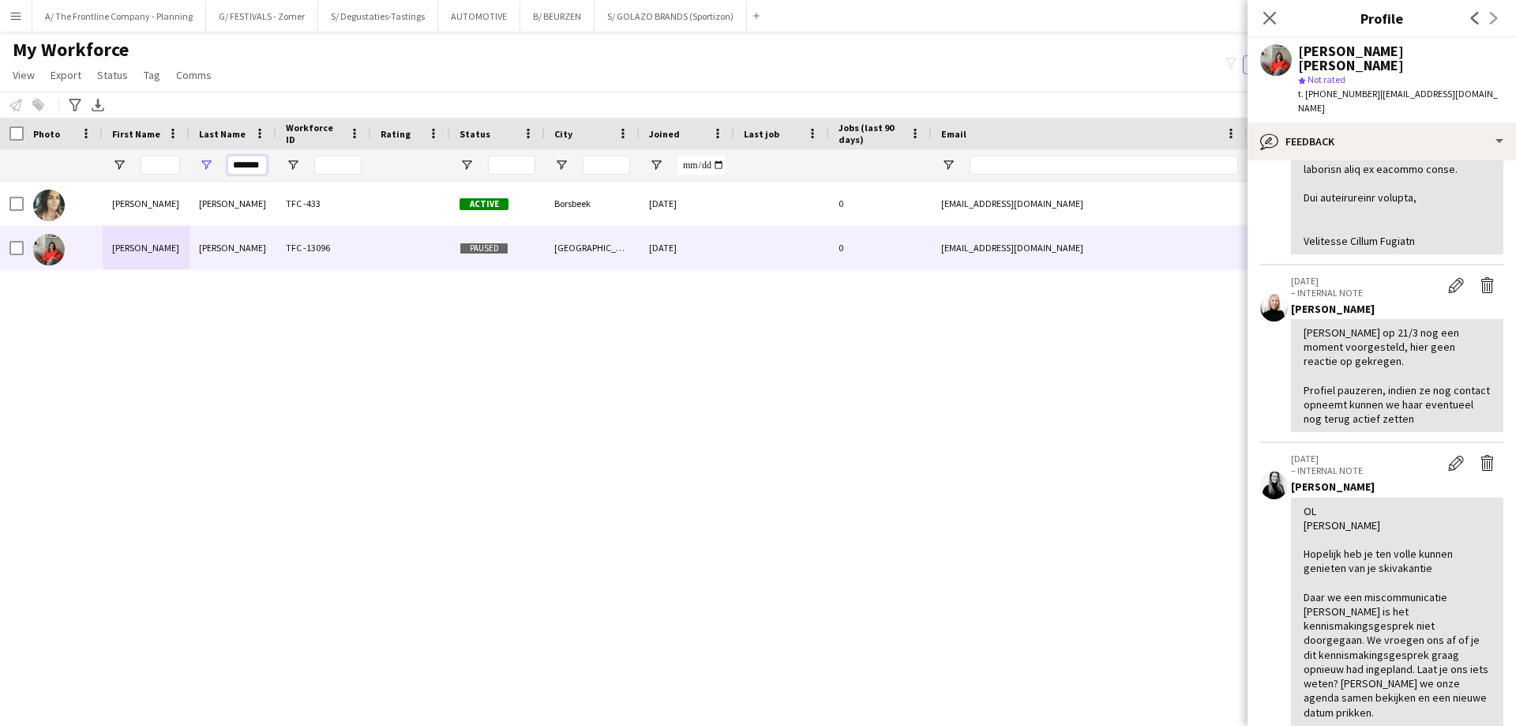
click at [255, 166] on input "*******" at bounding box center [246, 165] width 39 height 19
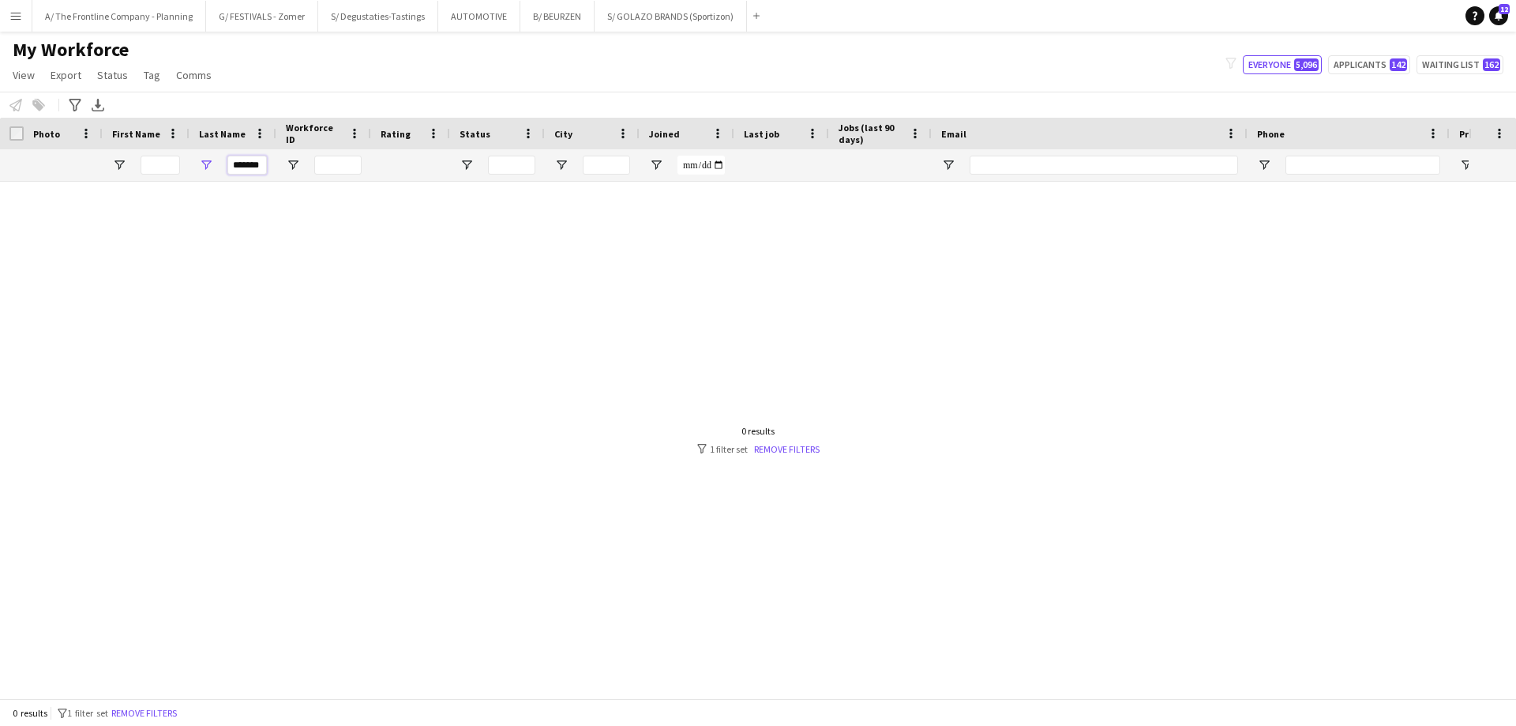
click at [255, 166] on input "*******" at bounding box center [246, 165] width 39 height 19
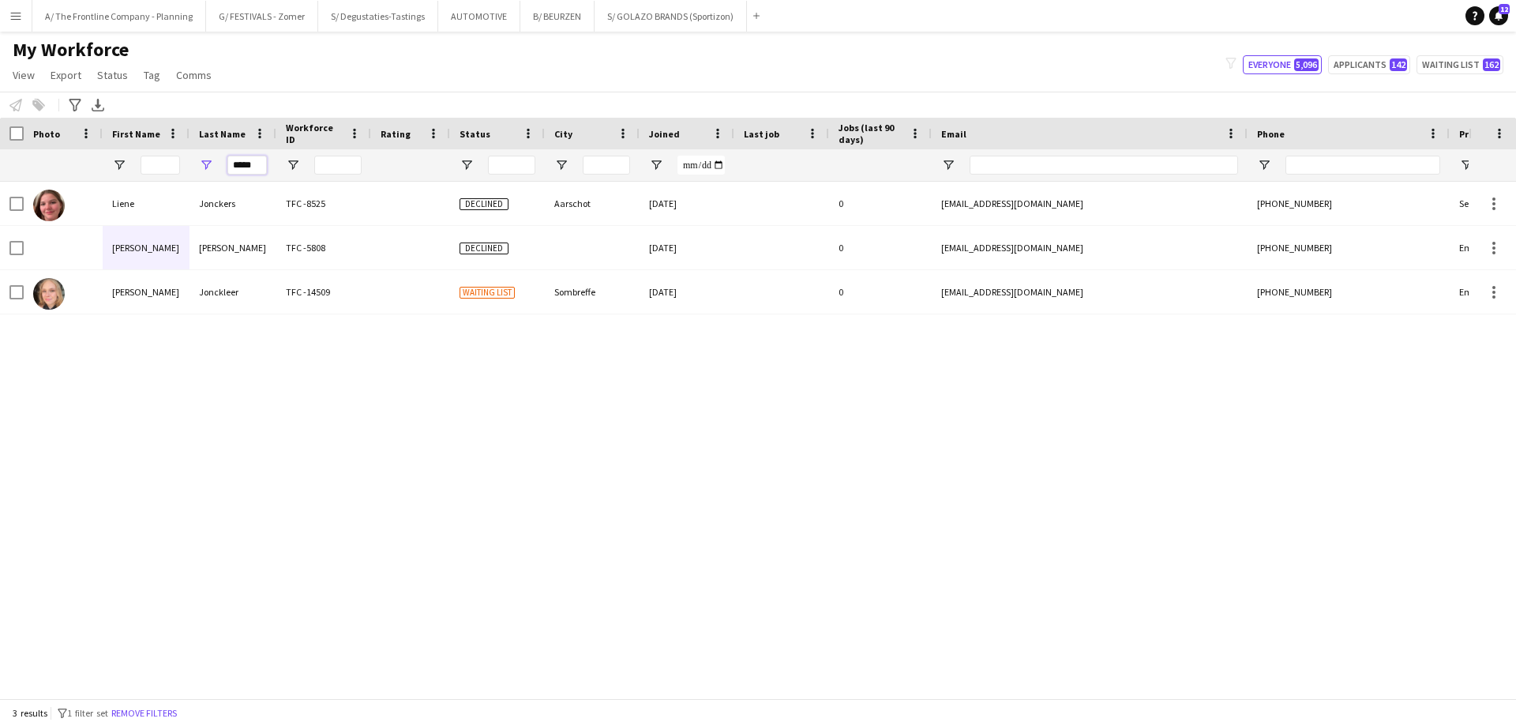
type input "*****"
